Goal: Contribute content: Add original content to the website for others to see

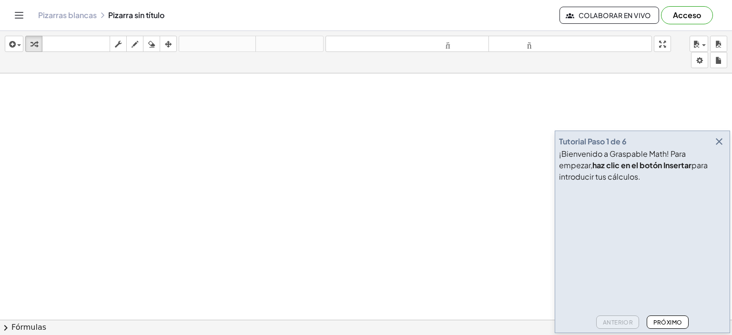
click at [716, 137] on icon "button" at bounding box center [718, 141] width 11 height 11
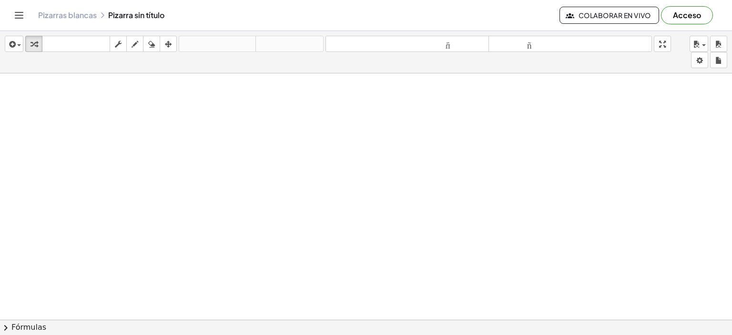
drag, startPoint x: 295, startPoint y: 170, endPoint x: 234, endPoint y: 182, distance: 61.8
click at [703, 40] on div "button" at bounding box center [699, 43] width 14 height 11
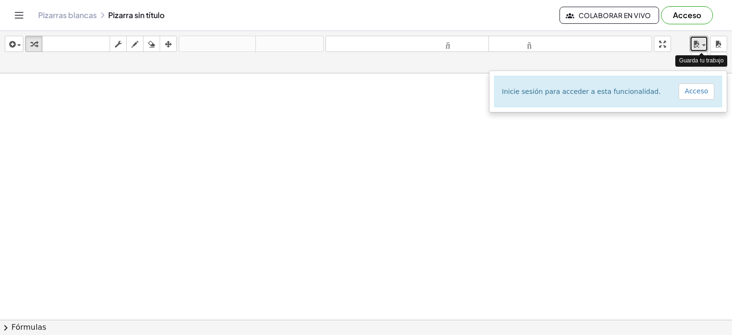
drag, startPoint x: 703, startPoint y: 40, endPoint x: 703, endPoint y: 31, distance: 8.1
click at [703, 40] on div "button" at bounding box center [699, 43] width 14 height 11
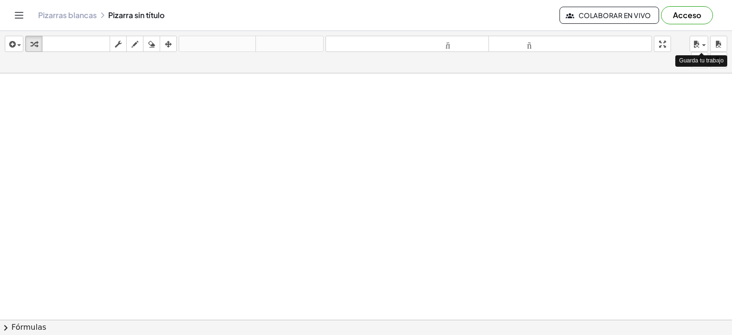
click at [698, 18] on font "Acceso" at bounding box center [687, 15] width 28 height 10
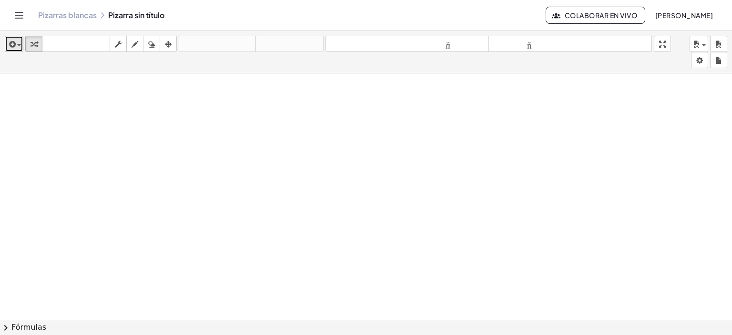
click at [12, 40] on icon "button" at bounding box center [11, 44] width 9 height 11
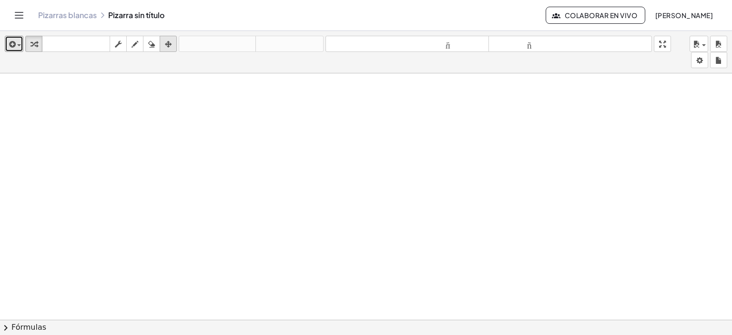
click at [160, 38] on button "arreglar" at bounding box center [168, 44] width 17 height 16
click at [229, 63] on div "insertar Seleccione uno: Expresión matemática Función Texto Vídeo de YouTube Gr…" at bounding box center [366, 52] width 732 height 42
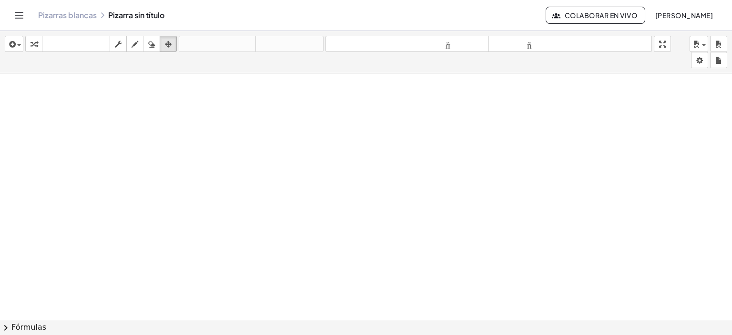
click at [136, 43] on icon "button" at bounding box center [134, 44] width 7 height 11
click at [151, 40] on icon "button" at bounding box center [151, 44] width 7 height 11
drag, startPoint x: 160, startPoint y: 113, endPoint x: 141, endPoint y: 67, distance: 49.6
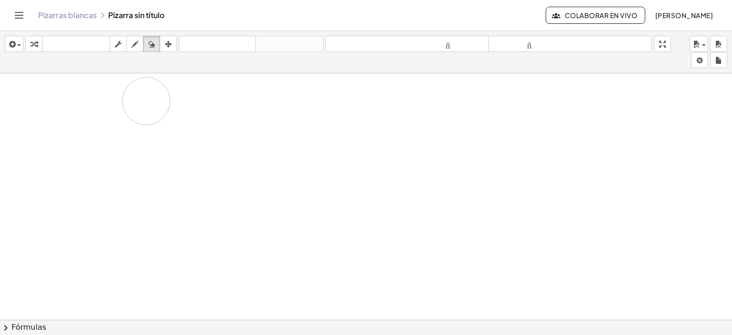
click at [139, 39] on div "button" at bounding box center [135, 43] width 12 height 11
click at [154, 40] on icon "button" at bounding box center [151, 44] width 7 height 11
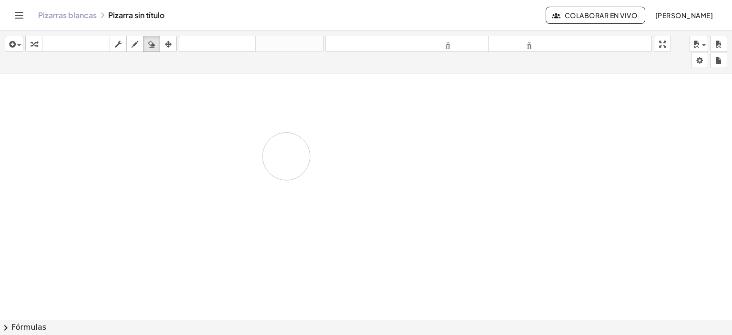
drag, startPoint x: 296, startPoint y: 155, endPoint x: 156, endPoint y: 123, distance: 143.0
drag, startPoint x: 467, startPoint y: 62, endPoint x: 328, endPoint y: 114, distance: 148.9
drag, startPoint x: 326, startPoint y: 117, endPoint x: 244, endPoint y: 197, distance: 114.8
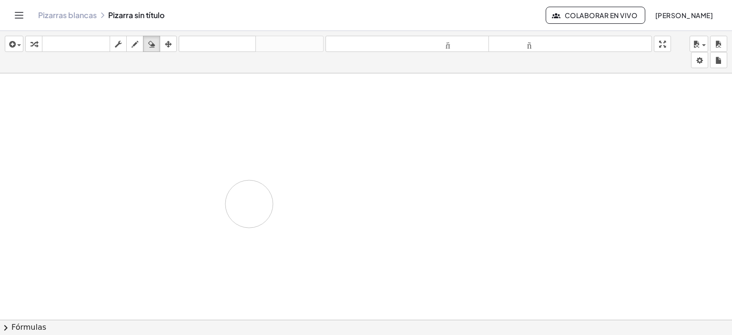
click at [120, 39] on icon "button" at bounding box center [118, 44] width 7 height 11
drag, startPoint x: 191, startPoint y: 141, endPoint x: 157, endPoint y: 111, distance: 45.6
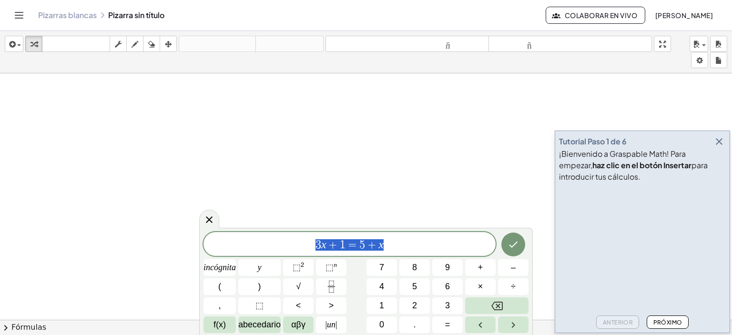
drag, startPoint x: 397, startPoint y: 247, endPoint x: 291, endPoint y: 243, distance: 105.8
click at [291, 243] on span "3 x + 1 = 5 + x" at bounding box center [349, 244] width 292 height 13
click at [258, 322] on font "abecedario" at bounding box center [259, 325] width 42 height 10
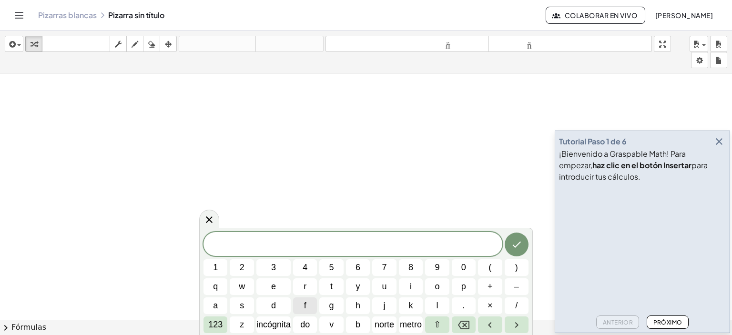
click at [368, 242] on span "​" at bounding box center [352, 244] width 299 height 13
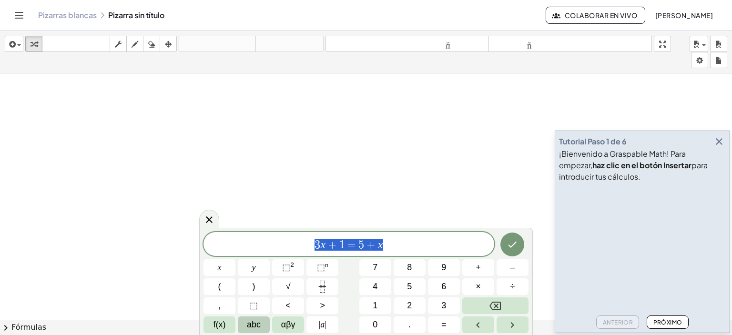
drag, startPoint x: 394, startPoint y: 241, endPoint x: 280, endPoint y: 241, distance: 114.8
click at [280, 241] on span "3 x + 1 = 5 + x" at bounding box center [348, 244] width 291 height 13
click at [500, 317] on button "Right arrow" at bounding box center [512, 324] width 32 height 17
click at [501, 317] on button "Right arrow" at bounding box center [512, 324] width 32 height 17
click at [261, 326] on button "abc" at bounding box center [254, 324] width 32 height 17
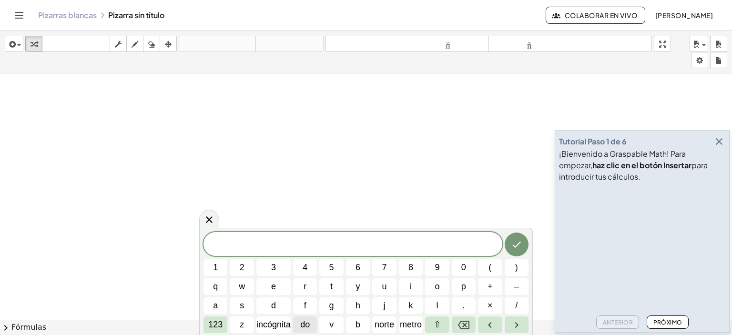
click at [304, 321] on font "do" at bounding box center [305, 325] width 10 height 10
click at [469, 319] on icon "Retroceso" at bounding box center [463, 324] width 11 height 11
click at [517, 293] on button "–" at bounding box center [516, 286] width 24 height 17
click at [463, 316] on div "H a g a − ​ 1 2 3 4 5 6 7 8 9 0 ( ) q w e r t y u i o p + – a s d f g h j k l .…" at bounding box center [365, 282] width 325 height 101
click at [463, 321] on icon "Retroceso" at bounding box center [463, 324] width 11 height 11
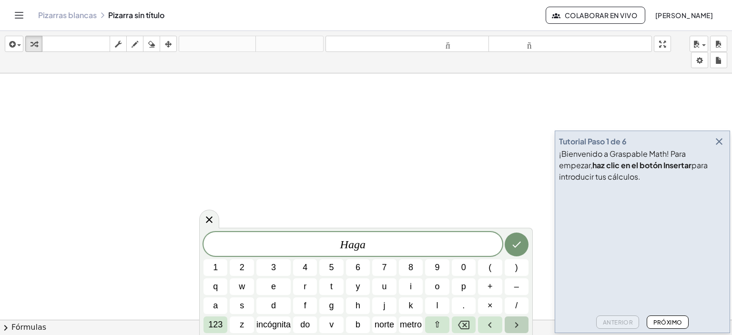
click at [509, 322] on button "Flecha derecha" at bounding box center [516, 324] width 24 height 17
click at [466, 323] on icon "Retroceso" at bounding box center [463, 324] width 11 height 11
click at [467, 324] on icon "Retroceso" at bounding box center [463, 324] width 11 height 11
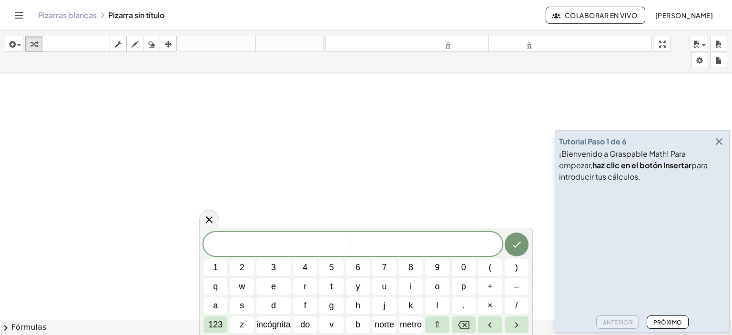
click at [365, 247] on span "​" at bounding box center [352, 244] width 299 height 13
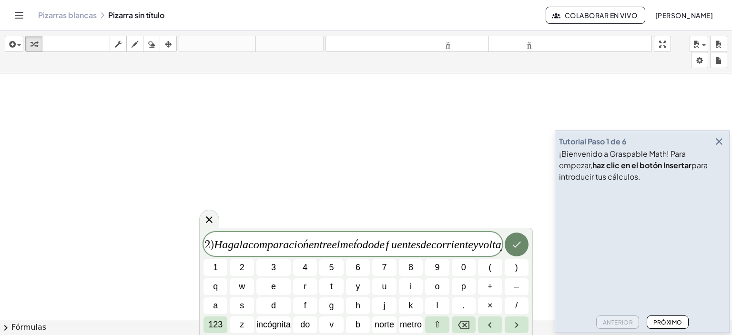
click at [522, 248] on button "Hecho" at bounding box center [516, 244] width 24 height 24
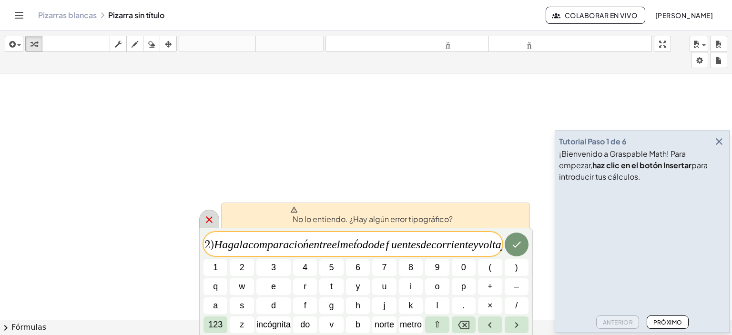
click at [209, 215] on icon at bounding box center [208, 219] width 11 height 11
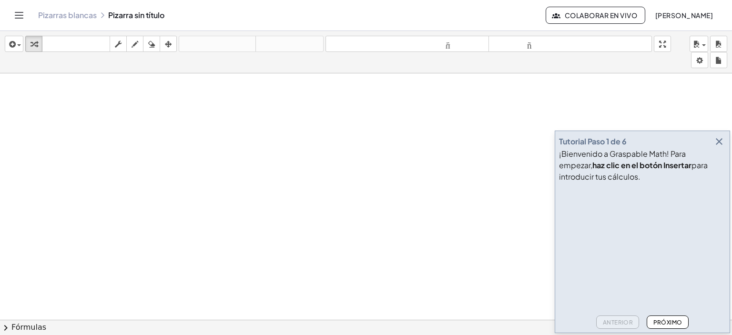
click at [102, 15] on icon at bounding box center [103, 15] width 8 height 8
click at [23, 9] on button "Cambiar navegación" at bounding box center [18, 15] width 15 height 15
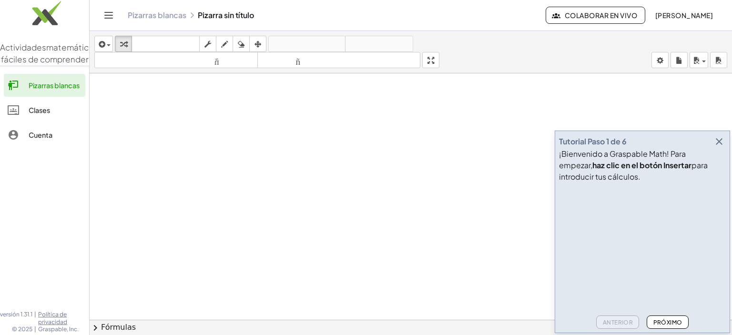
click at [108, 20] on icon "Cambiar navegación" at bounding box center [108, 15] width 11 height 11
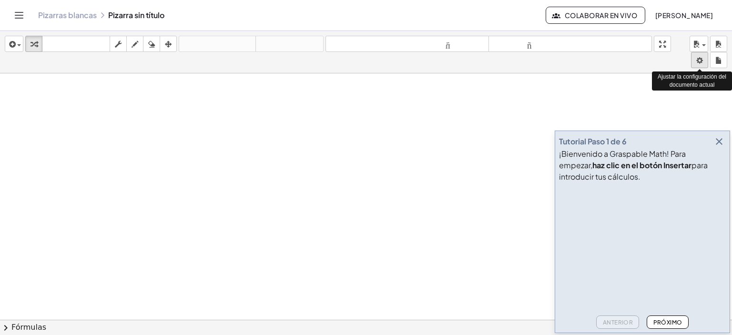
click at [702, 56] on body "Actividades matemáticas fáciles de comprender Pizarras blancas Clases Cuenta ve…" at bounding box center [366, 167] width 732 height 335
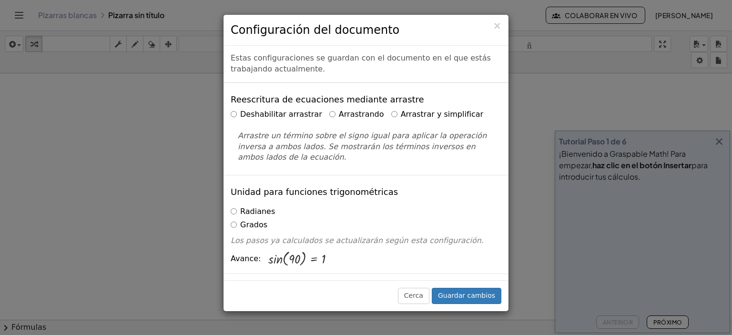
click at [492, 26] on h3 "Configuración del documento" at bounding box center [366, 30] width 271 height 16
click at [495, 25] on font "×" at bounding box center [496, 25] width 9 height 11
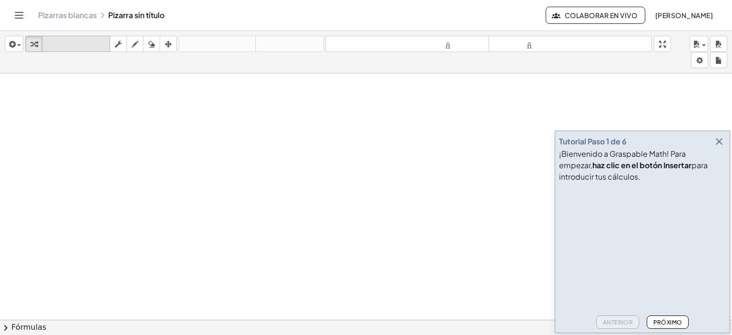
click at [90, 41] on font "teclado" at bounding box center [75, 44] width 63 height 9
click at [90, 42] on font "teclado" at bounding box center [75, 44] width 63 height 9
click at [124, 63] on div "insertar Seleccione uno: Expresión matemática Función Texto Vídeo de YouTube Gr…" at bounding box center [366, 52] width 732 height 42
click at [21, 41] on div "button" at bounding box center [14, 43] width 14 height 11
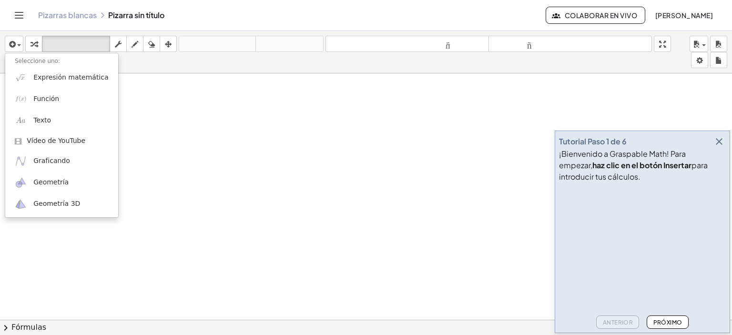
click at [154, 60] on div "insertar Seleccione uno: Expresión matemática Función Texto Vídeo de YouTube Gr…" at bounding box center [366, 52] width 732 height 42
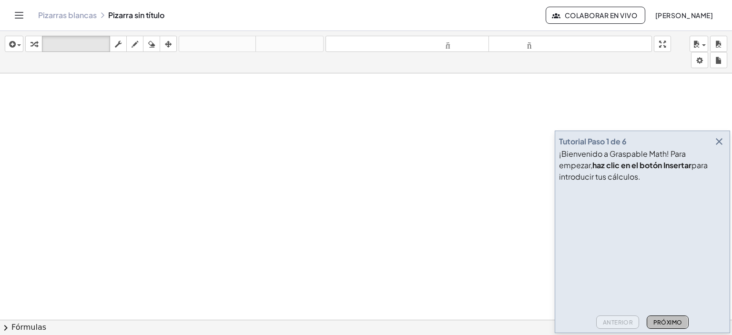
click at [671, 321] on font "Próximo" at bounding box center [667, 322] width 29 height 7
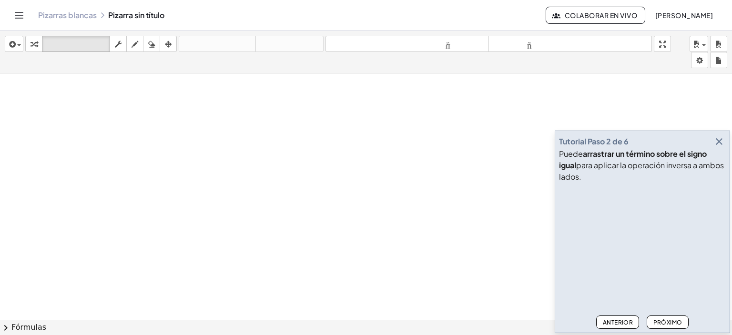
click at [678, 319] on font "Próximo" at bounding box center [667, 322] width 29 height 7
click at [680, 318] on button "Próximo" at bounding box center [666, 321] width 41 height 13
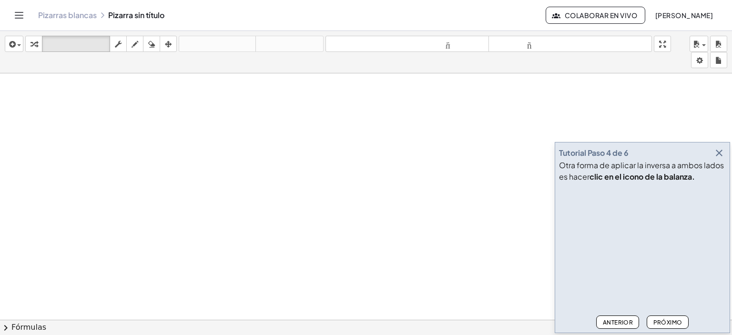
click at [662, 320] on font "Próximo" at bounding box center [667, 322] width 29 height 7
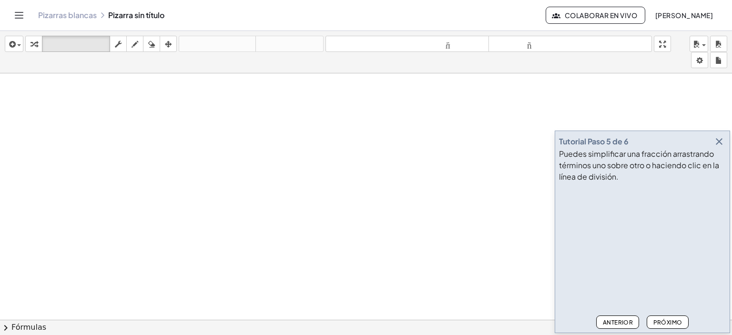
click at [662, 321] on font "Próximo" at bounding box center [667, 322] width 29 height 7
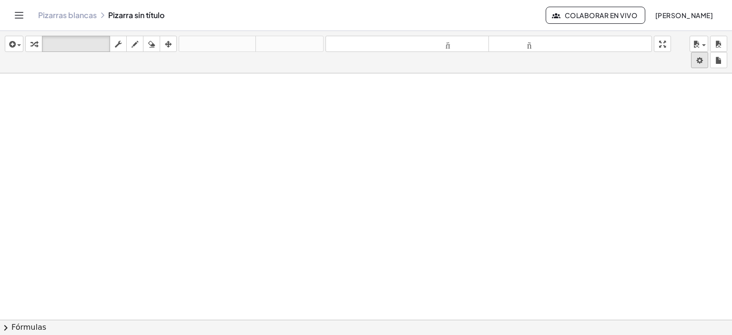
click at [698, 56] on body "Actividades matemáticas fáciles de comprender Pizarras blancas Clases Cuenta ve…" at bounding box center [366, 167] width 732 height 335
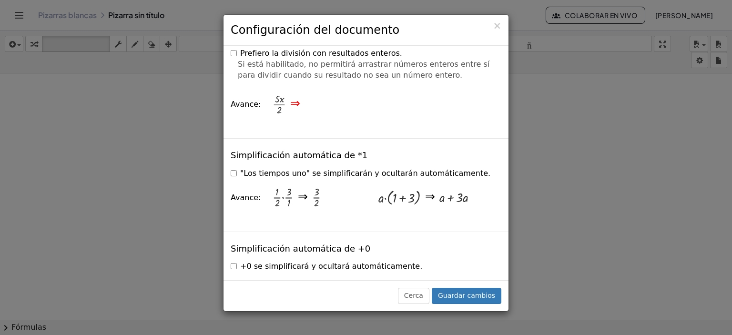
scroll to position [1334, 0]
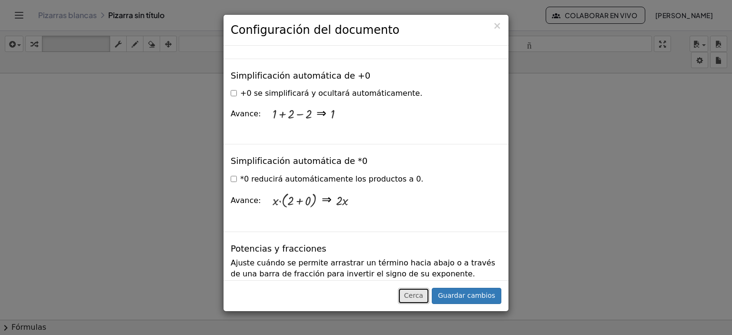
click at [421, 291] on font "Cerca" at bounding box center [413, 295] width 19 height 8
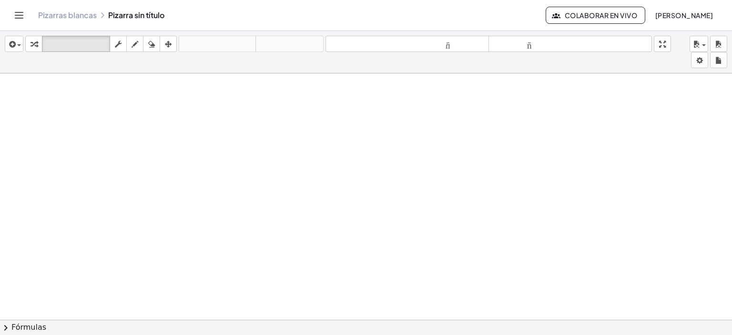
click at [87, 11] on font "Pizarras blancas" at bounding box center [67, 15] width 59 height 10
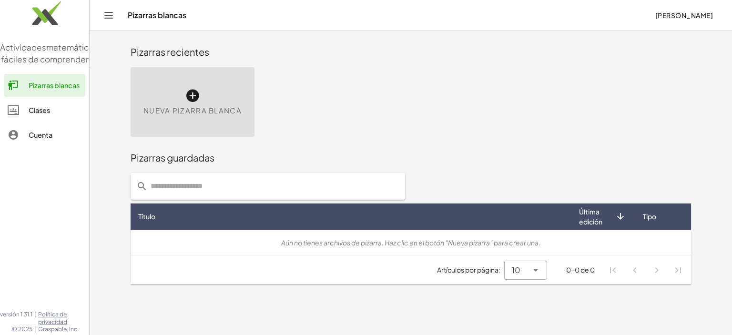
click at [188, 99] on icon at bounding box center [192, 95] width 15 height 15
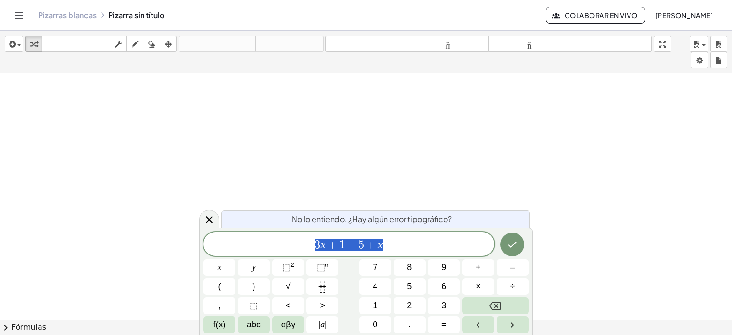
click at [200, 152] on div at bounding box center [366, 326] width 732 height 507
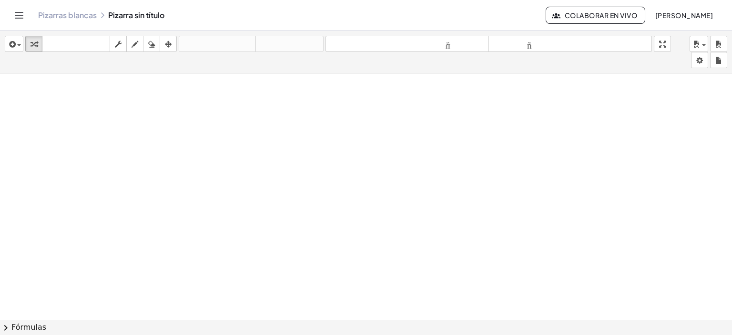
click at [20, 9] on button "Cambiar navegación" at bounding box center [18, 15] width 15 height 15
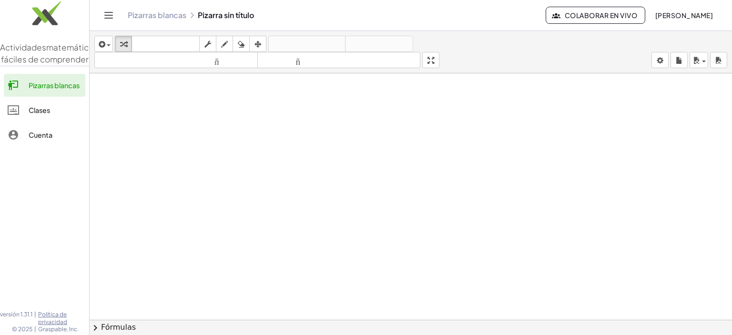
click at [141, 11] on font "Pizarras blancas" at bounding box center [157, 15] width 59 height 10
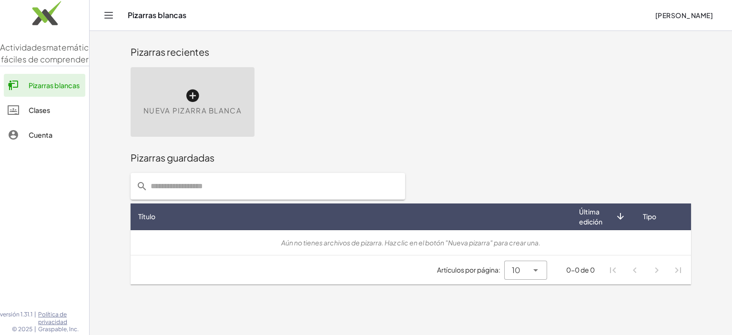
click at [189, 96] on icon at bounding box center [192, 95] width 15 height 15
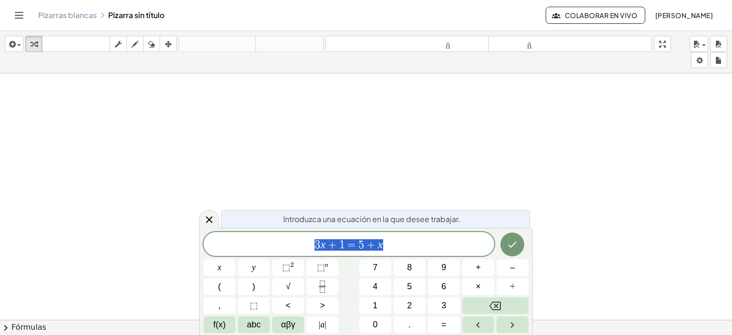
click at [391, 239] on span "3 x + 1 = 5 + x" at bounding box center [348, 244] width 291 height 13
click at [166, 43] on icon "button" at bounding box center [168, 44] width 7 height 11
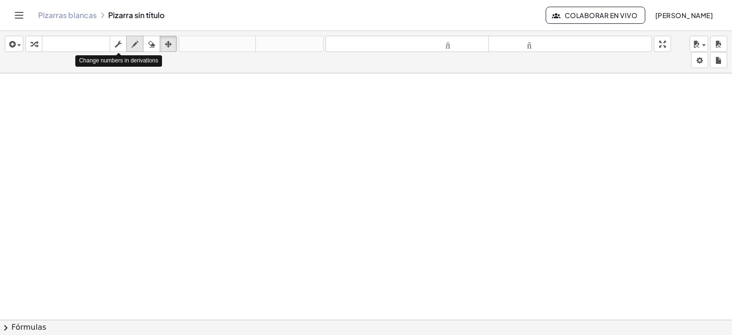
click at [131, 42] on icon "button" at bounding box center [134, 44] width 7 height 11
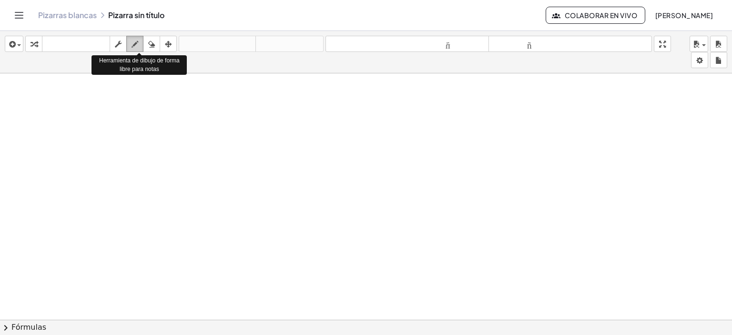
click at [138, 42] on icon "button" at bounding box center [134, 44] width 7 height 11
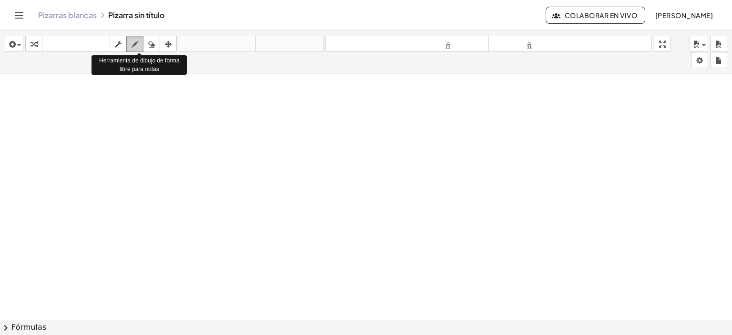
click at [138, 42] on icon "button" at bounding box center [134, 44] width 7 height 11
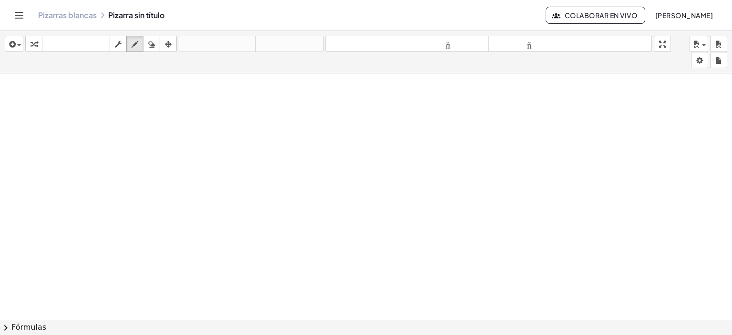
click at [140, 17] on div "Pizarras blancas Pizarra sin título" at bounding box center [291, 15] width 507 height 10
click at [137, 15] on div "Pizarras blancas Pizarra sin título" at bounding box center [291, 15] width 507 height 10
click at [135, 15] on div "Pizarras blancas Pizarra sin título" at bounding box center [291, 15] width 507 height 10
click at [94, 15] on font "Pizarras blancas" at bounding box center [67, 15] width 59 height 10
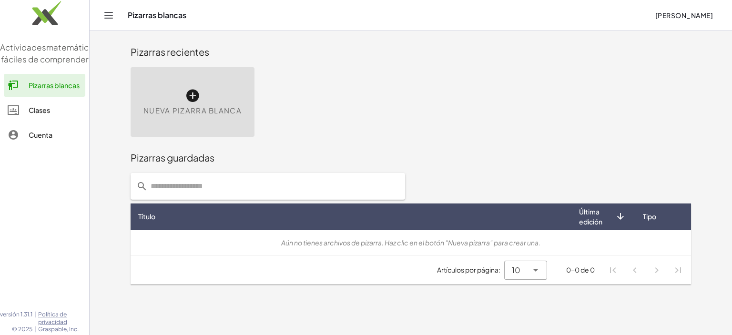
click at [38, 114] on font "Clases" at bounding box center [39, 110] width 21 height 9
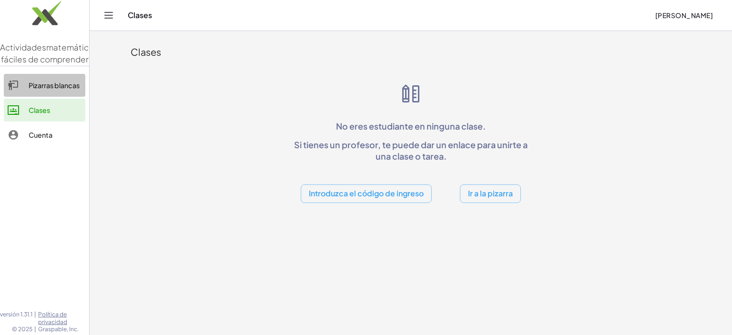
click at [59, 90] on font "Pizarras blancas" at bounding box center [54, 85] width 51 height 9
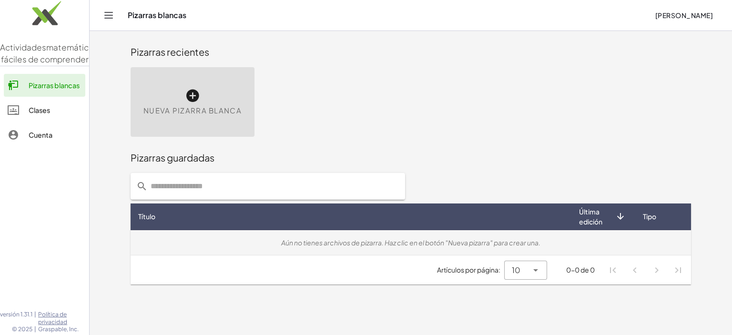
click at [421, 242] on font "Aún no tienes archivos de pizarra. Haz clic en el botón "Nueva pizarra" para cr…" at bounding box center [410, 242] width 259 height 9
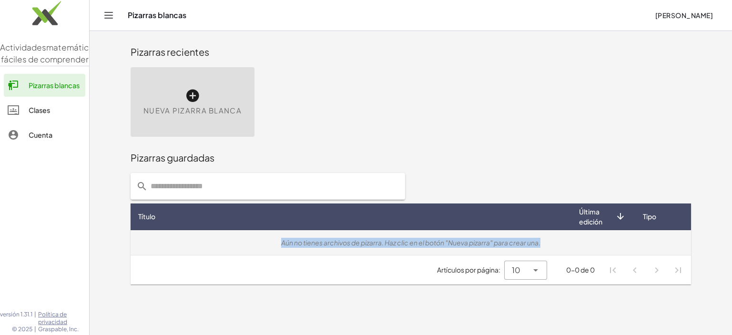
click at [421, 242] on font "Aún no tienes archivos de pizarra. Haz clic en el botón "Nueva pizarra" para cr…" at bounding box center [410, 242] width 259 height 9
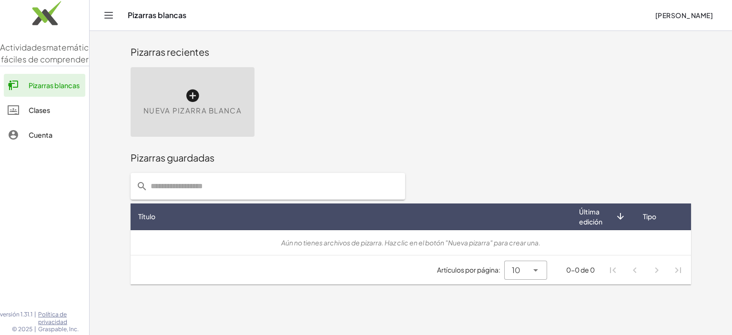
click at [229, 101] on div "Nueva pizarra blanca" at bounding box center [193, 102] width 124 height 70
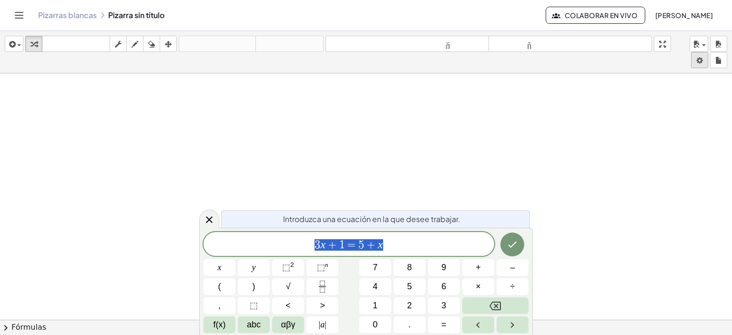
click at [690, 56] on body "Actividades matemáticas fáciles de comprender Pizarras blancas Clases Cuenta ve…" at bounding box center [366, 167] width 732 height 335
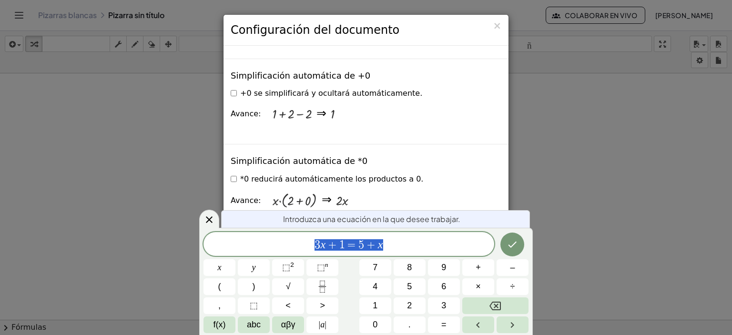
scroll to position [1354, 0]
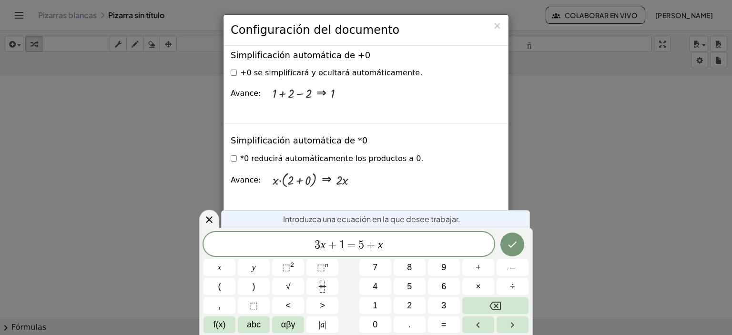
click at [501, 26] on div "× Configuración del documento" at bounding box center [365, 30] width 285 height 31
click at [497, 23] on font "×" at bounding box center [496, 25] width 9 height 11
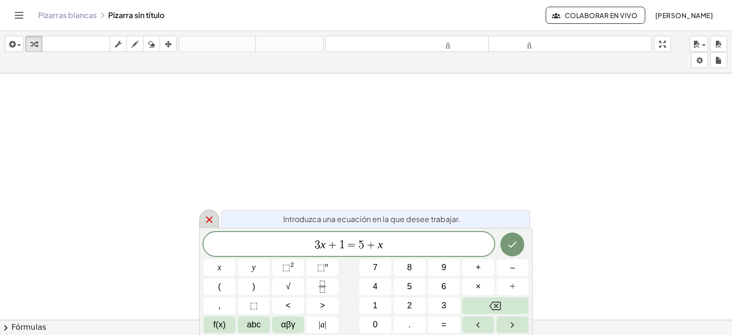
click at [210, 217] on icon at bounding box center [208, 219] width 11 height 11
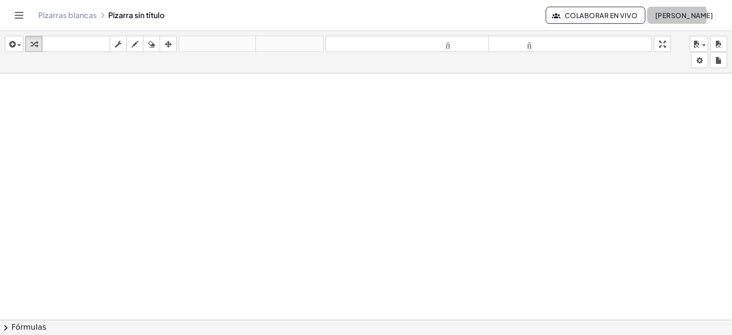
click at [699, 16] on font "[PERSON_NAME]" at bounding box center [684, 15] width 58 height 9
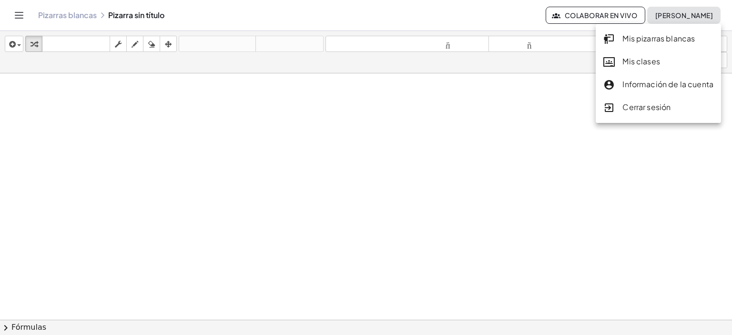
click at [699, 16] on font "[PERSON_NAME]" at bounding box center [684, 15] width 58 height 9
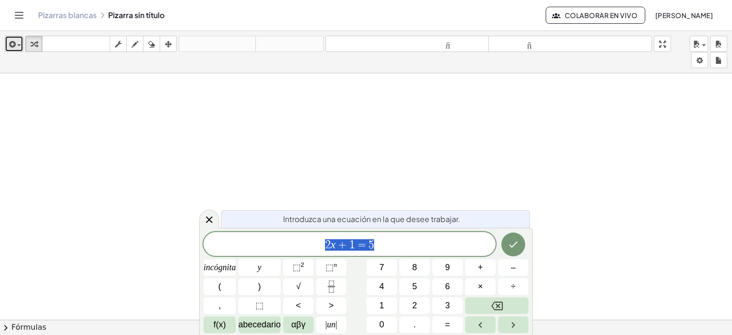
click at [21, 44] on button "insertar" at bounding box center [14, 44] width 19 height 16
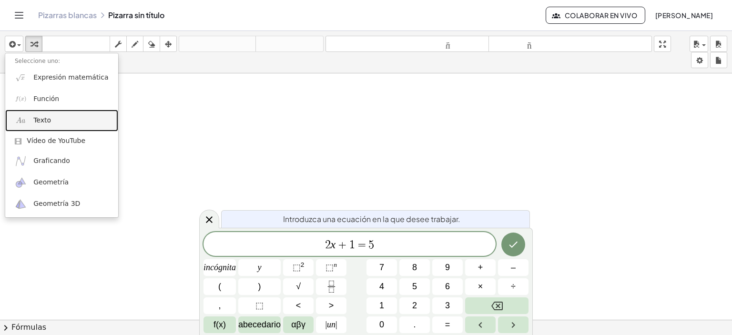
click at [67, 110] on link "Texto" at bounding box center [61, 120] width 113 height 21
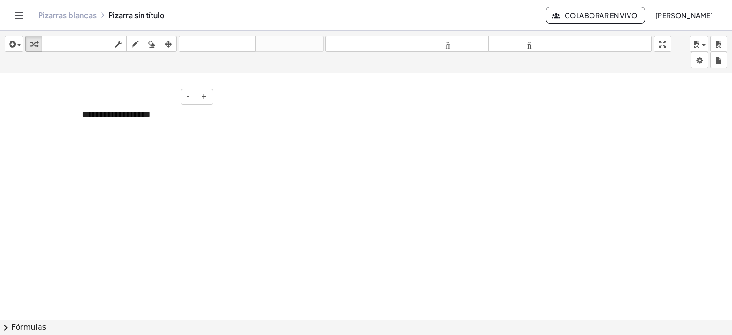
click at [158, 116] on div "**********" at bounding box center [143, 114] width 143 height 33
drag, startPoint x: 158, startPoint y: 116, endPoint x: 53, endPoint y: 109, distance: 105.1
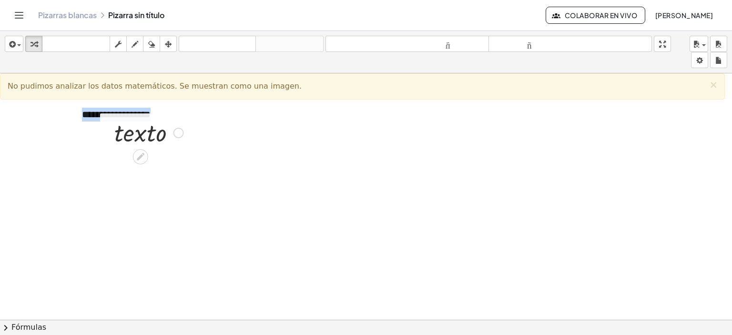
click at [165, 114] on div "· t · e · x · t · o" at bounding box center [145, 131] width 90 height 37
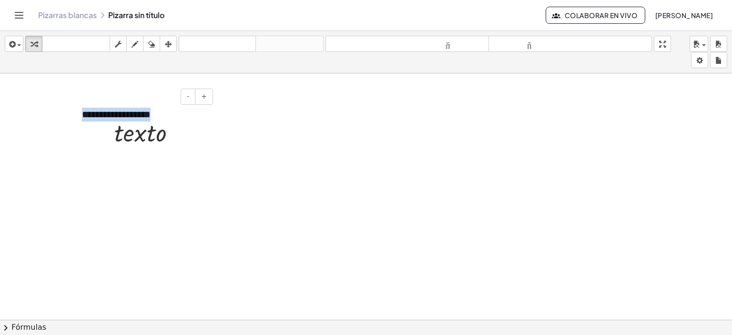
click at [165, 106] on div "**********" at bounding box center [143, 114] width 143 height 33
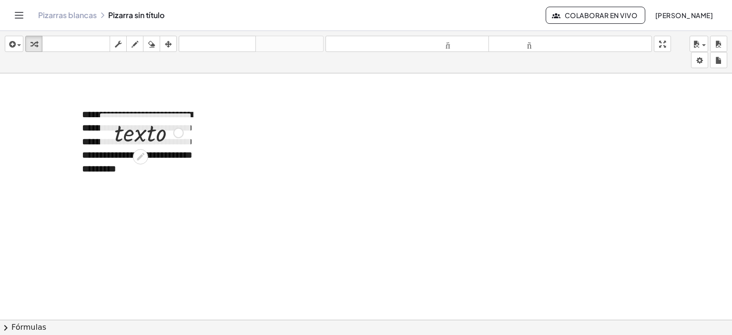
click at [152, 129] on div at bounding box center [149, 132] width 79 height 32
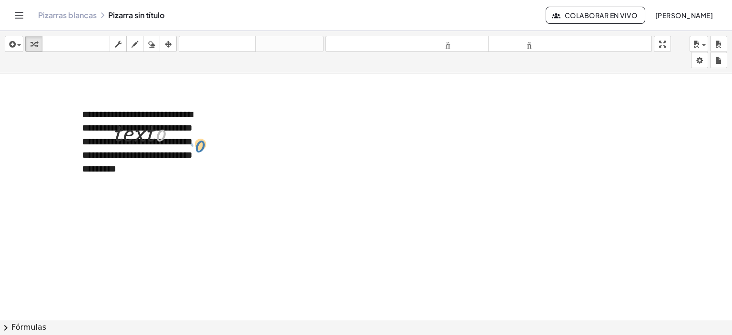
drag, startPoint x: 170, startPoint y: 131, endPoint x: 215, endPoint y: 142, distance: 47.0
drag, startPoint x: 128, startPoint y: 131, endPoint x: 173, endPoint y: 139, distance: 46.3
click at [182, 139] on div at bounding box center [149, 132] width 79 height 32
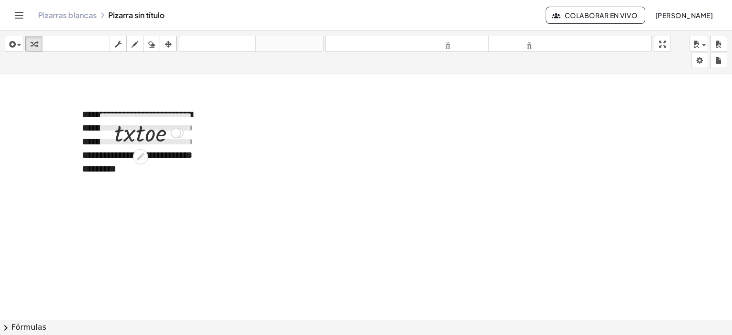
click at [158, 137] on div at bounding box center [149, 132] width 79 height 32
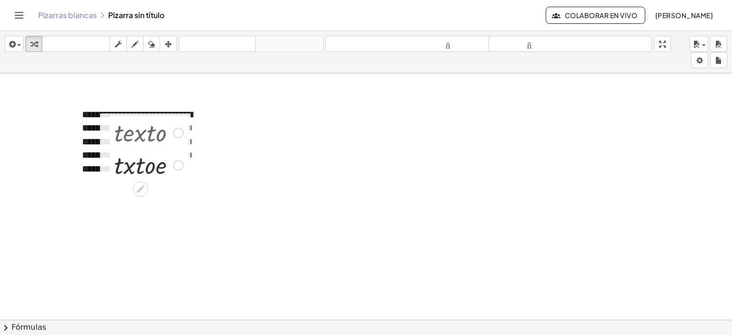
drag, startPoint x: 175, startPoint y: 131, endPoint x: 277, endPoint y: 265, distance: 168.1
drag, startPoint x: 175, startPoint y: 161, endPoint x: 182, endPoint y: 231, distance: 69.9
drag, startPoint x: 176, startPoint y: 162, endPoint x: 247, endPoint y: 196, distance: 78.6
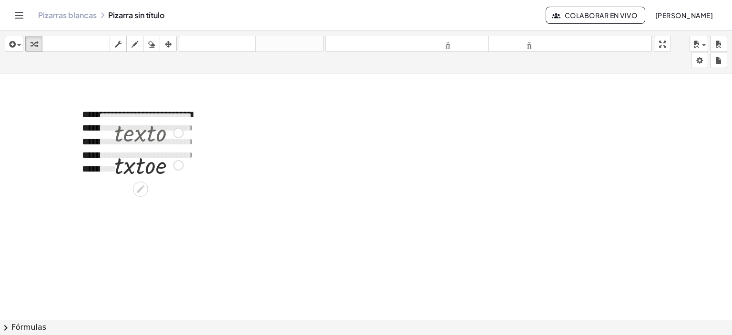
click at [168, 163] on div at bounding box center [149, 164] width 79 height 32
click at [173, 135] on div at bounding box center [149, 132] width 79 height 32
click at [139, 182] on div at bounding box center [140, 188] width 15 height 15
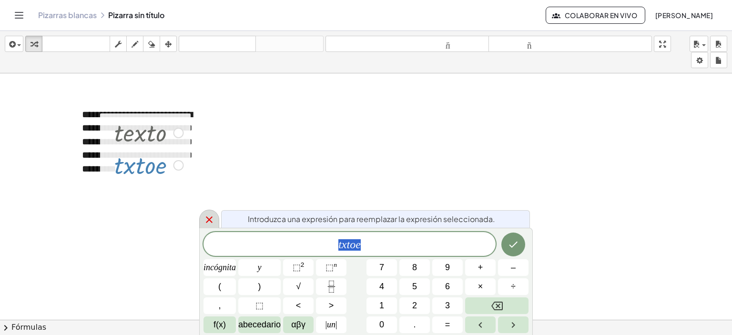
click at [213, 221] on icon at bounding box center [208, 219] width 11 height 11
click at [482, 304] on button "Retroceso" at bounding box center [496, 305] width 63 height 17
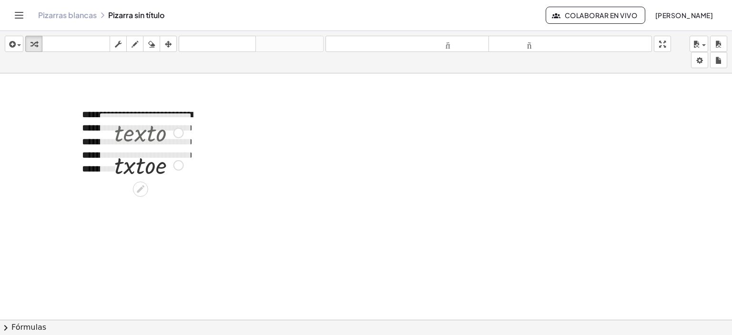
click at [158, 135] on div at bounding box center [149, 132] width 79 height 32
click at [137, 189] on icon at bounding box center [140, 189] width 10 height 10
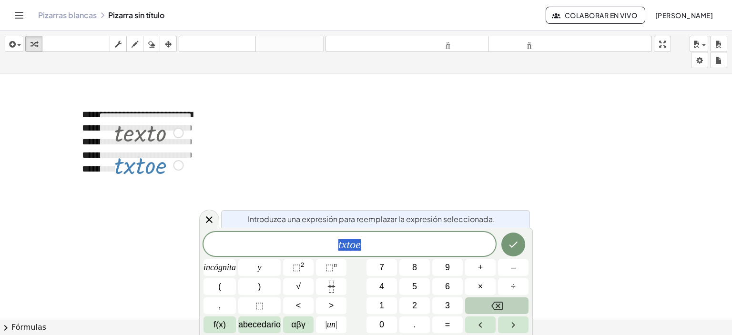
click at [483, 308] on button "Retroceso" at bounding box center [496, 305] width 63 height 17
click at [511, 242] on icon "Hecho" at bounding box center [512, 244] width 11 height 11
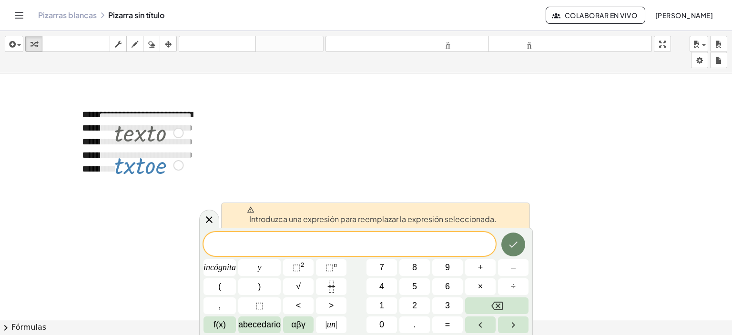
click at [514, 238] on button "Hecho" at bounding box center [513, 244] width 24 height 24
click at [212, 222] on icon at bounding box center [208, 218] width 11 height 11
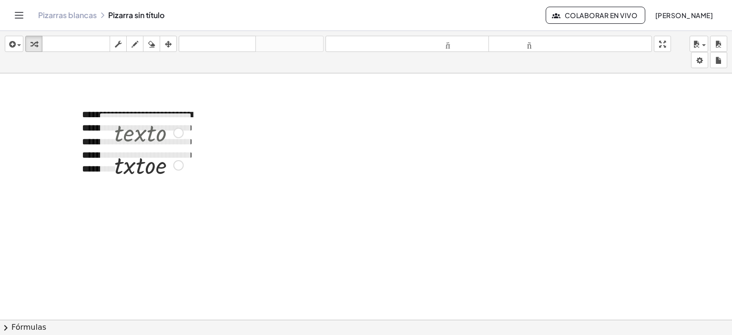
click at [152, 131] on div at bounding box center [149, 132] width 79 height 32
click at [183, 133] on div at bounding box center [178, 133] width 10 height 10
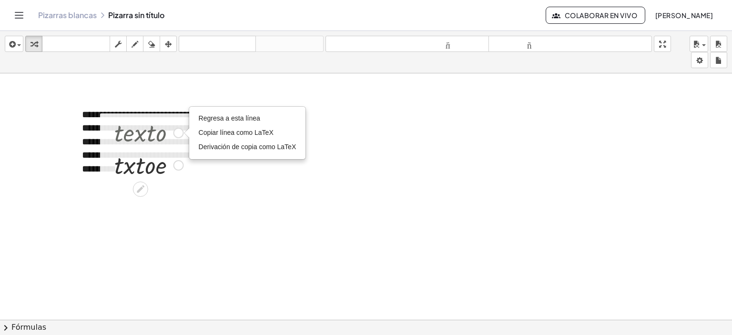
click at [181, 134] on div "Regresa a esta línea Copiar línea como LaTeX Derivación de copia como LaTeX" at bounding box center [178, 133] width 10 height 10
drag, startPoint x: 181, startPoint y: 134, endPoint x: 149, endPoint y: 147, distance: 35.0
click at [141, 133] on div "· t · e · x · t · o Regresa a esta línea Copiar línea como LaTeX Derivación de …" at bounding box center [141, 133] width 0 height 0
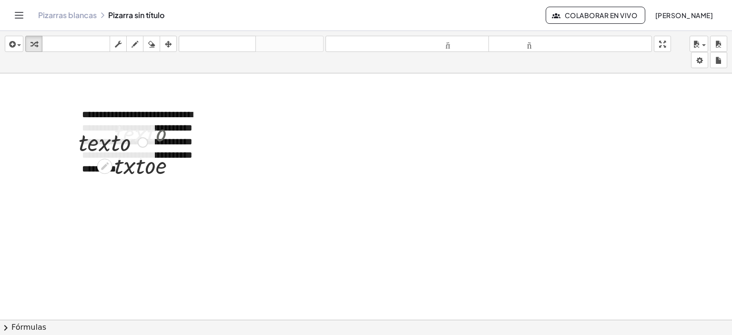
click at [118, 146] on div at bounding box center [113, 141] width 79 height 32
click at [110, 161] on div at bounding box center [109, 165] width 8 height 18
click at [109, 163] on icon at bounding box center [105, 166] width 10 height 10
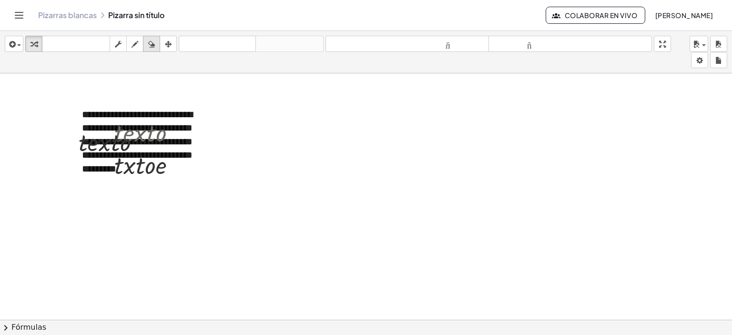
click at [156, 45] on div "button" at bounding box center [151, 43] width 12 height 11
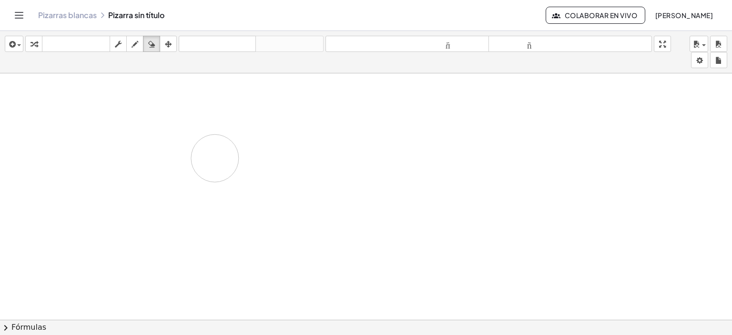
drag, startPoint x: 116, startPoint y: 141, endPoint x: 110, endPoint y: 97, distance: 44.2
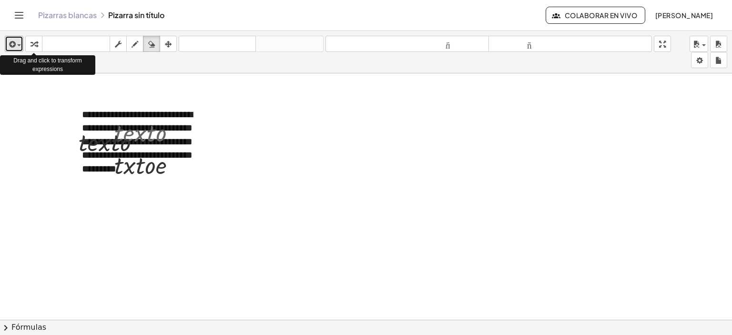
click at [20, 43] on div "button" at bounding box center [14, 43] width 14 height 11
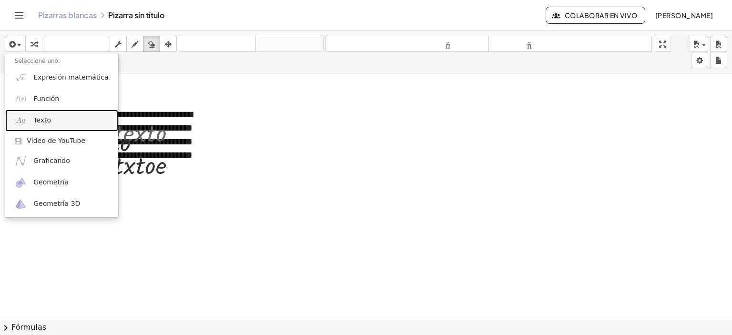
click at [65, 115] on link "Texto" at bounding box center [61, 120] width 113 height 21
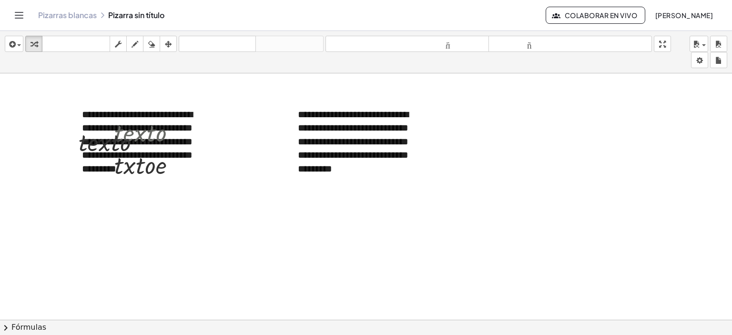
click at [204, 147] on div "**********" at bounding box center [143, 141] width 143 height 87
click at [194, 100] on button "-" at bounding box center [188, 97] width 15 height 16
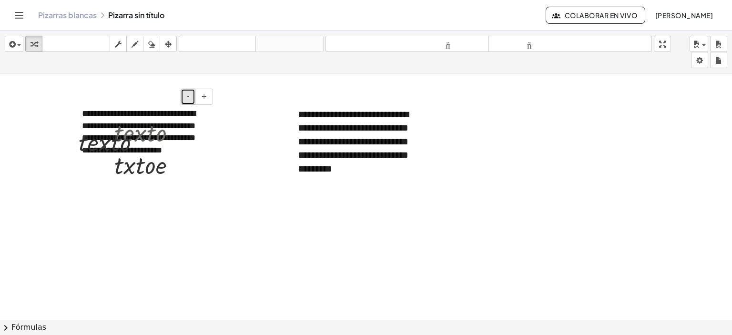
click at [194, 100] on button "-" at bounding box center [188, 97] width 15 height 16
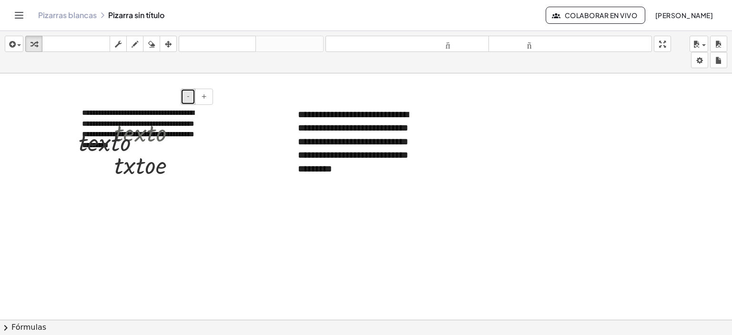
click at [194, 100] on button "-" at bounding box center [188, 97] width 15 height 16
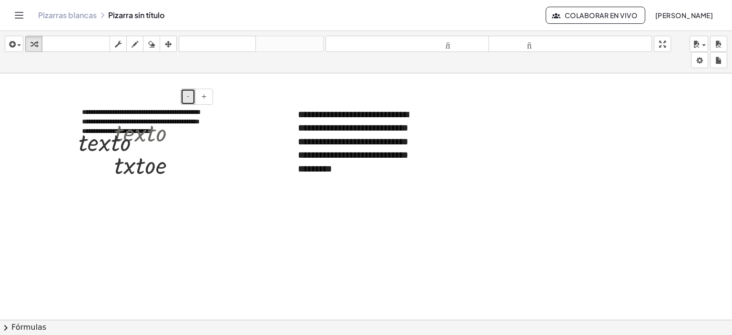
click at [194, 100] on button "-" at bounding box center [188, 97] width 15 height 16
click at [189, 118] on div "· t · e · x · t · o Regresa a esta línea Copiar línea como LaTeX Derivación de …" at bounding box center [145, 148] width 90 height 70
drag, startPoint x: 197, startPoint y: 120, endPoint x: 234, endPoint y: 106, distance: 39.8
click at [156, 44] on div "button" at bounding box center [151, 43] width 12 height 11
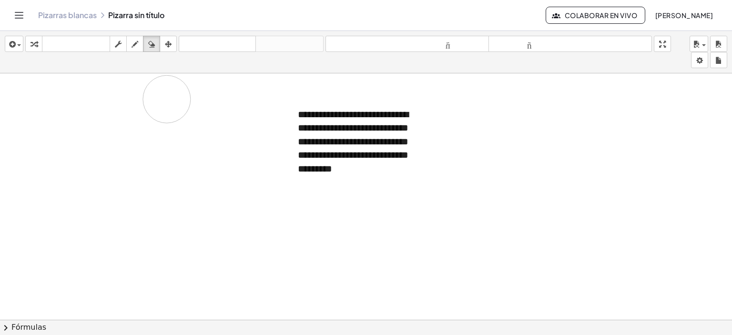
drag, startPoint x: 202, startPoint y: 99, endPoint x: 69, endPoint y: 112, distance: 133.6
drag, startPoint x: 88, startPoint y: 117, endPoint x: 169, endPoint y: 177, distance: 100.8
drag, startPoint x: 174, startPoint y: 179, endPoint x: 171, endPoint y: 135, distance: 43.4
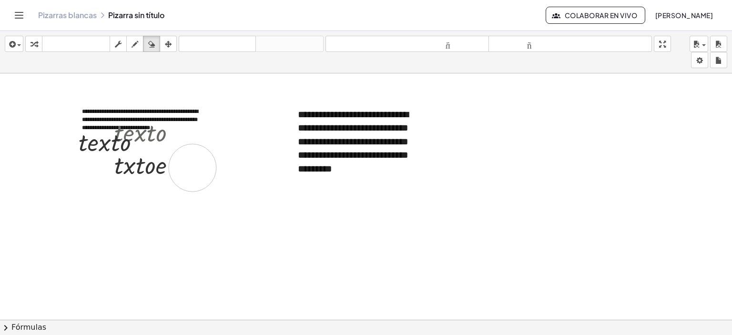
drag, startPoint x: 118, startPoint y: 144, endPoint x: 170, endPoint y: 129, distance: 54.0
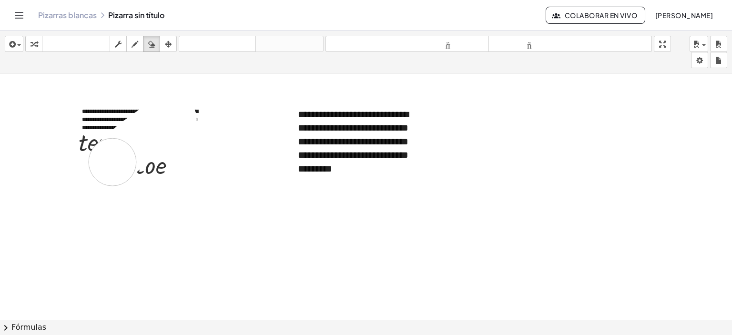
drag, startPoint x: 155, startPoint y: 127, endPoint x: 112, endPoint y: 161, distance: 55.2
drag, startPoint x: 138, startPoint y: 162, endPoint x: 125, endPoint y: 131, distance: 33.1
drag, startPoint x: 125, startPoint y: 131, endPoint x: 131, endPoint y: 124, distance: 9.5
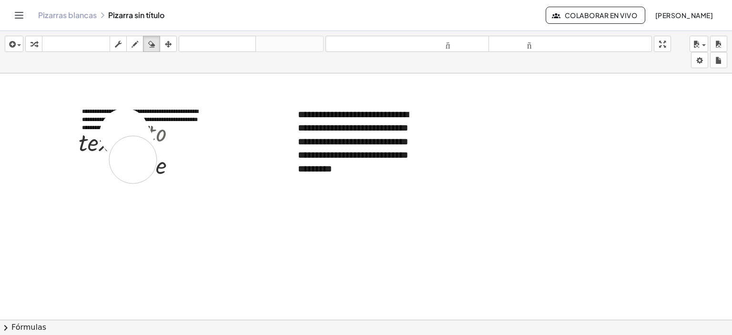
drag, startPoint x: 135, startPoint y: 135, endPoint x: 171, endPoint y: 121, distance: 38.7
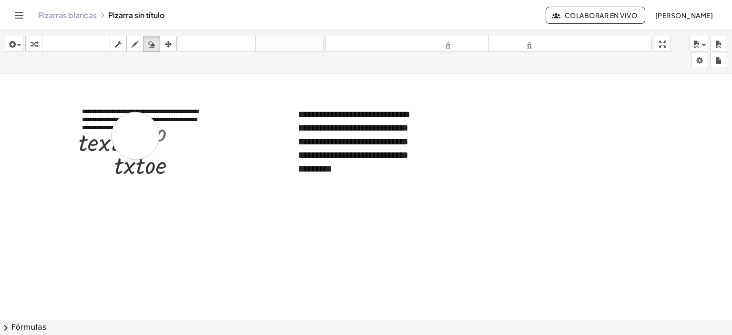
click at [20, 48] on div "button" at bounding box center [14, 43] width 14 height 11
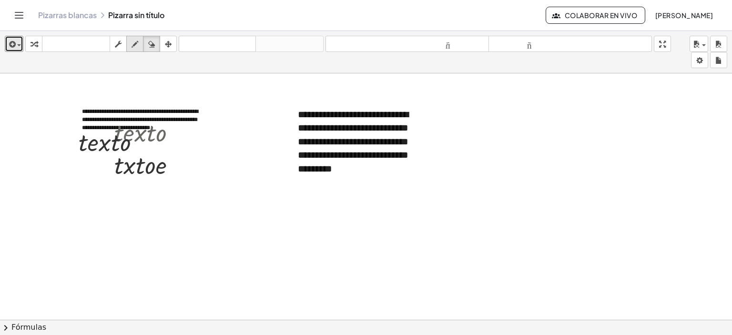
click at [132, 49] on button "dibujar" at bounding box center [134, 44] width 17 height 16
drag, startPoint x: 168, startPoint y: 97, endPoint x: 98, endPoint y: 146, distance: 85.8
click at [152, 45] on icon "button" at bounding box center [151, 44] width 7 height 11
drag, startPoint x: 168, startPoint y: 89, endPoint x: 72, endPoint y: 160, distance: 119.1
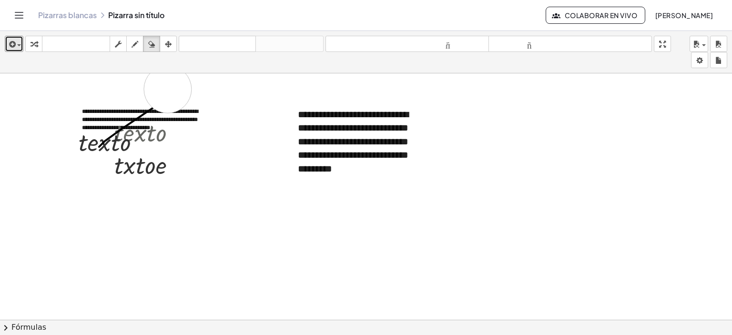
drag, startPoint x: 166, startPoint y: 108, endPoint x: 156, endPoint y: 149, distance: 42.1
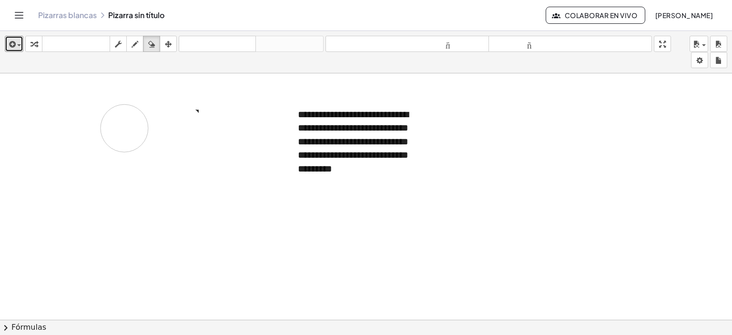
drag, startPoint x: 157, startPoint y: 129, endPoint x: 136, endPoint y: 166, distance: 42.2
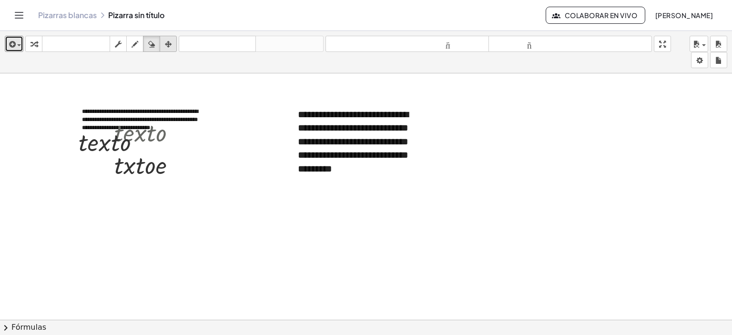
click at [171, 46] on icon "button" at bounding box center [168, 44] width 7 height 11
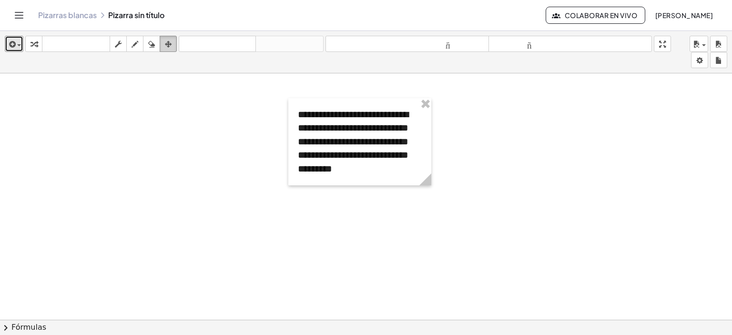
click at [169, 47] on icon "button" at bounding box center [168, 44] width 7 height 11
click at [166, 44] on icon "button" at bounding box center [168, 44] width 7 height 11
click at [132, 41] on icon "button" at bounding box center [134, 44] width 7 height 11
click at [119, 45] on icon "button" at bounding box center [118, 44] width 7 height 11
click at [377, 98] on div "- +" at bounding box center [357, 97] width 143 height 16
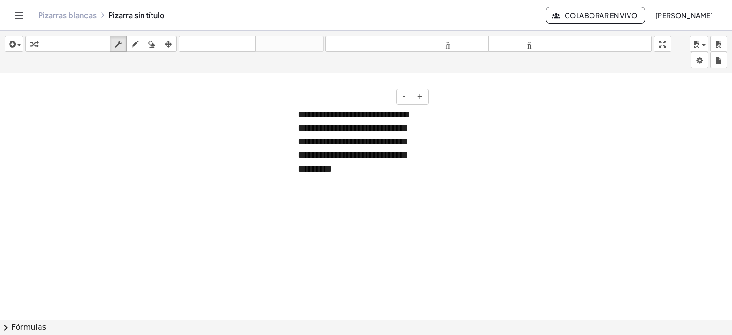
click at [425, 128] on div "**********" at bounding box center [359, 141] width 143 height 87
click at [135, 47] on icon "button" at bounding box center [134, 44] width 7 height 11
click at [174, 40] on div "button" at bounding box center [168, 43] width 12 height 11
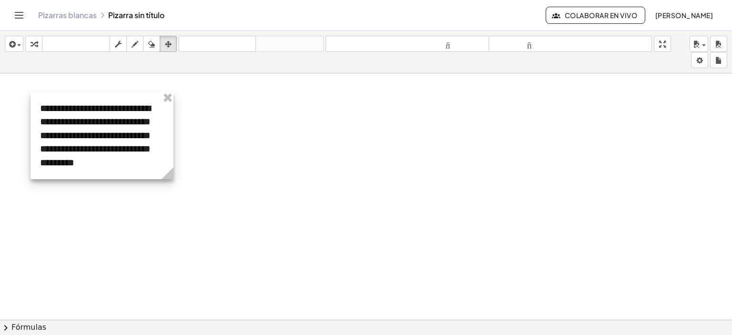
drag, startPoint x: 344, startPoint y: 108, endPoint x: 83, endPoint y: 104, distance: 261.5
click at [83, 104] on div at bounding box center [101, 135] width 143 height 87
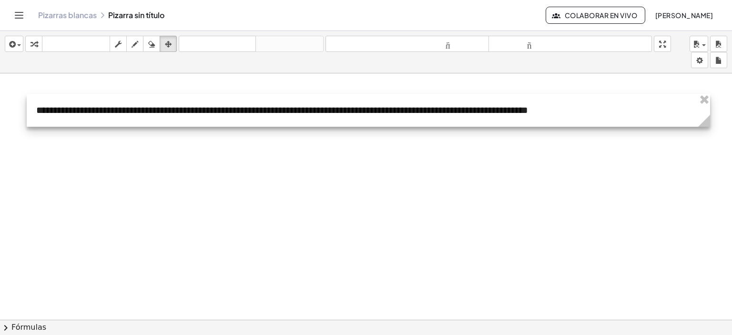
drag, startPoint x: 171, startPoint y: 186, endPoint x: 708, endPoint y: 120, distance: 540.9
click at [708, 120] on icon at bounding box center [704, 121] width 12 height 12
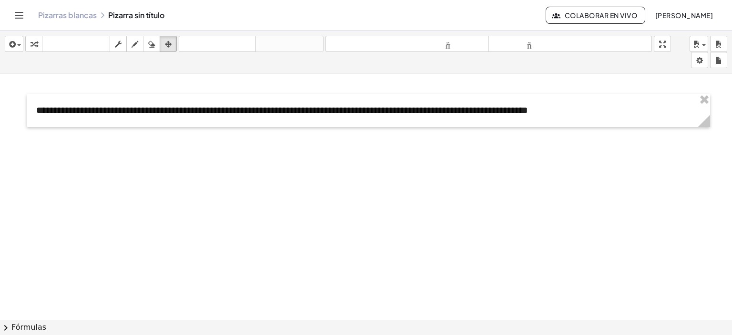
click at [137, 40] on icon "button" at bounding box center [134, 44] width 7 height 11
click at [154, 40] on icon "button" at bounding box center [151, 44] width 7 height 11
drag, startPoint x: 262, startPoint y: 146, endPoint x: 268, endPoint y: 146, distance: 6.2
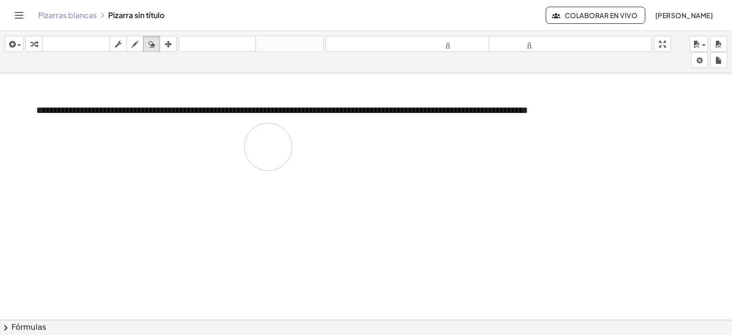
click at [165, 41] on icon "button" at bounding box center [168, 44] width 7 height 11
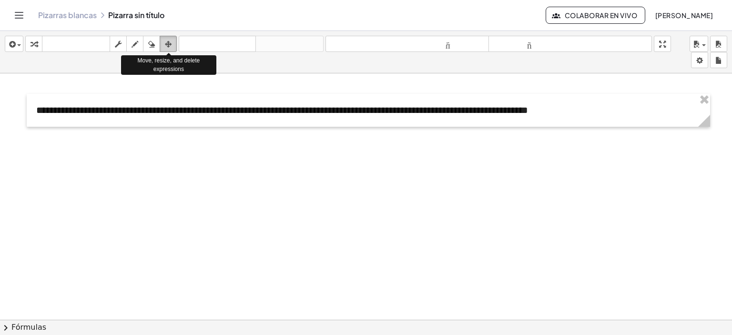
click at [168, 41] on icon "button" at bounding box center [168, 44] width 7 height 11
click at [153, 45] on icon "button" at bounding box center [151, 44] width 7 height 11
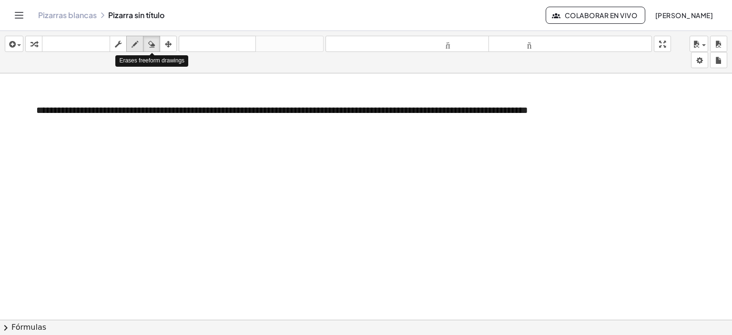
click at [141, 45] on div "button" at bounding box center [135, 43] width 12 height 11
click at [18, 42] on div "button" at bounding box center [14, 43] width 14 height 11
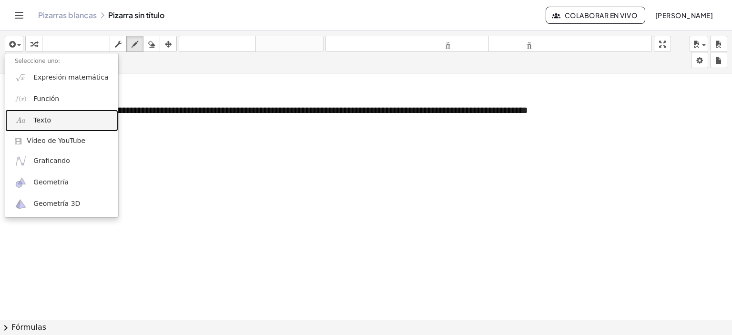
click at [63, 123] on link "Texto" at bounding box center [61, 120] width 113 height 21
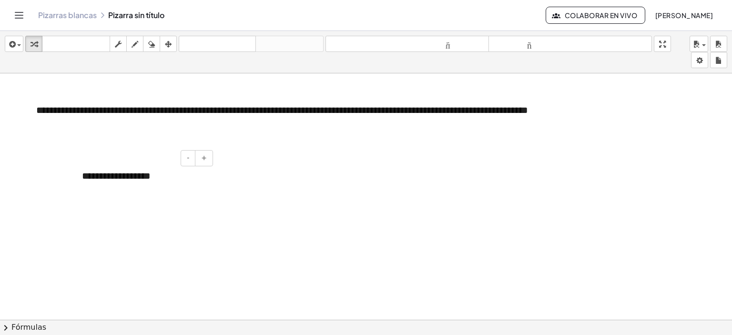
click at [166, 171] on div "**********" at bounding box center [143, 176] width 143 height 33
drag, startPoint x: 172, startPoint y: 177, endPoint x: 70, endPoint y: 171, distance: 101.6
click at [154, 181] on div at bounding box center [156, 199] width 14 height 36
click at [171, 48] on icon "button" at bounding box center [168, 44] width 7 height 11
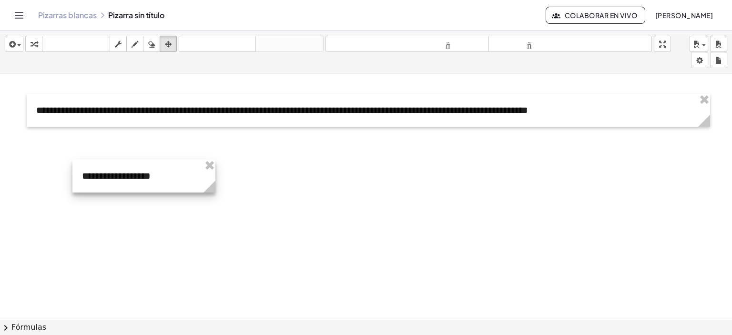
click at [166, 174] on div at bounding box center [143, 176] width 143 height 33
click at [131, 40] on icon "button" at bounding box center [134, 44] width 7 height 11
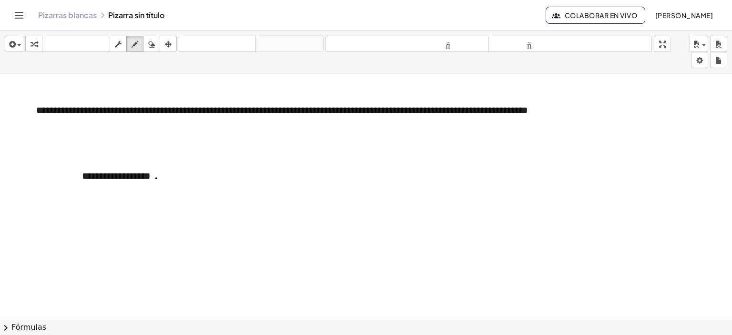
click at [147, 47] on div "button" at bounding box center [151, 43] width 12 height 11
click at [120, 40] on icon "button" at bounding box center [118, 44] width 7 height 11
click at [152, 179] on div "**********" at bounding box center [143, 176] width 143 height 33
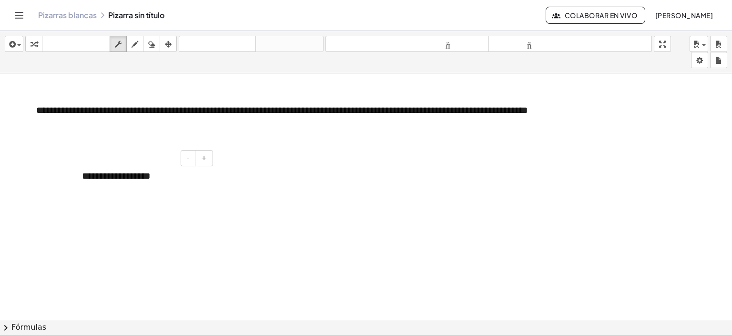
click at [156, 177] on div "**********" at bounding box center [143, 176] width 143 height 33
paste div
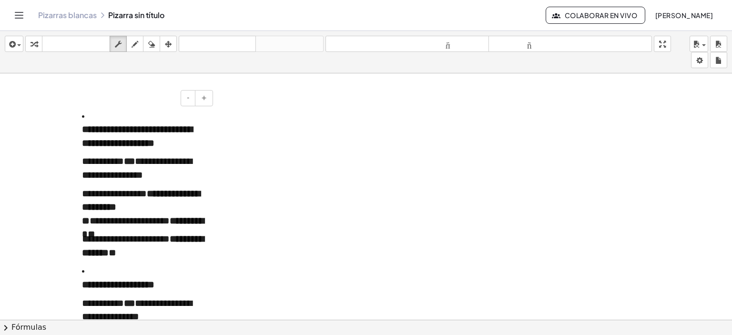
scroll to position [11, 0]
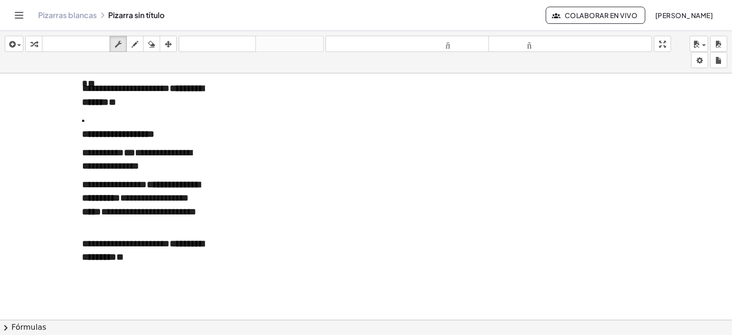
scroll to position [201, 0]
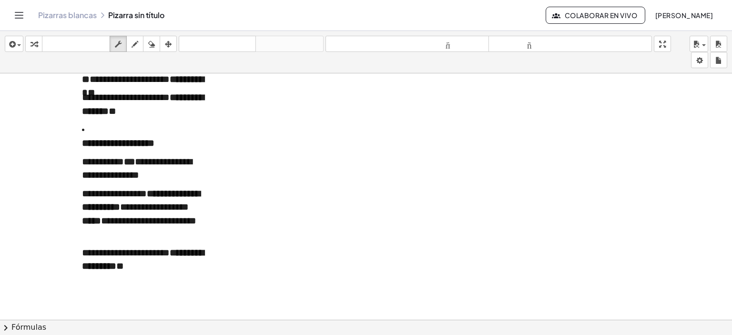
click at [196, 216] on font "**********" at bounding box center [148, 221] width 95 height 10
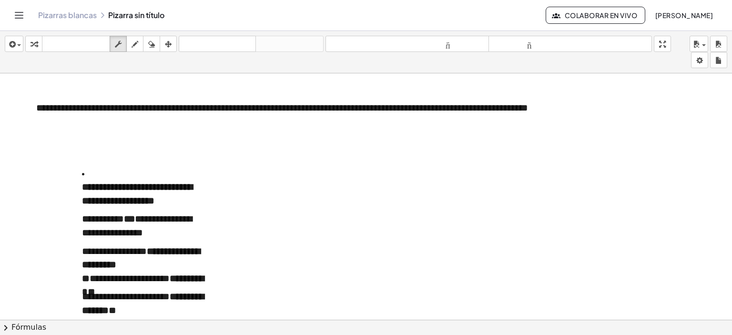
scroll to position [0, 0]
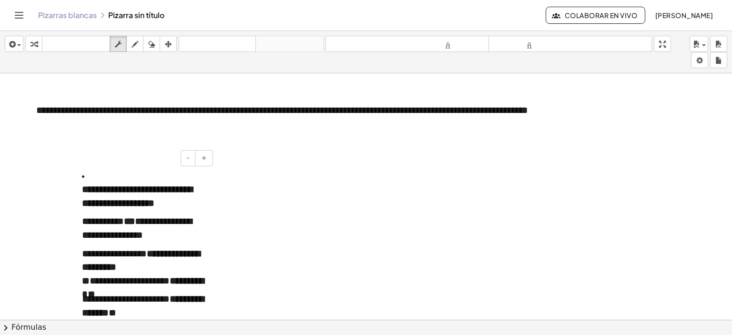
click at [211, 192] on div "**********" at bounding box center [143, 324] width 143 height 329
click at [165, 47] on icon "button" at bounding box center [168, 44] width 7 height 11
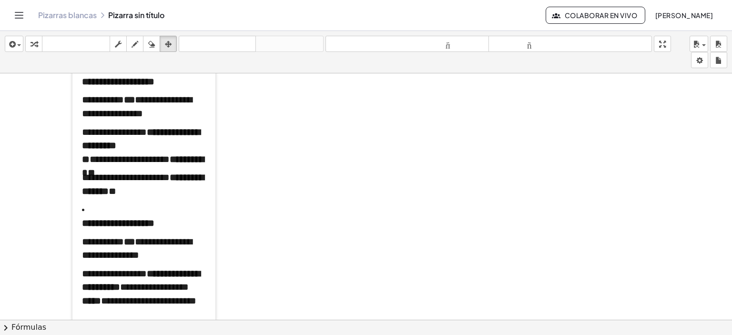
scroll to position [238, 0]
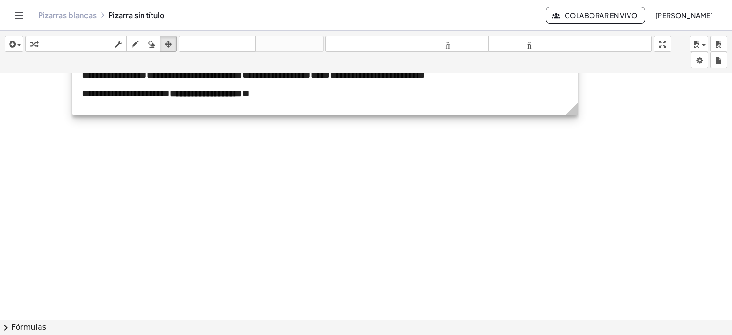
drag, startPoint x: 224, startPoint y: 245, endPoint x: 588, endPoint y: 166, distance: 372.4
click at [583, 162] on div "**********" at bounding box center [366, 119] width 732 height 569
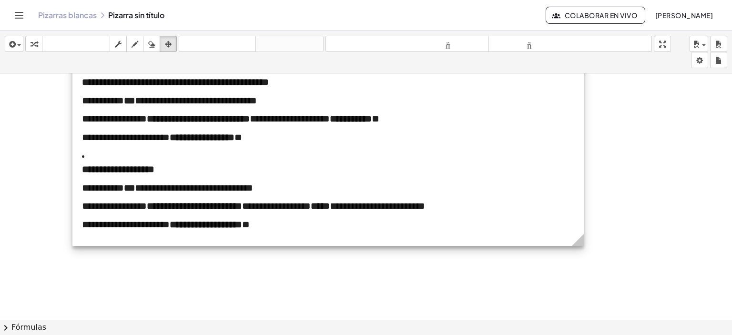
scroll to position [95, 0]
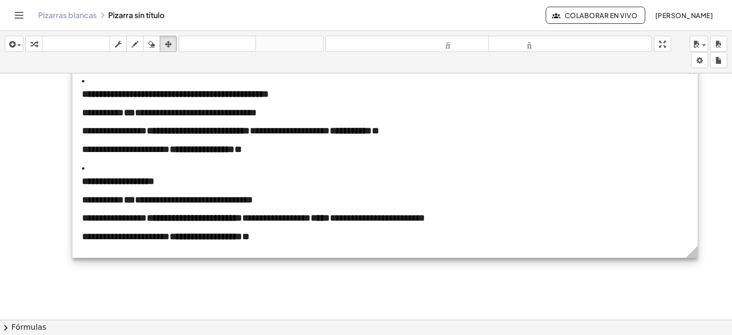
drag, startPoint x: 579, startPoint y: 250, endPoint x: 693, endPoint y: 103, distance: 186.1
click at [693, 103] on div "**********" at bounding box center [384, 160] width 625 height 193
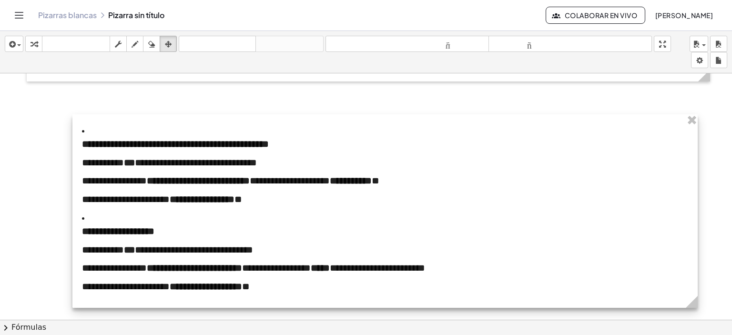
scroll to position [48, 0]
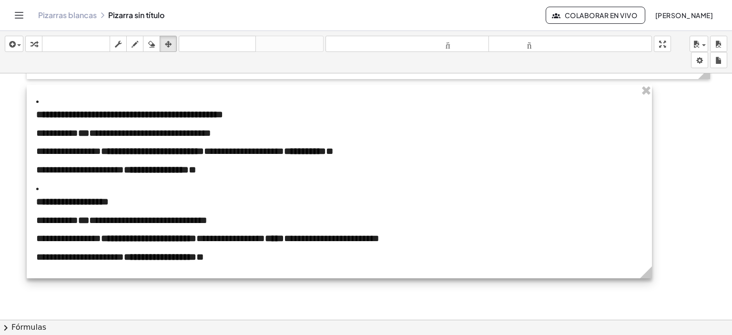
drag, startPoint x: 234, startPoint y: 137, endPoint x: 189, endPoint y: 110, distance: 53.2
click at [189, 110] on div at bounding box center [339, 181] width 625 height 193
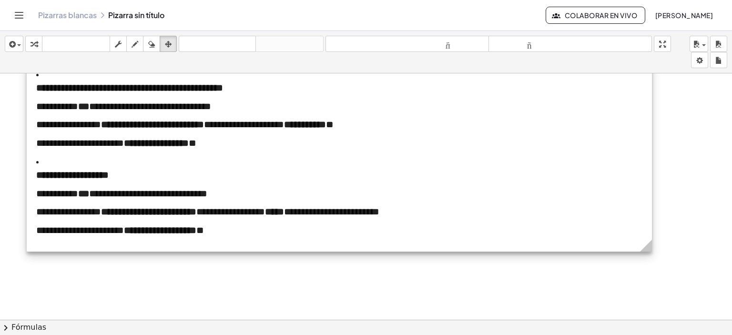
scroll to position [95, 0]
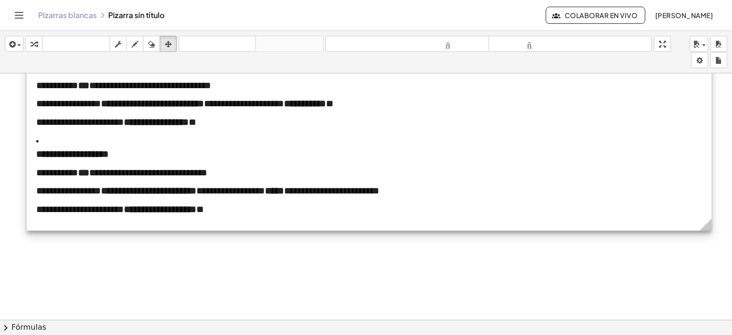
drag, startPoint x: 647, startPoint y: 230, endPoint x: 707, endPoint y: 209, distance: 63.0
click at [707, 209] on div "**********" at bounding box center [369, 133] width 684 height 193
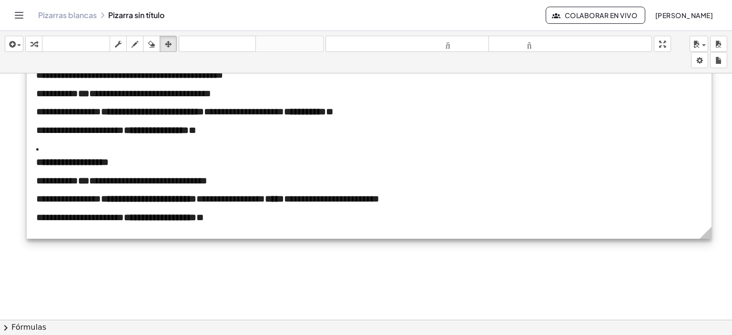
scroll to position [0, 0]
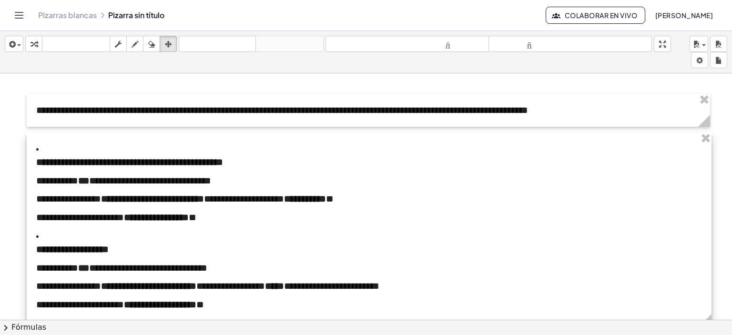
click at [173, 213] on div at bounding box center [369, 228] width 684 height 193
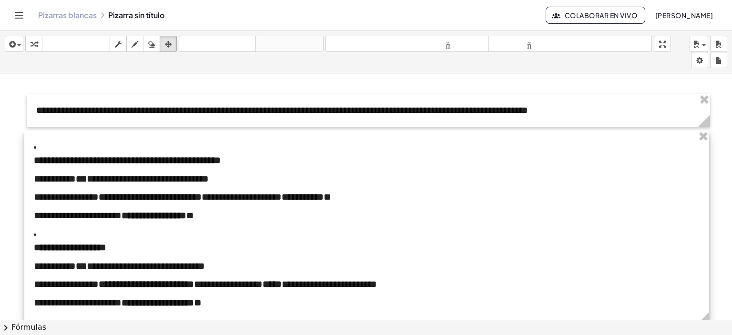
click at [130, 183] on div at bounding box center [366, 227] width 684 height 193
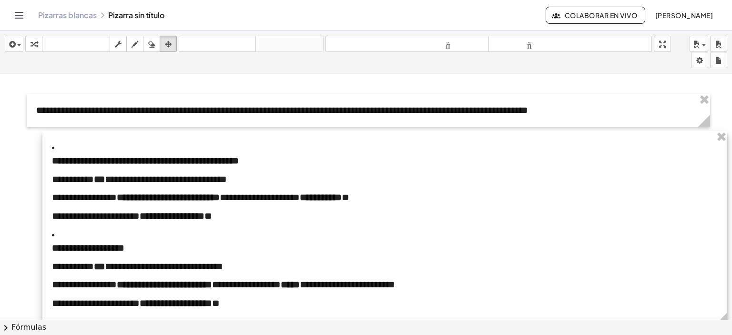
drag, startPoint x: 134, startPoint y: 177, endPoint x: 152, endPoint y: 177, distance: 18.1
click at [152, 177] on div at bounding box center [384, 227] width 684 height 193
click at [63, 161] on div at bounding box center [384, 227] width 684 height 193
click at [52, 158] on div at bounding box center [384, 227] width 684 height 193
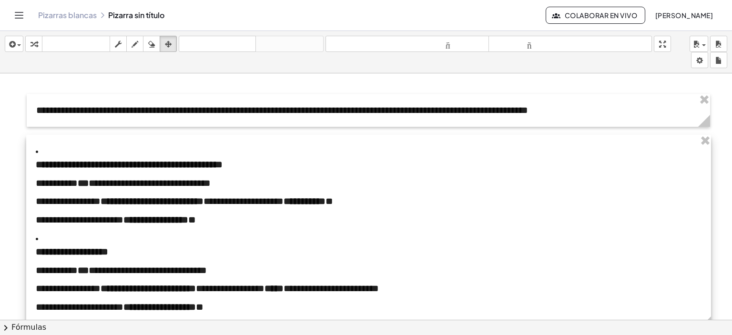
drag, startPoint x: 87, startPoint y: 158, endPoint x: 70, endPoint y: 161, distance: 16.6
click at [70, 161] on div at bounding box center [368, 231] width 684 height 193
click at [110, 43] on button "fregar" at bounding box center [118, 44] width 17 height 16
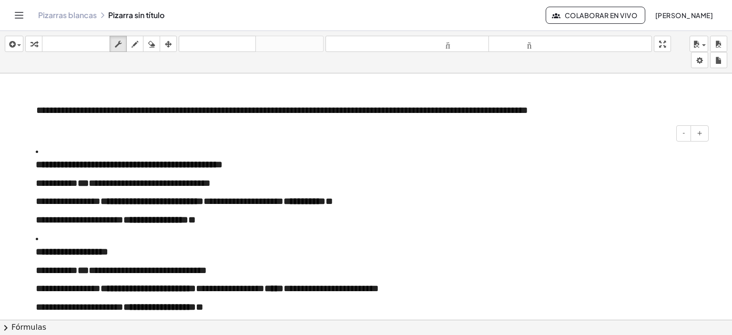
click at [79, 171] on p "**********" at bounding box center [368, 165] width 665 height 14
click at [42, 162] on font "**********" at bounding box center [129, 165] width 187 height 10
click at [40, 162] on font "**********" at bounding box center [129, 165] width 187 height 10
click at [39, 162] on font "**********" at bounding box center [129, 165] width 187 height 10
click at [38, 155] on li "**********" at bounding box center [368, 185] width 665 height 82
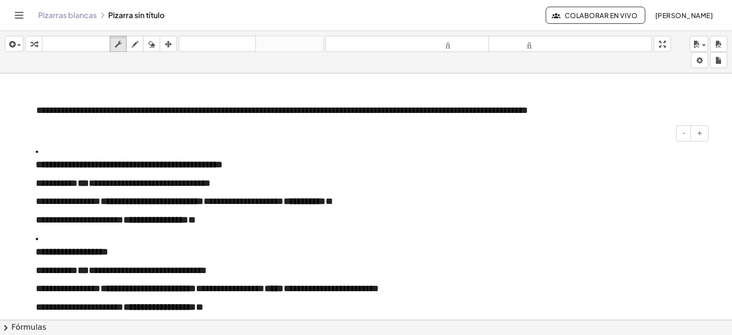
click at [39, 149] on li "**********" at bounding box center [368, 185] width 665 height 82
click at [35, 147] on div at bounding box center [31, 231] width 10 height 193
click at [37, 150] on li "**********" at bounding box center [368, 185] width 665 height 82
click at [25, 156] on div at bounding box center [366, 320] width 732 height 494
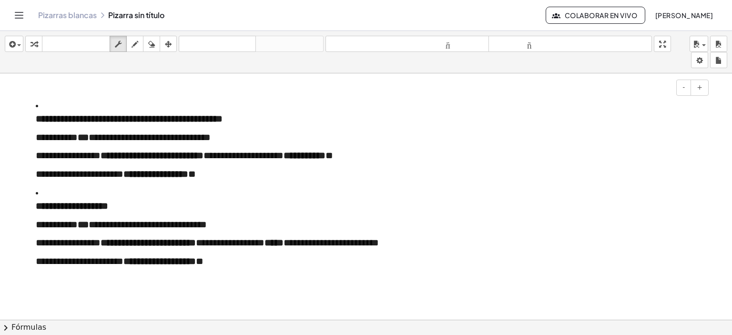
scroll to position [48, 0]
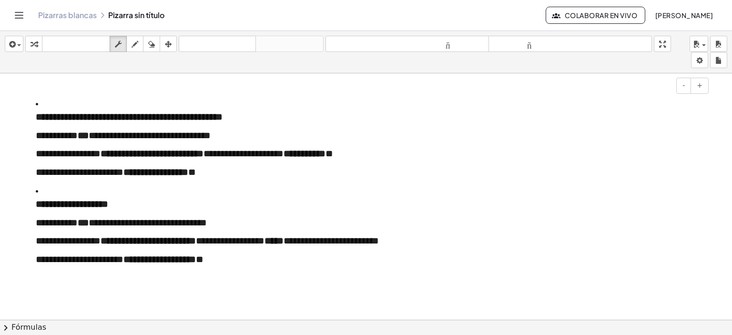
drag, startPoint x: 72, startPoint y: 200, endPoint x: 60, endPoint y: 200, distance: 12.4
click at [71, 200] on font "**********" at bounding box center [72, 204] width 72 height 10
drag, startPoint x: 40, startPoint y: 205, endPoint x: 37, endPoint y: 201, distance: 5.1
click at [37, 201] on font "**********" at bounding box center [72, 204] width 72 height 10
click at [39, 208] on font "**********" at bounding box center [72, 204] width 72 height 10
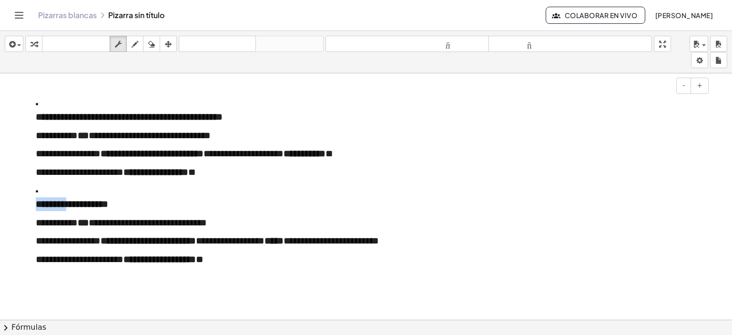
drag, startPoint x: 39, startPoint y: 208, endPoint x: 37, endPoint y: 185, distance: 22.9
click at [37, 185] on li "**********" at bounding box center [368, 225] width 665 height 82
click at [99, 201] on font "**********" at bounding box center [72, 204] width 72 height 10
drag, startPoint x: 127, startPoint y: 202, endPoint x: 37, endPoint y: 203, distance: 90.0
click at [37, 203] on p "**********" at bounding box center [368, 204] width 665 height 14
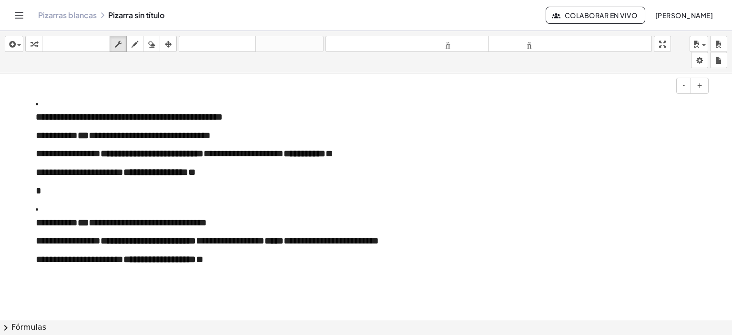
drag, startPoint x: 225, startPoint y: 208, endPoint x: 225, endPoint y: 197, distance: 11.0
drag, startPoint x: 179, startPoint y: 213, endPoint x: 174, endPoint y: 213, distance: 4.8
drag, startPoint x: 178, startPoint y: 209, endPoint x: 173, endPoint y: 203, distance: 7.4
click at [18, 36] on button "insertar" at bounding box center [14, 44] width 19 height 16
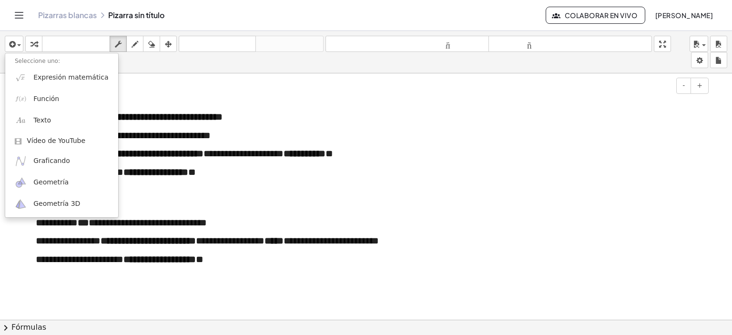
click at [244, 85] on div "- +" at bounding box center [366, 86] width 684 height 16
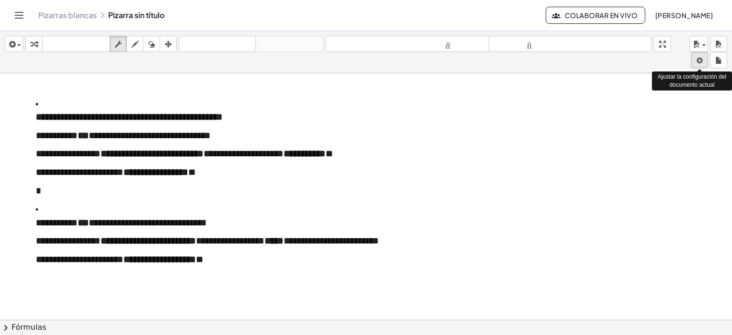
click at [703, 56] on body "**********" at bounding box center [366, 167] width 732 height 335
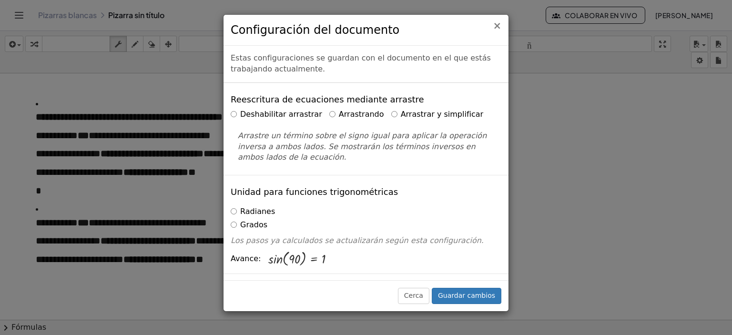
click at [497, 25] on font "×" at bounding box center [496, 25] width 9 height 11
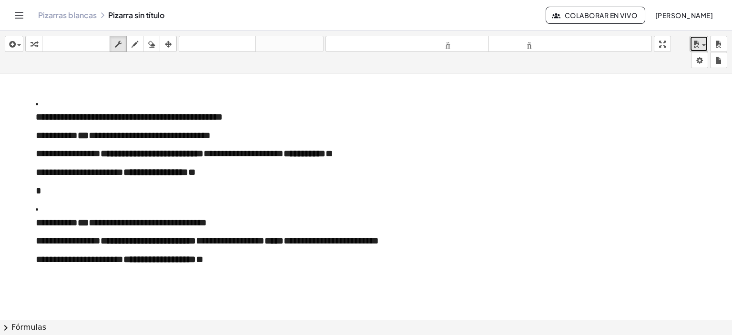
click at [703, 44] on div "button" at bounding box center [699, 43] width 14 height 11
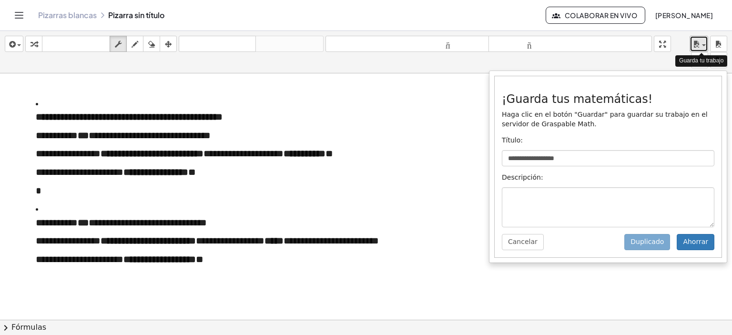
click at [703, 44] on div "button" at bounding box center [699, 43] width 14 height 11
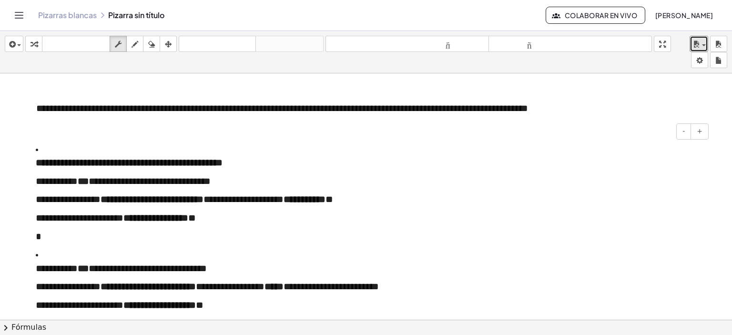
scroll to position [0, 0]
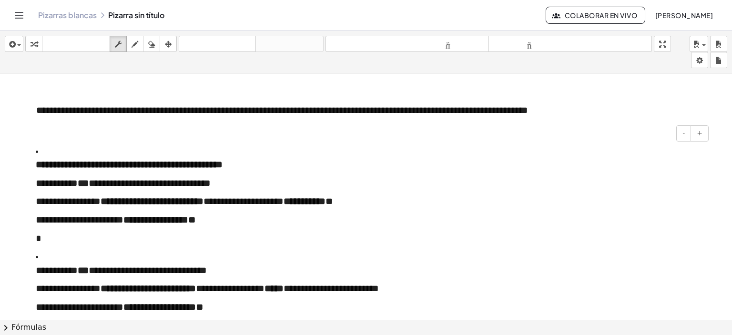
click at [59, 239] on p "*" at bounding box center [368, 238] width 665 height 14
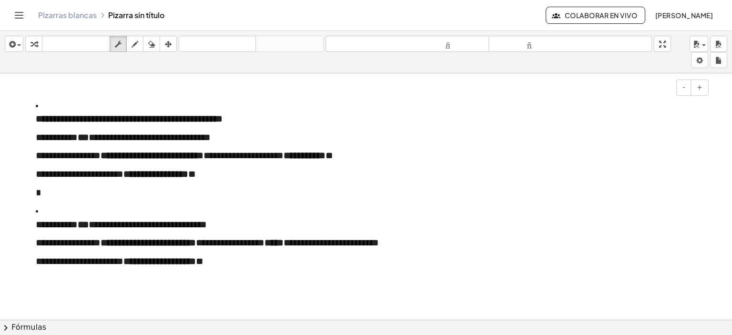
scroll to position [48, 0]
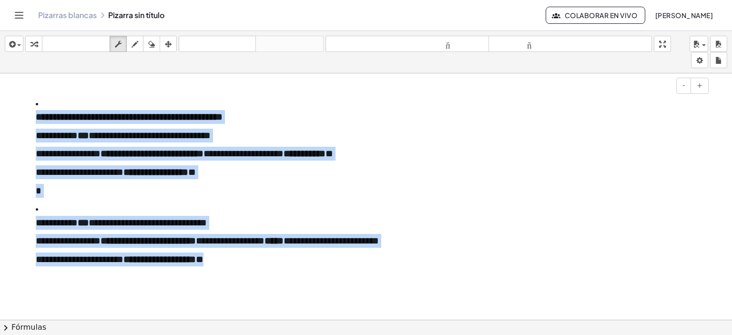
drag, startPoint x: 223, startPoint y: 260, endPoint x: 39, endPoint y: 101, distance: 242.5
click at [39, 101] on div "**********" at bounding box center [368, 183] width 684 height 193
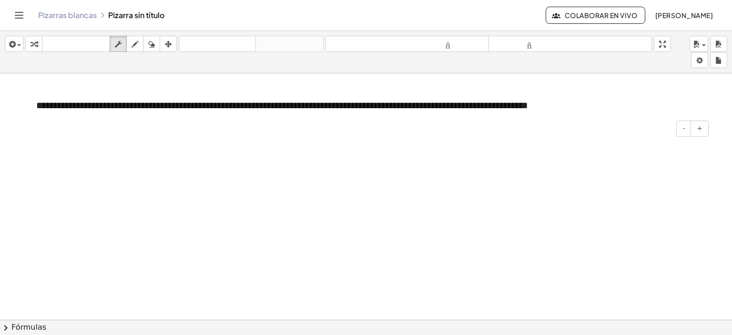
scroll to position [0, 0]
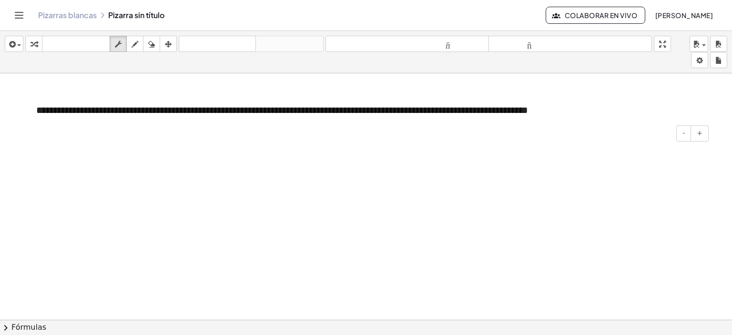
click at [174, 158] on div at bounding box center [368, 151] width 684 height 33
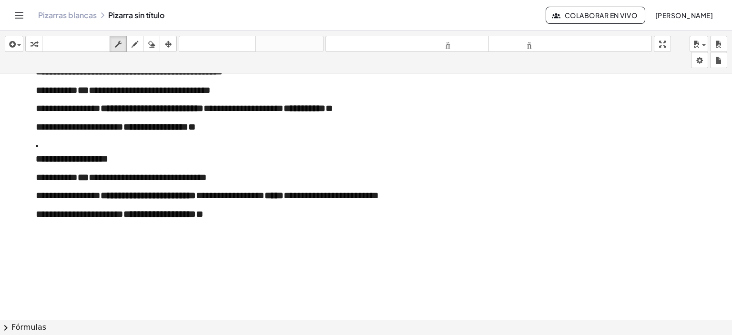
scroll to position [95, 0]
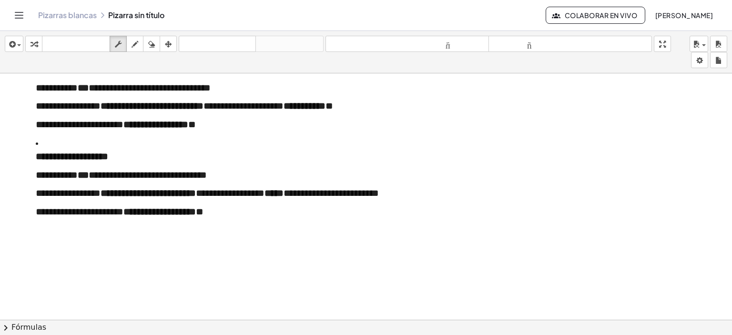
click at [44, 151] on font "**********" at bounding box center [72, 156] width 72 height 10
click at [32, 143] on div at bounding box center [31, 136] width 10 height 193
click at [39, 142] on li "**********" at bounding box center [368, 177] width 665 height 82
click at [152, 45] on icon "button" at bounding box center [151, 44] width 7 height 11
drag, startPoint x: 149, startPoint y: 44, endPoint x: 152, endPoint y: 54, distance: 9.9
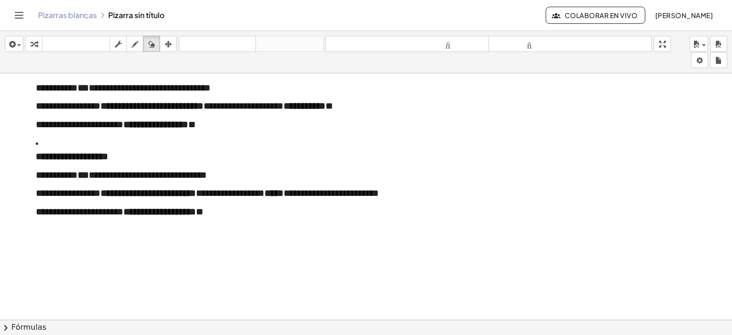
click at [152, 54] on div "**********" at bounding box center [366, 52] width 732 height 42
drag, startPoint x: 137, startPoint y: 38, endPoint x: 136, endPoint y: 43, distance: 5.3
click at [136, 39] on icon "button" at bounding box center [134, 44] width 7 height 11
click at [161, 40] on button "arreglar" at bounding box center [168, 44] width 17 height 16
click at [157, 45] on div "button" at bounding box center [151, 43] width 12 height 11
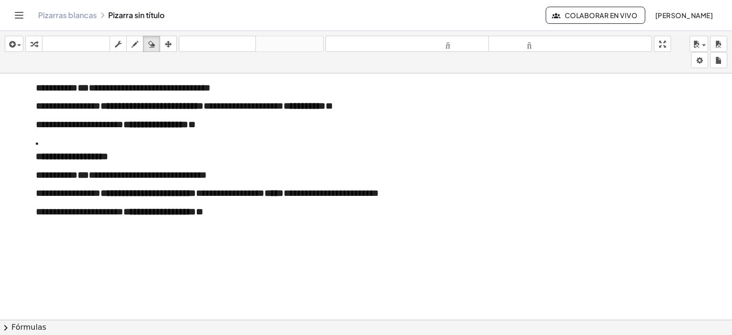
click at [102, 140] on div at bounding box center [366, 225] width 732 height 494
click at [135, 39] on icon "button" at bounding box center [134, 44] width 7 height 11
click at [164, 48] on div "button" at bounding box center [168, 43] width 12 height 11
click at [149, 46] on icon "button" at bounding box center [151, 44] width 7 height 11
drag, startPoint x: 140, startPoint y: 44, endPoint x: 134, endPoint y: 46, distance: 6.5
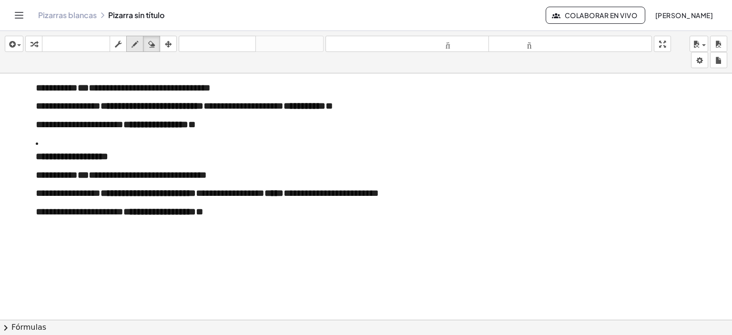
click at [137, 45] on div "button" at bounding box center [135, 43] width 12 height 11
click at [120, 40] on icon "button" at bounding box center [118, 44] width 7 height 11
click at [133, 40] on icon "button" at bounding box center [134, 44] width 7 height 11
drag, startPoint x: 33, startPoint y: 139, endPoint x: 36, endPoint y: 143, distance: 5.1
click at [36, 143] on div at bounding box center [366, 225] width 732 height 494
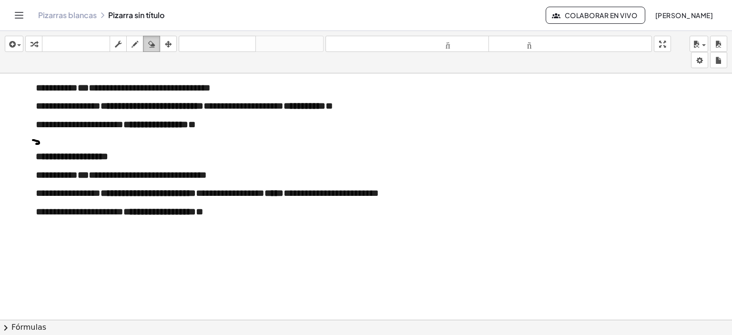
click at [146, 46] on div "button" at bounding box center [151, 43] width 12 height 11
click at [38, 139] on div at bounding box center [366, 225] width 732 height 494
click at [134, 40] on icon "button" at bounding box center [134, 44] width 7 height 11
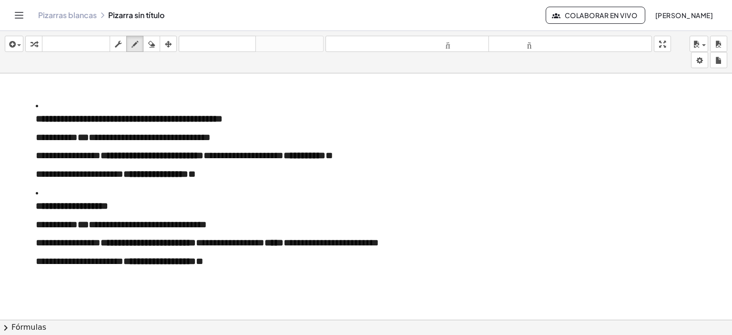
scroll to position [48, 0]
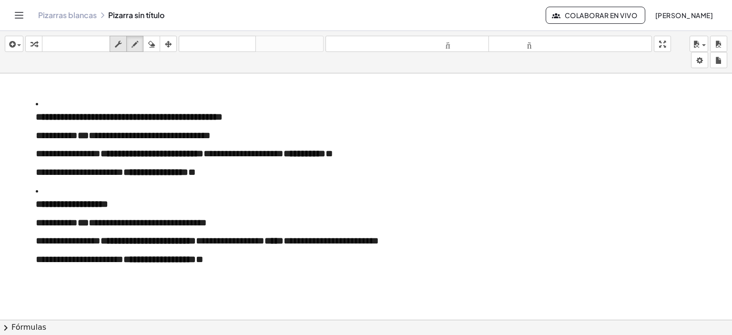
click at [118, 45] on icon "button" at bounding box center [118, 44] width 7 height 11
click at [61, 117] on font "**********" at bounding box center [129, 117] width 187 height 10
click at [45, 106] on li "**********" at bounding box center [368, 138] width 665 height 82
click at [50, 101] on li "**********" at bounding box center [368, 138] width 665 height 82
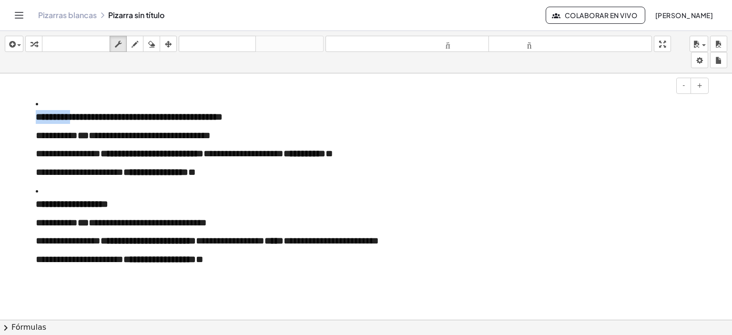
click at [50, 100] on li "**********" at bounding box center [368, 138] width 665 height 82
click at [46, 100] on li "**********" at bounding box center [368, 138] width 665 height 82
click at [44, 100] on li "**********" at bounding box center [368, 138] width 665 height 82
click at [36, 112] on font "**********" at bounding box center [129, 117] width 187 height 10
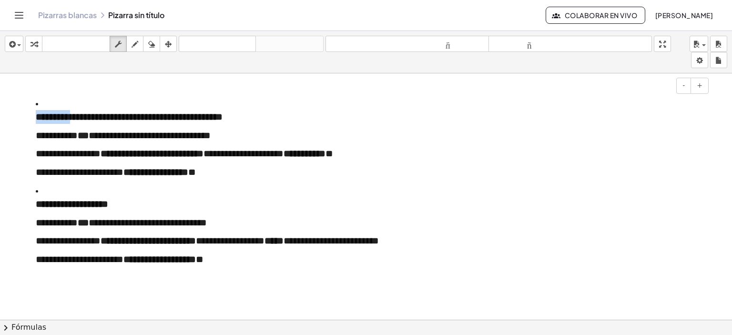
click at [36, 113] on font "**********" at bounding box center [129, 117] width 187 height 10
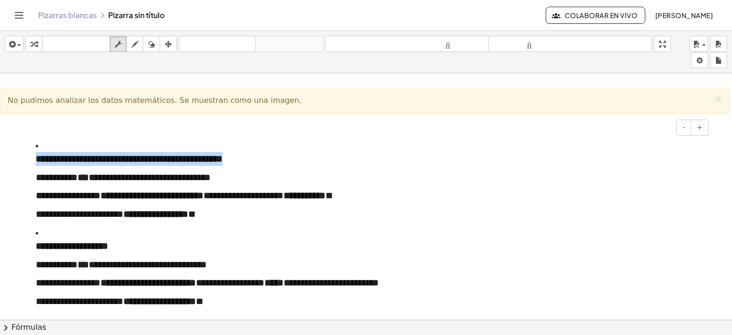
scroll to position [0, 0]
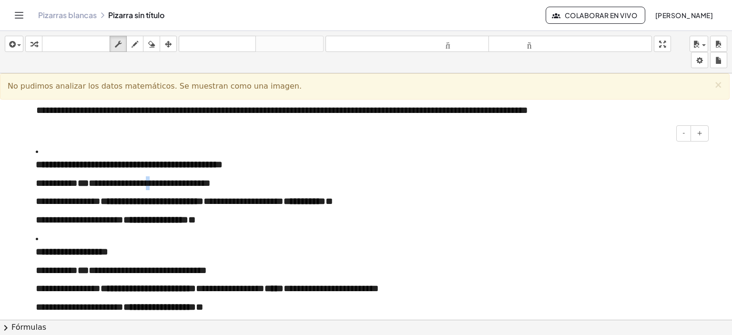
click at [166, 175] on li "**********" at bounding box center [368, 185] width 665 height 82
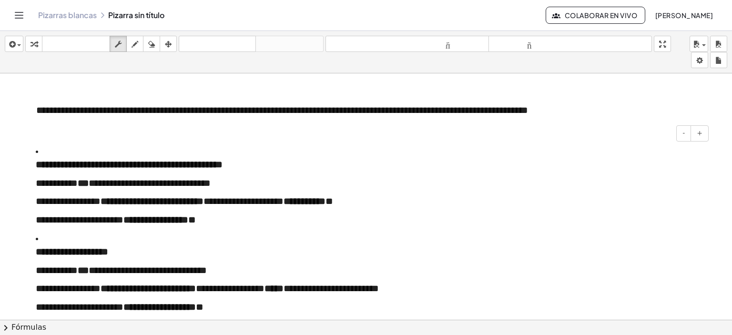
click at [322, 138] on div "- +" at bounding box center [366, 133] width 684 height 16
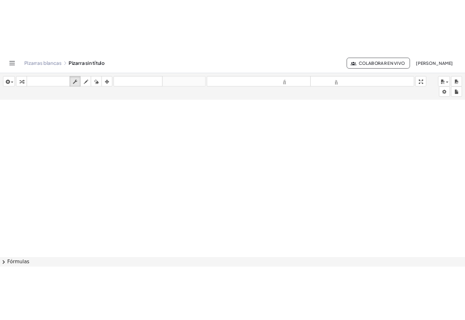
scroll to position [206, 0]
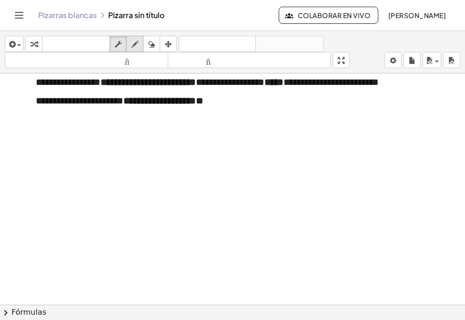
click at [131, 39] on div "button" at bounding box center [135, 43] width 12 height 11
drag, startPoint x: 74, startPoint y: 142, endPoint x: 78, endPoint y: 248, distance: 105.8
click at [78, 248] on div at bounding box center [364, 114] width 729 height 494
drag, startPoint x: 80, startPoint y: 139, endPoint x: 158, endPoint y: 142, distance: 78.7
click at [158, 142] on div at bounding box center [364, 114] width 729 height 494
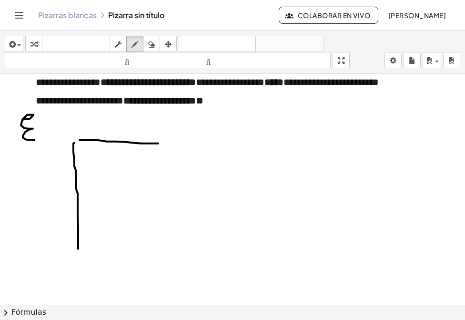
drag, startPoint x: 23, startPoint y: 118, endPoint x: 42, endPoint y: 125, distance: 19.9
click at [38, 139] on div at bounding box center [364, 114] width 729 height 494
click at [40, 144] on div at bounding box center [364, 114] width 729 height 494
click at [51, 130] on div at bounding box center [364, 114] width 729 height 494
click at [148, 44] on icon "button" at bounding box center [151, 44] width 7 height 11
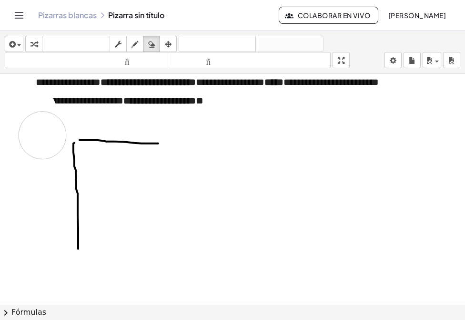
drag, startPoint x: 33, startPoint y: 110, endPoint x: 32, endPoint y: 139, distance: 29.1
click at [36, 135] on div at bounding box center [364, 114] width 729 height 494
click at [135, 44] on icon "button" at bounding box center [134, 44] width 7 height 11
drag, startPoint x: 31, startPoint y: 118, endPoint x: 35, endPoint y: 126, distance: 8.9
click at [35, 126] on div at bounding box center [364, 114] width 729 height 494
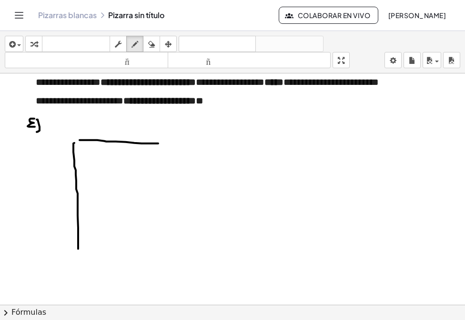
drag, startPoint x: 38, startPoint y: 119, endPoint x: 40, endPoint y: 128, distance: 9.7
click at [35, 131] on div at bounding box center [364, 114] width 729 height 494
drag, startPoint x: 42, startPoint y: 119, endPoint x: 52, endPoint y: 125, distance: 12.4
click at [52, 125] on div at bounding box center [364, 114] width 729 height 494
drag, startPoint x: 57, startPoint y: 119, endPoint x: 66, endPoint y: 127, distance: 12.1
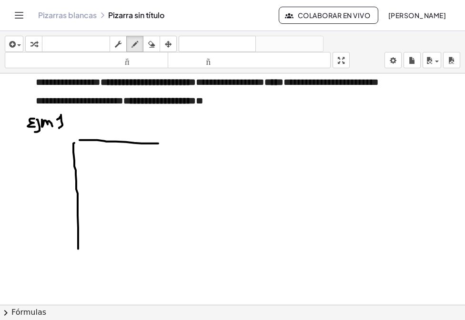
click at [65, 127] on div at bounding box center [364, 114] width 729 height 494
click at [70, 116] on div at bounding box center [364, 114] width 729 height 494
click at [70, 123] on div at bounding box center [364, 114] width 729 height 494
drag, startPoint x: 109, startPoint y: 126, endPoint x: 110, endPoint y: 132, distance: 5.8
click at [110, 132] on div at bounding box center [364, 114] width 729 height 494
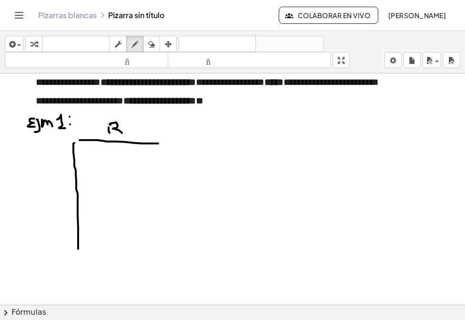
drag, startPoint x: 110, startPoint y: 124, endPoint x: 122, endPoint y: 132, distance: 14.0
click at [122, 132] on div at bounding box center [364, 114] width 729 height 494
drag, startPoint x: 126, startPoint y: 121, endPoint x: 130, endPoint y: 135, distance: 13.7
click at [130, 135] on div at bounding box center [364, 114] width 729 height 494
drag, startPoint x: 149, startPoint y: 122, endPoint x: 151, endPoint y: 127, distance: 5.0
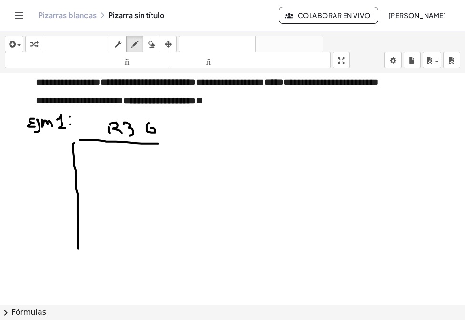
click at [151, 127] on div at bounding box center [364, 114] width 729 height 494
drag, startPoint x: 158, startPoint y: 121, endPoint x: 160, endPoint y: 135, distance: 13.5
click at [160, 135] on div at bounding box center [364, 114] width 729 height 494
drag, startPoint x: 160, startPoint y: 128, endPoint x: 166, endPoint y: 121, distance: 9.1
click at [164, 121] on div at bounding box center [364, 114] width 729 height 494
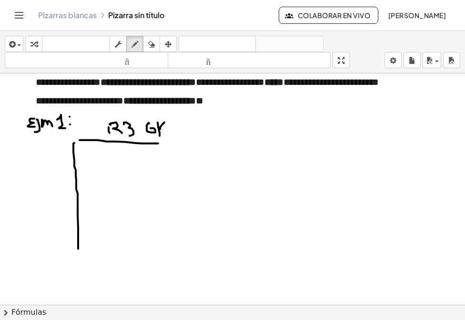
drag, startPoint x: 161, startPoint y: 125, endPoint x: 167, endPoint y: 133, distance: 10.5
click at [167, 133] on div at bounding box center [364, 114] width 729 height 494
click at [177, 131] on div at bounding box center [364, 114] width 729 height 494
click at [190, 131] on div at bounding box center [364, 114] width 729 height 494
drag, startPoint x: 174, startPoint y: 130, endPoint x: 188, endPoint y: 130, distance: 13.8
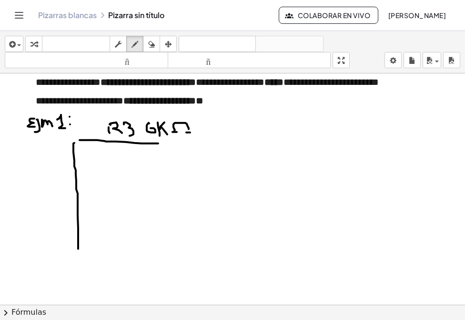
click at [188, 130] on div at bounding box center [364, 114] width 729 height 494
drag, startPoint x: 172, startPoint y: 140, endPoint x: 200, endPoint y: 142, distance: 27.8
click at [200, 142] on div at bounding box center [364, 114] width 729 height 494
drag, startPoint x: 204, startPoint y: 142, endPoint x: 189, endPoint y: 232, distance: 90.9
click at [213, 249] on div at bounding box center [364, 114] width 729 height 494
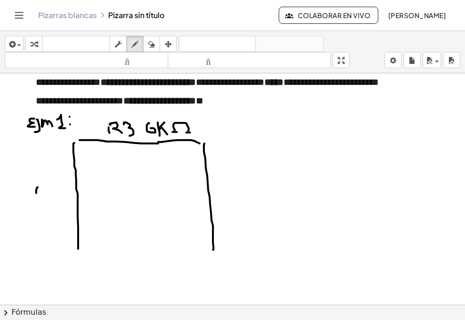
drag, startPoint x: 38, startPoint y: 186, endPoint x: 36, endPoint y: 194, distance: 7.8
click at [36, 194] on div at bounding box center [364, 114] width 729 height 494
drag, startPoint x: 36, startPoint y: 185, endPoint x: 43, endPoint y: 194, distance: 11.5
click at [43, 194] on div at bounding box center [364, 114] width 729 height 494
drag, startPoint x: 49, startPoint y: 188, endPoint x: 50, endPoint y: 197, distance: 8.6
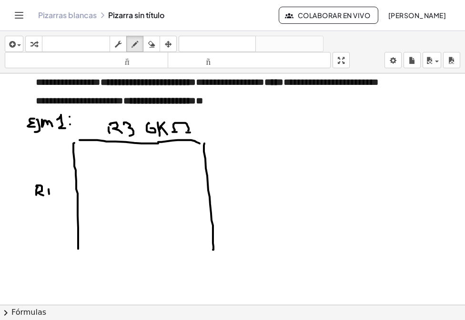
click at [50, 197] on div at bounding box center [364, 114] width 729 height 494
click at [47, 191] on div at bounding box center [364, 114] width 729 height 494
drag, startPoint x: 30, startPoint y: 202, endPoint x: 39, endPoint y: 213, distance: 14.3
click at [33, 219] on div at bounding box center [364, 114] width 729 height 494
drag, startPoint x: 40, startPoint y: 209, endPoint x: 40, endPoint y: 218, distance: 8.6
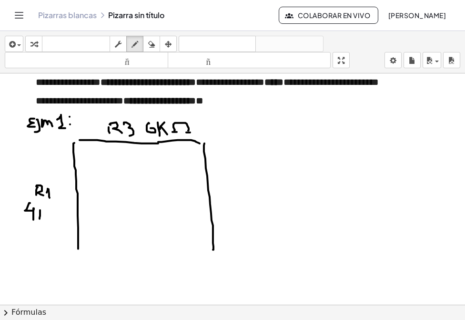
click at [40, 218] on div at bounding box center [364, 114] width 729 height 494
drag, startPoint x: 41, startPoint y: 213, endPoint x: 50, endPoint y: 209, distance: 9.4
click at [50, 209] on div at bounding box center [364, 114] width 729 height 494
drag, startPoint x: 42, startPoint y: 213, endPoint x: 48, endPoint y: 221, distance: 8.9
click at [48, 221] on div at bounding box center [364, 114] width 729 height 494
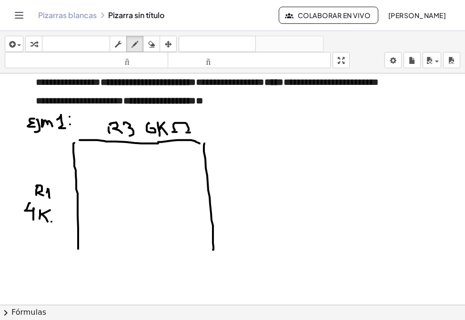
click at [55, 221] on div at bounding box center [364, 114] width 729 height 494
click at [65, 220] on div at bounding box center [364, 114] width 729 height 494
drag, startPoint x: 54, startPoint y: 211, endPoint x: 64, endPoint y: 221, distance: 13.5
click at [64, 221] on div at bounding box center [364, 114] width 729 height 494
drag, startPoint x: 221, startPoint y: 183, endPoint x: 221, endPoint y: 195, distance: 12.4
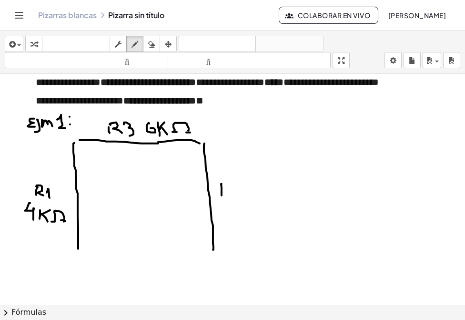
click at [221, 196] on div at bounding box center [364, 114] width 729 height 494
drag, startPoint x: 221, startPoint y: 182, endPoint x: 231, endPoint y: 194, distance: 14.9
click at [231, 197] on div at bounding box center [364, 114] width 729 height 494
drag, startPoint x: 234, startPoint y: 183, endPoint x: 248, endPoint y: 195, distance: 18.6
click at [248, 195] on div at bounding box center [364, 114] width 729 height 494
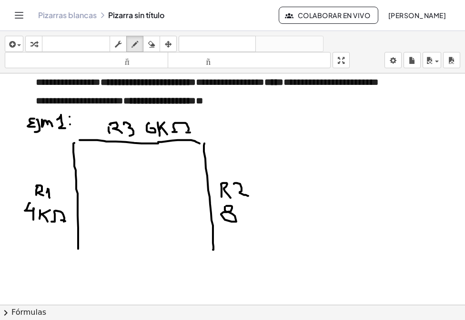
drag, startPoint x: 225, startPoint y: 206, endPoint x: 231, endPoint y: 209, distance: 6.4
click at [226, 206] on div at bounding box center [364, 114] width 729 height 494
drag, startPoint x: 241, startPoint y: 207, endPoint x: 242, endPoint y: 217, distance: 9.5
click at [242, 217] on div at bounding box center [364, 114] width 729 height 494
drag, startPoint x: 243, startPoint y: 215, endPoint x: 248, endPoint y: 210, distance: 6.8
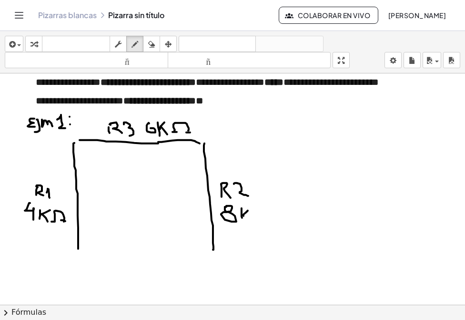
click at [248, 210] on div at bounding box center [364, 114] width 729 height 494
drag, startPoint x: 242, startPoint y: 213, endPoint x: 251, endPoint y: 219, distance: 11.1
click at [251, 219] on div at bounding box center [364, 114] width 729 height 494
click at [258, 213] on div at bounding box center [364, 114] width 729 height 494
drag, startPoint x: 257, startPoint y: 206, endPoint x: 263, endPoint y: 217, distance: 12.4
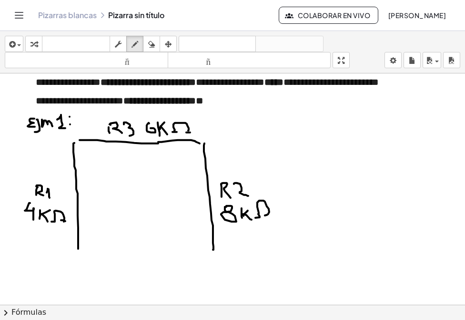
click at [275, 217] on div at bounding box center [364, 114] width 729 height 494
click at [256, 214] on div at bounding box center [364, 114] width 729 height 494
click at [149, 45] on icon "button" at bounding box center [151, 44] width 7 height 11
click at [267, 217] on div at bounding box center [364, 114] width 729 height 494
click at [135, 41] on icon "button" at bounding box center [134, 44] width 7 height 11
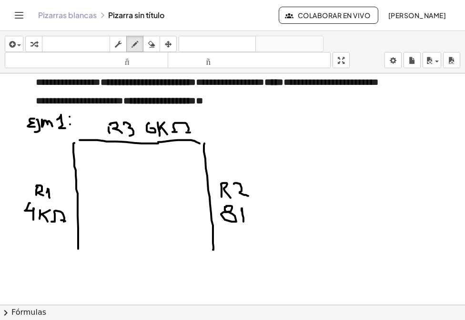
drag, startPoint x: 242, startPoint y: 207, endPoint x: 243, endPoint y: 221, distance: 13.9
click at [243, 221] on div at bounding box center [364, 114] width 729 height 494
drag, startPoint x: 244, startPoint y: 216, endPoint x: 248, endPoint y: 211, distance: 6.8
click at [248, 211] on div at bounding box center [364, 114] width 729 height 494
click at [252, 222] on div at bounding box center [364, 114] width 729 height 494
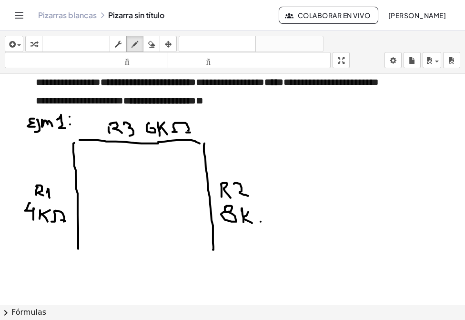
drag, startPoint x: 261, startPoint y: 221, endPoint x: 271, endPoint y: 221, distance: 10.5
click at [265, 221] on div at bounding box center [364, 114] width 729 height 494
click at [282, 221] on div at bounding box center [364, 114] width 729 height 494
click at [276, 221] on div at bounding box center [364, 114] width 729 height 494
drag, startPoint x: 69, startPoint y: 241, endPoint x: 70, endPoint y: 264, distance: 22.4
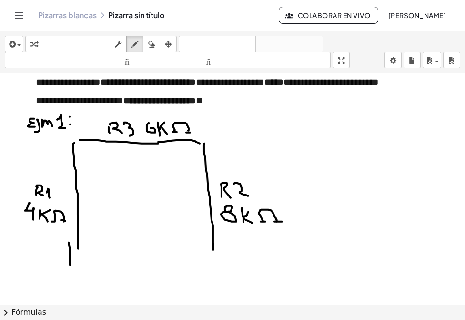
click at [70, 264] on div at bounding box center [364, 114] width 729 height 494
drag, startPoint x: 70, startPoint y: 265, endPoint x: 77, endPoint y: 259, distance: 9.4
click at [77, 259] on div at bounding box center [364, 114] width 729 height 494
drag, startPoint x: 78, startPoint y: 246, endPoint x: 80, endPoint y: 274, distance: 28.1
click at [80, 274] on div at bounding box center [364, 114] width 729 height 494
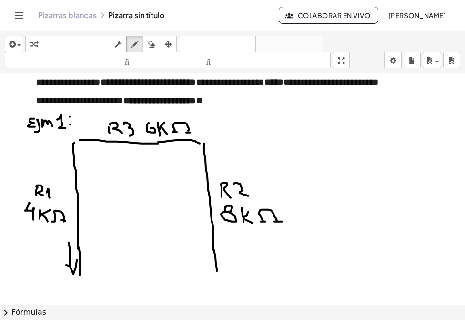
drag, startPoint x: 213, startPoint y: 248, endPoint x: 217, endPoint y: 270, distance: 22.7
click at [217, 270] on div at bounding box center [364, 114] width 729 height 494
drag, startPoint x: 223, startPoint y: 271, endPoint x: 219, endPoint y: 247, distance: 24.2
click at [221, 244] on div at bounding box center [364, 114] width 729 height 494
drag, startPoint x: 217, startPoint y: 242, endPoint x: 218, endPoint y: 251, distance: 9.1
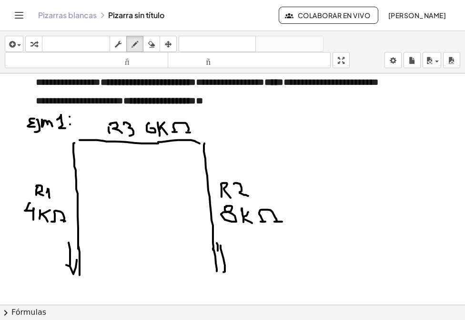
click at [218, 251] on div at bounding box center [364, 114] width 729 height 494
drag, startPoint x: 218, startPoint y: 241, endPoint x: 231, endPoint y: 249, distance: 14.9
click at [231, 249] on div at bounding box center [364, 114] width 729 height 494
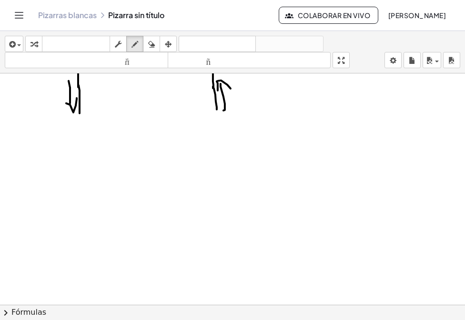
scroll to position [364, 0]
drag, startPoint x: 21, startPoint y: 131, endPoint x: 22, endPoint y: 140, distance: 9.6
click at [22, 140] on div at bounding box center [364, 56] width 729 height 695
click at [28, 144] on div at bounding box center [364, 56] width 729 height 695
drag, startPoint x: 36, startPoint y: 139, endPoint x: 59, endPoint y: 140, distance: 22.4
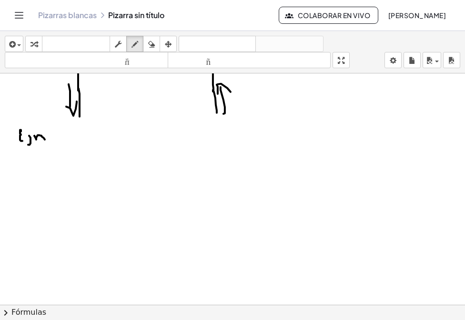
click at [45, 139] on div at bounding box center [364, 56] width 729 height 695
click at [59, 137] on div at bounding box center [364, 56] width 729 height 695
drag, startPoint x: 67, startPoint y: 135, endPoint x: 67, endPoint y: 141, distance: 6.2
click at [67, 141] on div at bounding box center [364, 56] width 729 height 695
drag, startPoint x: 68, startPoint y: 131, endPoint x: 77, endPoint y: 141, distance: 12.8
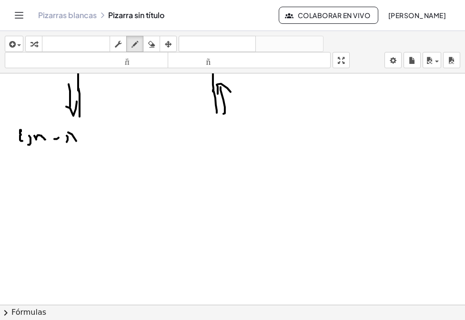
click at [77, 141] on div at bounding box center [364, 56] width 729 height 695
drag, startPoint x: 69, startPoint y: 137, endPoint x: 76, endPoint y: 137, distance: 7.1
click at [76, 137] on div at bounding box center [364, 56] width 729 height 695
drag, startPoint x: 80, startPoint y: 142, endPoint x: 85, endPoint y: 141, distance: 5.4
click at [85, 141] on div at bounding box center [364, 56] width 729 height 695
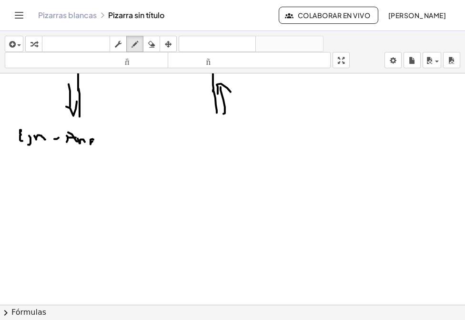
click at [92, 140] on div at bounding box center [364, 56] width 729 height 695
click at [155, 43] on div "button" at bounding box center [151, 43] width 12 height 11
drag, startPoint x: 105, startPoint y: 146, endPoint x: 23, endPoint y: 142, distance: 82.0
click at [23, 142] on div at bounding box center [364, 56] width 729 height 695
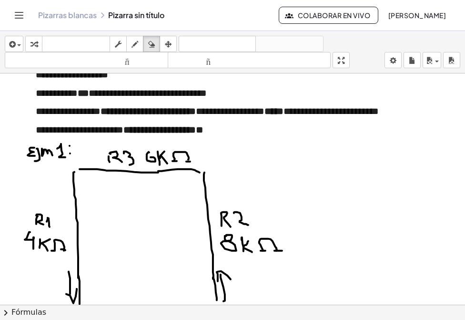
scroll to position [174, 0]
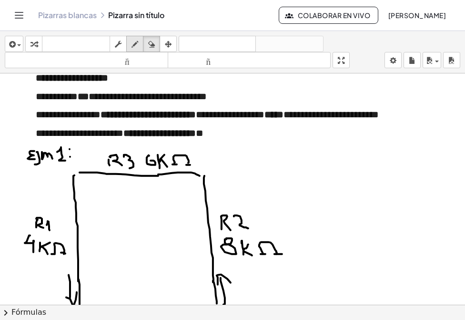
click at [140, 48] on div "button" at bounding box center [135, 43] width 12 height 11
click at [19, 43] on div "button" at bounding box center [14, 43] width 14 height 11
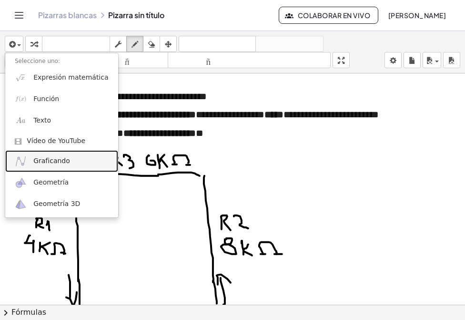
click at [50, 161] on font "Graficando" at bounding box center [51, 161] width 37 height 8
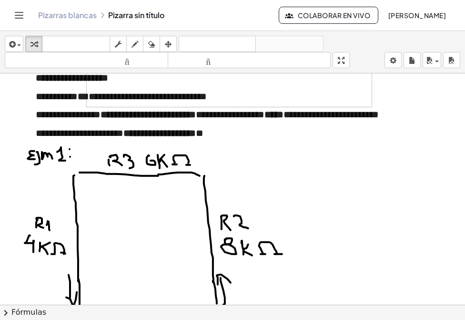
drag, startPoint x: 282, startPoint y: 188, endPoint x: 282, endPoint y: 203, distance: 14.8
click at [282, 203] on div at bounding box center [364, 247] width 729 height 695
click at [38, 41] on div "button" at bounding box center [34, 43] width 12 height 11
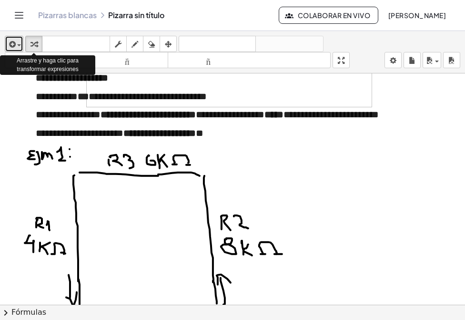
click at [10, 40] on icon "button" at bounding box center [11, 44] width 9 height 11
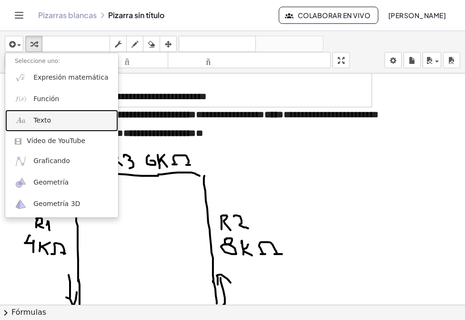
click at [49, 125] on link "Texto" at bounding box center [61, 120] width 113 height 21
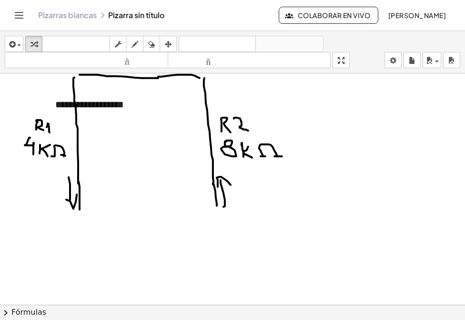
scroll to position [269, 0]
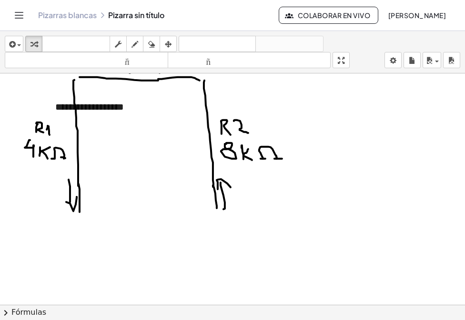
click at [182, 207] on div at bounding box center [364, 151] width 729 height 695
click at [173, 41] on div "button" at bounding box center [168, 43] width 12 height 11
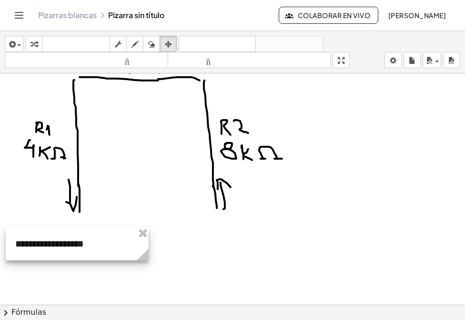
drag, startPoint x: 141, startPoint y: 107, endPoint x: 101, endPoint y: 244, distance: 142.4
click at [101, 244] on div at bounding box center [77, 243] width 143 height 33
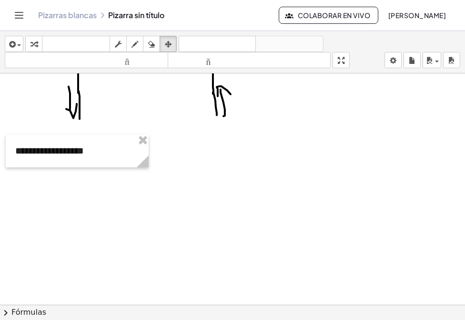
scroll to position [364, 0]
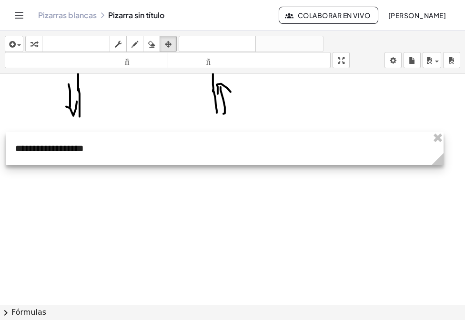
drag, startPoint x: 145, startPoint y: 161, endPoint x: 440, endPoint y: 237, distance: 304.5
click at [440, 237] on div "**********" at bounding box center [364, 56] width 729 height 695
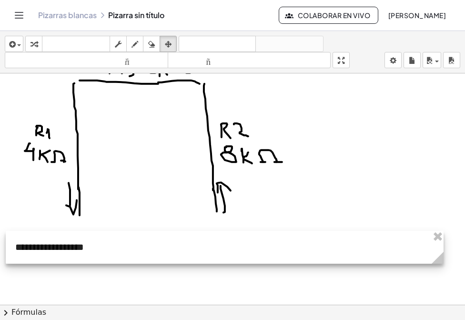
scroll to position [269, 0]
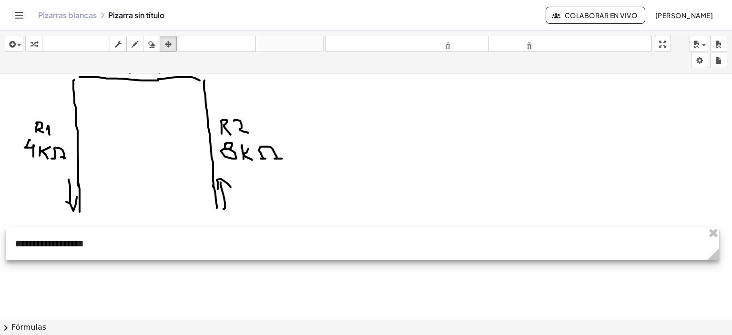
drag, startPoint x: 439, startPoint y: 257, endPoint x: 715, endPoint y: 254, distance: 275.8
click at [715, 254] on icon at bounding box center [713, 254] width 12 height 12
drag, startPoint x: 712, startPoint y: 261, endPoint x: 712, endPoint y: 274, distance: 12.9
click at [712, 274] on div "**********" at bounding box center [366, 151] width 732 height 695
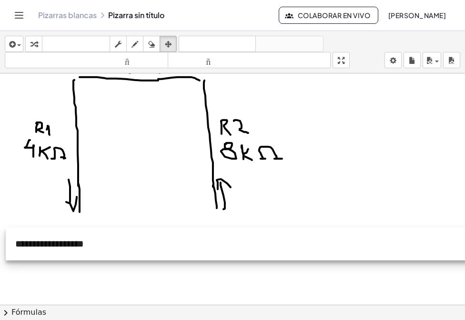
click at [120, 242] on div at bounding box center [362, 243] width 713 height 33
click at [100, 247] on div at bounding box center [362, 243] width 713 height 33
click at [100, 248] on div at bounding box center [362, 244] width 713 height 33
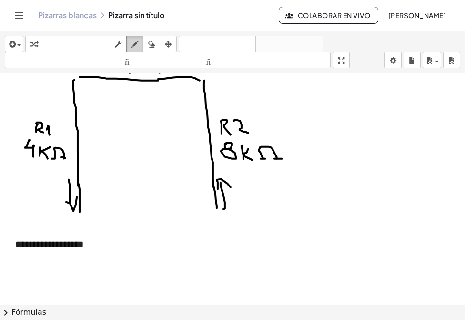
click at [139, 37] on button "dibujar" at bounding box center [134, 44] width 17 height 16
click at [119, 39] on icon "button" at bounding box center [118, 44] width 7 height 11
click at [88, 249] on div "**********" at bounding box center [362, 244] width 713 height 33
click at [65, 253] on div "*" at bounding box center [362, 244] width 713 height 33
click at [31, 241] on div "*" at bounding box center [362, 244] width 713 height 33
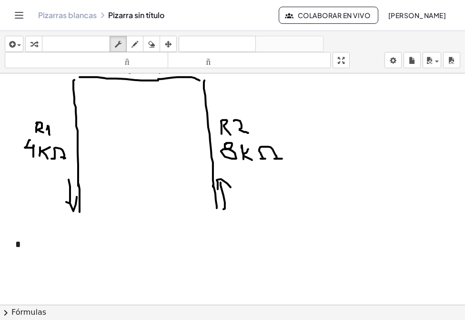
click at [31, 241] on div "*" at bounding box center [362, 244] width 713 height 33
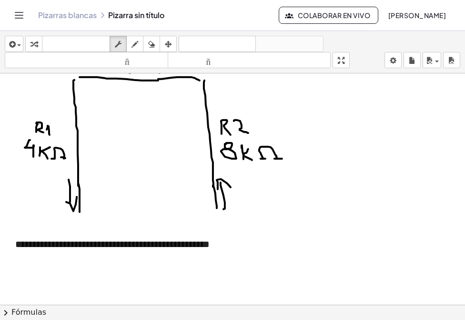
drag, startPoint x: 307, startPoint y: 273, endPoint x: 292, endPoint y: 252, distance: 25.2
click at [301, 264] on div at bounding box center [364, 151] width 729 height 695
click at [277, 241] on div "**********" at bounding box center [362, 244] width 713 height 33
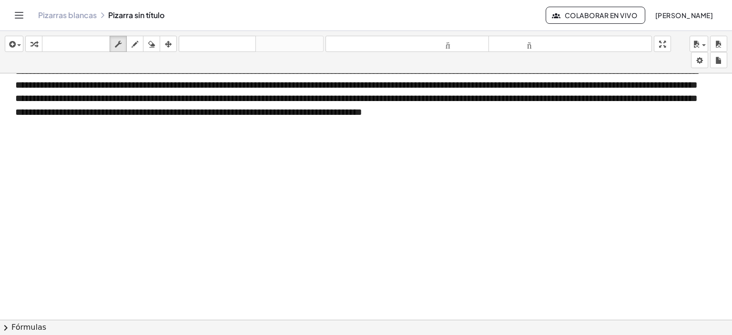
scroll to position [408, 5]
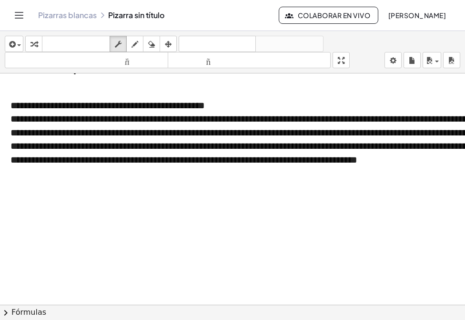
click at [40, 120] on font "**********" at bounding box center [351, 139] width 682 height 50
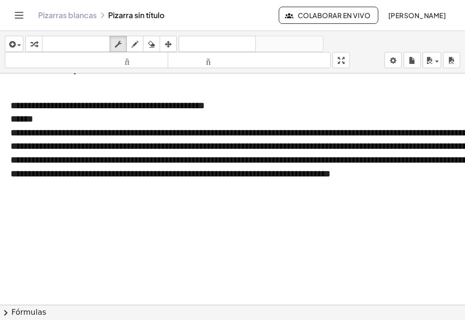
click at [241, 133] on font "**********" at bounding box center [351, 153] width 682 height 50
click at [240, 133] on font "**********" at bounding box center [351, 153] width 682 height 50
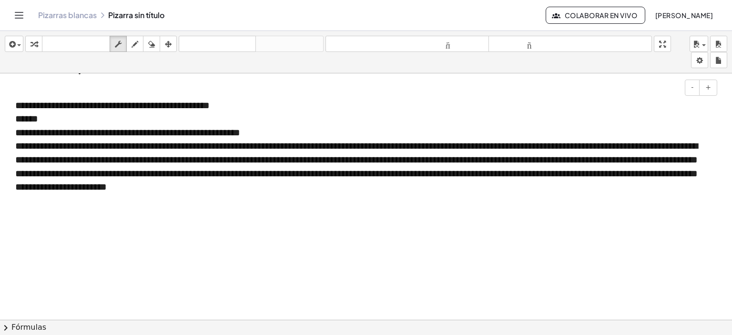
click at [589, 160] on font "**********" at bounding box center [356, 166] width 682 height 50
click at [587, 160] on font "**********" at bounding box center [356, 166] width 682 height 50
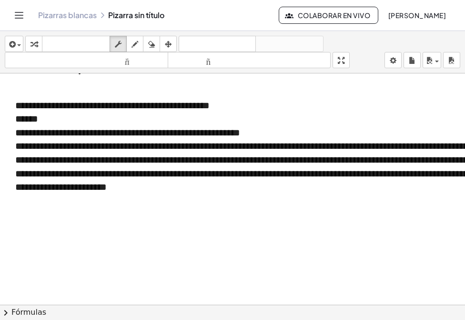
scroll to position [408, 10]
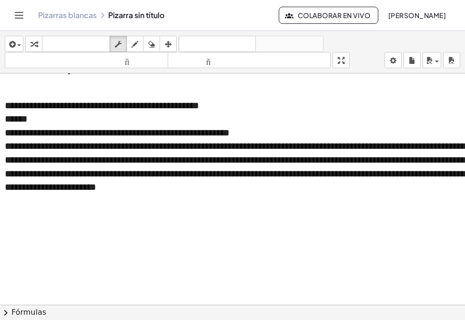
click at [197, 149] on font "**********" at bounding box center [346, 166] width 682 height 50
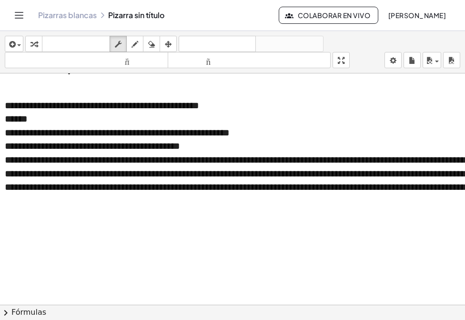
click at [183, 160] on font "**********" at bounding box center [346, 173] width 682 height 37
click at [182, 159] on font "**********" at bounding box center [346, 173] width 682 height 37
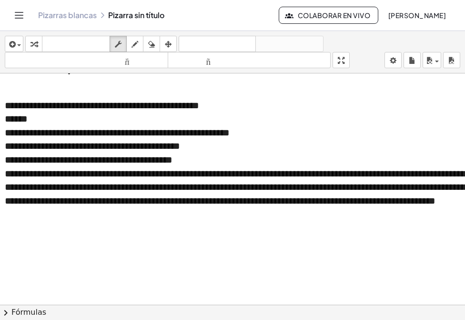
click at [85, 173] on font "**********" at bounding box center [346, 187] width 682 height 37
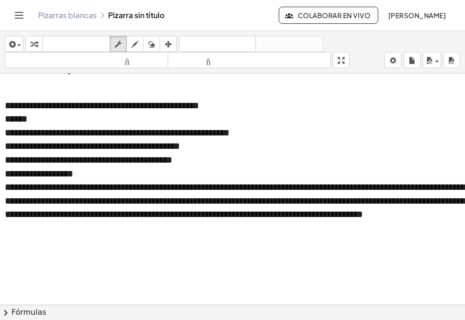
click at [98, 186] on font "**********" at bounding box center [346, 200] width 682 height 37
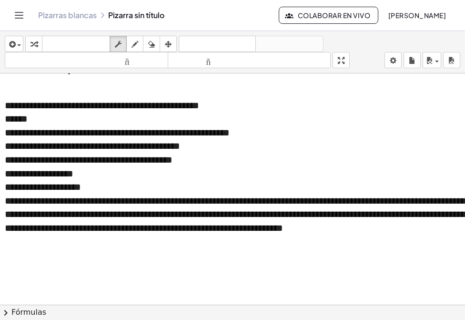
click at [252, 199] on font "**********" at bounding box center [346, 214] width 682 height 37
click at [319, 200] on font "**********" at bounding box center [346, 214] width 682 height 37
click at [312, 198] on font "**********" at bounding box center [346, 214] width 682 height 37
click at [316, 197] on font "**********" at bounding box center [346, 214] width 682 height 37
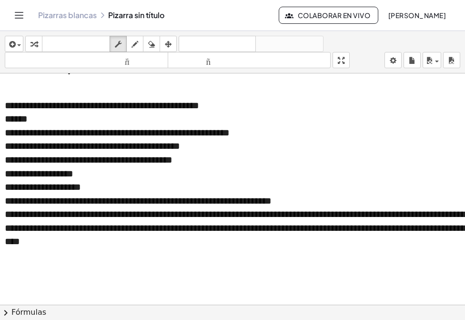
click at [287, 211] on font "**********" at bounding box center [346, 227] width 682 height 37
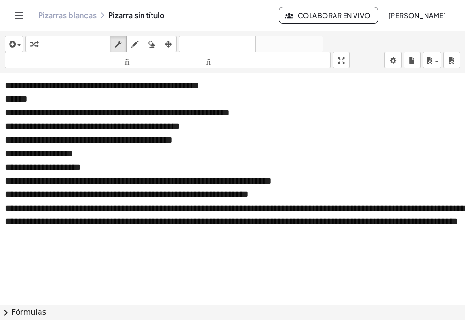
scroll to position [455, 10]
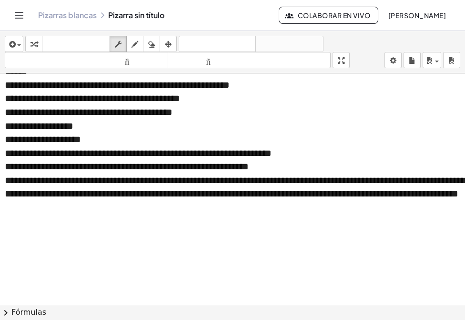
click at [284, 178] on font "**********" at bounding box center [346, 186] width 682 height 23
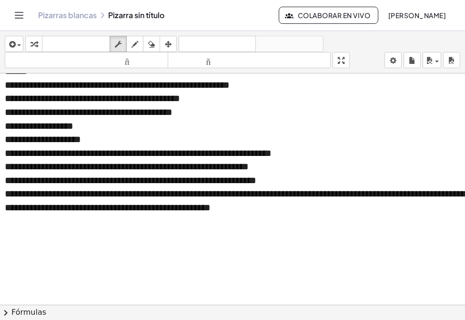
click at [151, 196] on font "**********" at bounding box center [346, 200] width 682 height 23
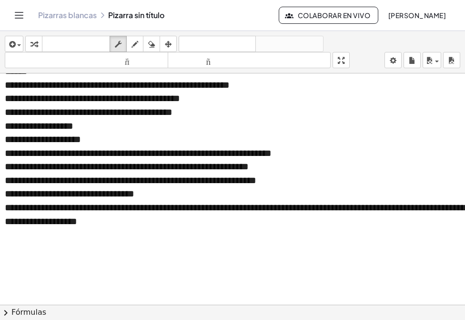
click at [97, 207] on font "**********" at bounding box center [346, 213] width 682 height 23
click at [57, 208] on font "**********" at bounding box center [45, 207] width 80 height 10
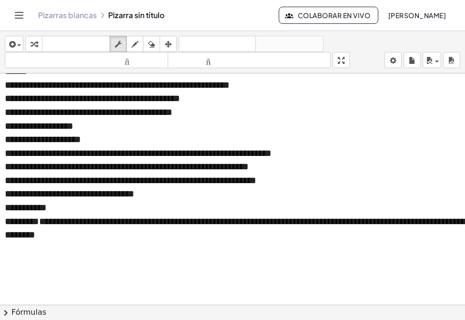
click at [51, 222] on font "**********" at bounding box center [344, 227] width 678 height 23
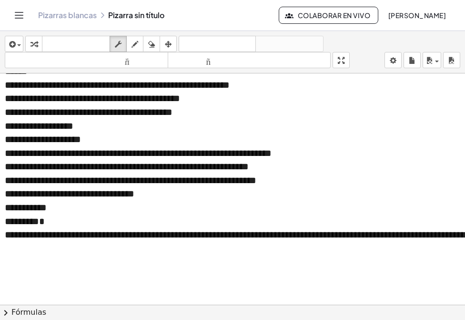
click at [53, 232] on font "**********" at bounding box center [340, 235] width 671 height 10
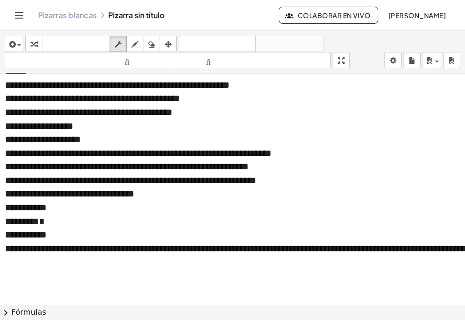
click at [325, 246] on font "**********" at bounding box center [317, 248] width 625 height 10
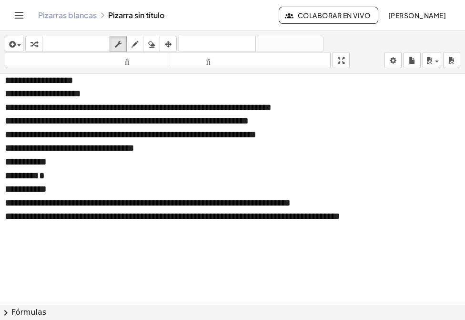
scroll to position [503, 10]
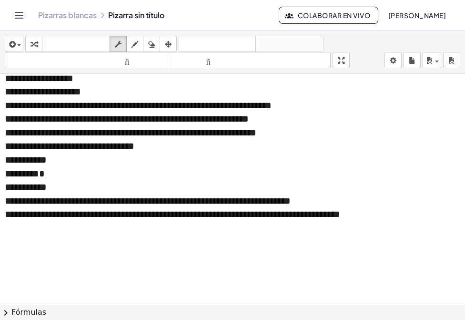
click at [189, 218] on font "**********" at bounding box center [172, 214] width 335 height 10
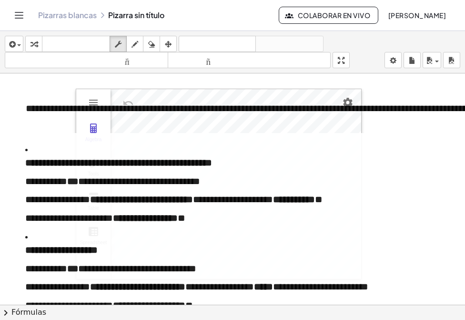
scroll to position [0, 10]
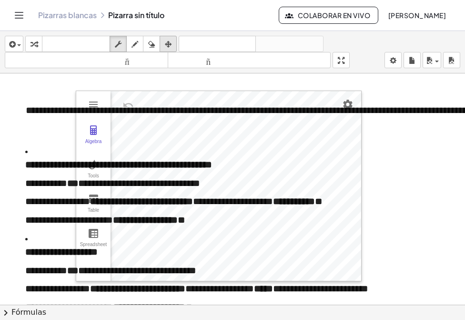
click at [170, 40] on icon "button" at bounding box center [168, 44] width 7 height 11
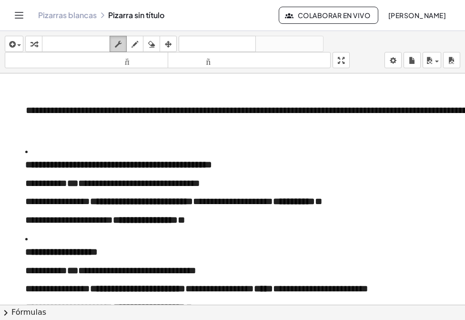
click at [120, 41] on icon "button" at bounding box center [118, 44] width 7 height 11
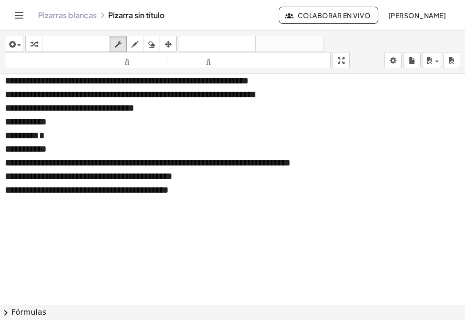
scroll to position [659, 10]
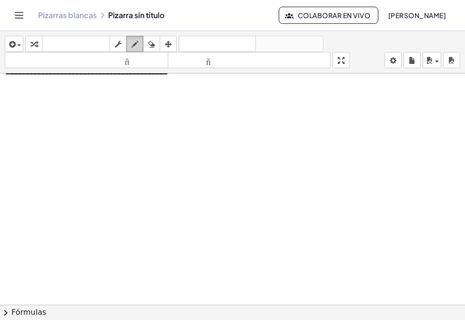
click at [136, 47] on icon "button" at bounding box center [134, 44] width 7 height 11
click at [151, 41] on icon "button" at bounding box center [151, 44] width 7 height 11
click at [139, 47] on div "button" at bounding box center [135, 43] width 12 height 11
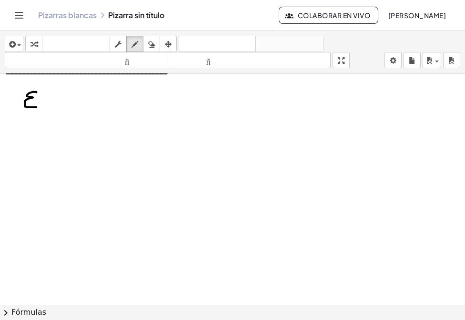
drag, startPoint x: 36, startPoint y: 92, endPoint x: 38, endPoint y: 103, distance: 11.6
drag, startPoint x: 40, startPoint y: 97, endPoint x: 44, endPoint y: 110, distance: 14.3
drag, startPoint x: 47, startPoint y: 100, endPoint x: 79, endPoint y: 108, distance: 33.5
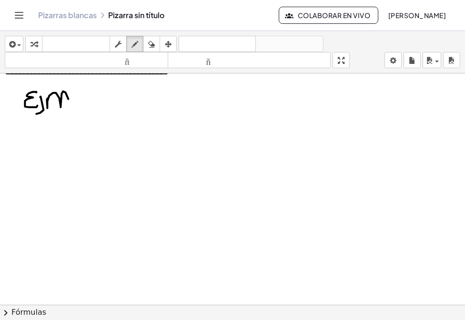
click at [149, 41] on icon "button" at bounding box center [151, 44] width 7 height 11
click at [135, 44] on icon "button" at bounding box center [134, 44] width 7 height 11
drag, startPoint x: 40, startPoint y: 95, endPoint x: 42, endPoint y: 114, distance: 19.6
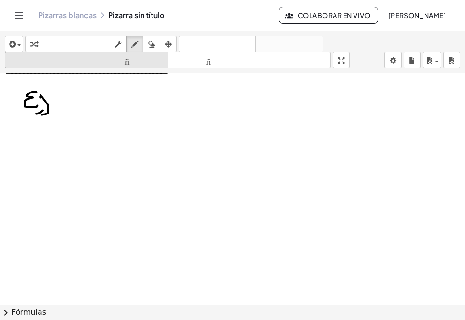
click at [151, 43] on icon "button" at bounding box center [151, 44] width 7 height 11
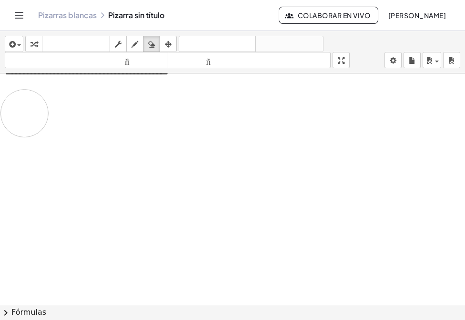
drag, startPoint x: 56, startPoint y: 101, endPoint x: 98, endPoint y: 68, distance: 53.3
click at [130, 42] on div "button" at bounding box center [135, 43] width 12 height 11
drag, startPoint x: 33, startPoint y: 89, endPoint x: 34, endPoint y: 109, distance: 20.0
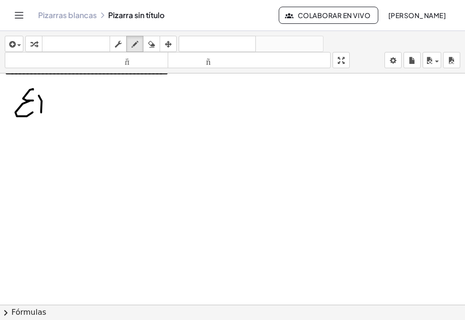
drag, startPoint x: 48, startPoint y: 99, endPoint x: 82, endPoint y: 111, distance: 37.1
drag, startPoint x: 89, startPoint y: 94, endPoint x: 88, endPoint y: 105, distance: 11.0
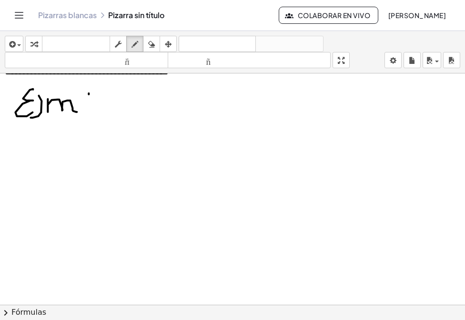
drag, startPoint x: 82, startPoint y: 94, endPoint x: 97, endPoint y: 110, distance: 21.9
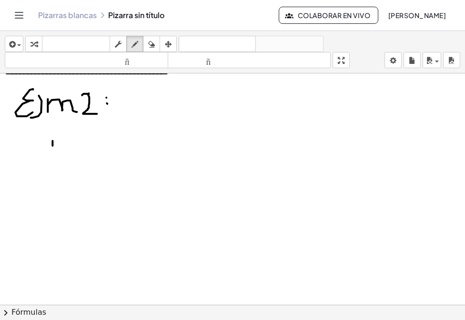
drag, startPoint x: 52, startPoint y: 139, endPoint x: 59, endPoint y: 148, distance: 11.6
click at [151, 47] on icon "button" at bounding box center [151, 44] width 7 height 11
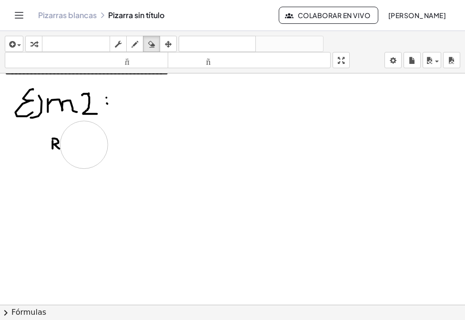
drag, startPoint x: 103, startPoint y: 158, endPoint x: 89, endPoint y: 142, distance: 20.9
click at [135, 41] on icon "button" at bounding box center [134, 44] width 7 height 11
drag, startPoint x: 63, startPoint y: 144, endPoint x: 70, endPoint y: 149, distance: 8.2
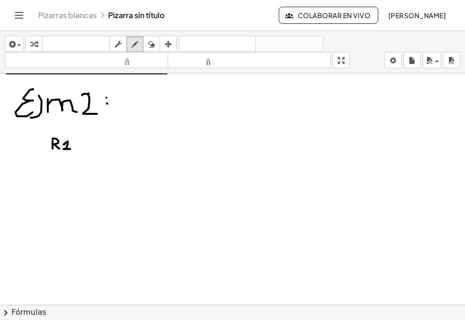
drag, startPoint x: 76, startPoint y: 142, endPoint x: 82, endPoint y: 142, distance: 6.2
drag, startPoint x: 76, startPoint y: 146, endPoint x: 84, endPoint y: 146, distance: 8.1
drag, startPoint x: 94, startPoint y: 143, endPoint x: 103, endPoint y: 149, distance: 10.9
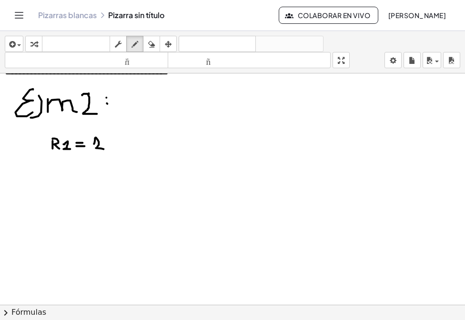
drag, startPoint x: 109, startPoint y: 141, endPoint x: 109, endPoint y: 148, distance: 7.6
drag, startPoint x: 110, startPoint y: 144, endPoint x: 117, endPoint y: 149, distance: 8.1
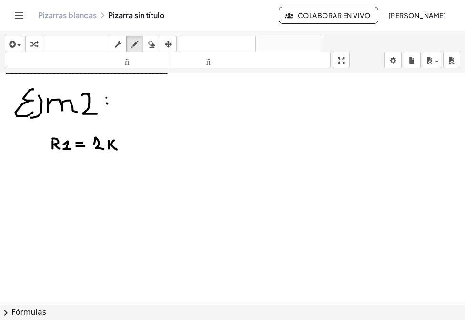
drag, startPoint x: 122, startPoint y: 148, endPoint x: 128, endPoint y: 148, distance: 6.2
drag, startPoint x: 124, startPoint y: 146, endPoint x: 133, endPoint y: 148, distance: 9.2
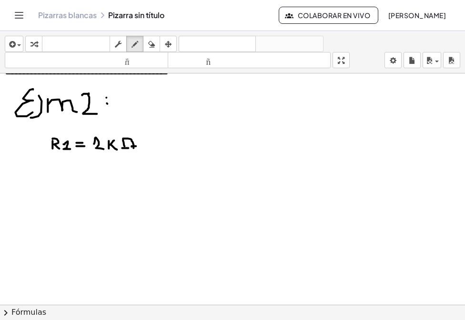
drag, startPoint x: 132, startPoint y: 146, endPoint x: 139, endPoint y: 146, distance: 7.1
drag, startPoint x: 94, startPoint y: 136, endPoint x: 93, endPoint y: 141, distance: 4.9
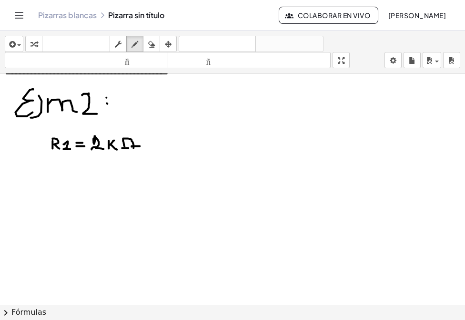
click at [152, 45] on icon "button" at bounding box center [151, 44] width 7 height 11
click at [135, 42] on icon "button" at bounding box center [134, 44] width 7 height 11
drag, startPoint x: 112, startPoint y: 140, endPoint x: 111, endPoint y: 150, distance: 10.5
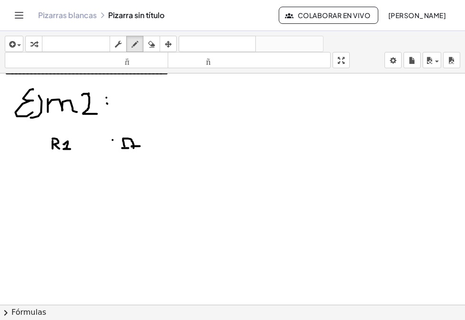
drag, startPoint x: 113, startPoint y: 146, endPoint x: 117, endPoint y: 152, distance: 7.7
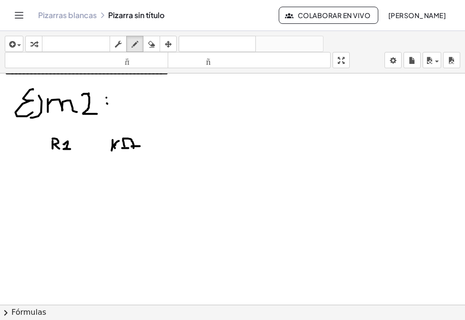
drag, startPoint x: 101, startPoint y: 143, endPoint x: 107, endPoint y: 151, distance: 10.2
drag, startPoint x: 79, startPoint y: 142, endPoint x: 86, endPoint y: 141, distance: 7.2
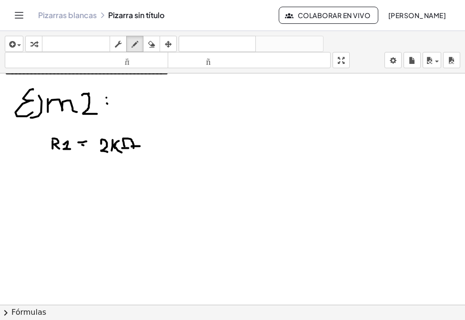
drag, startPoint x: 82, startPoint y: 144, endPoint x: 88, endPoint y: 147, distance: 6.8
drag, startPoint x: 152, startPoint y: 42, endPoint x: 136, endPoint y: 70, distance: 31.6
click at [152, 42] on icon "button" at bounding box center [151, 44] width 7 height 11
drag, startPoint x: 72, startPoint y: 176, endPoint x: 79, endPoint y: 171, distance: 8.2
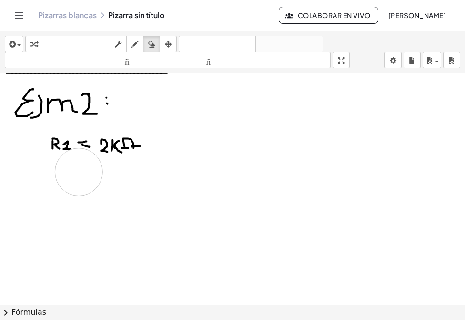
click at [130, 45] on div "button" at bounding box center [135, 43] width 12 height 11
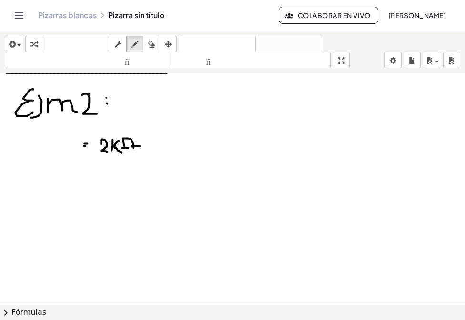
drag, startPoint x: 65, startPoint y: 142, endPoint x: 63, endPoint y: 147, distance: 5.6
drag, startPoint x: 66, startPoint y: 141, endPoint x: 73, endPoint y: 150, distance: 11.9
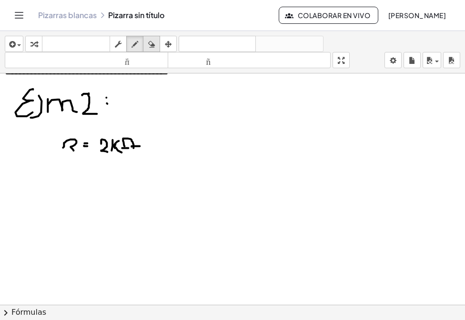
click at [147, 43] on div "button" at bounding box center [151, 43] width 12 height 11
drag, startPoint x: 40, startPoint y: 152, endPoint x: 56, endPoint y: 152, distance: 15.7
click at [132, 44] on icon "button" at bounding box center [134, 44] width 7 height 11
drag, startPoint x: 61, startPoint y: 139, endPoint x: 60, endPoint y: 151, distance: 12.4
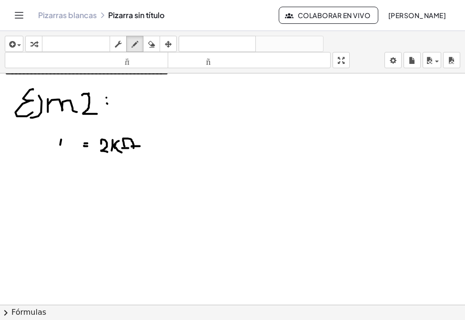
drag, startPoint x: 61, startPoint y: 138, endPoint x: 68, endPoint y: 148, distance: 12.7
drag, startPoint x: 74, startPoint y: 144, endPoint x: 76, endPoint y: 152, distance: 8.3
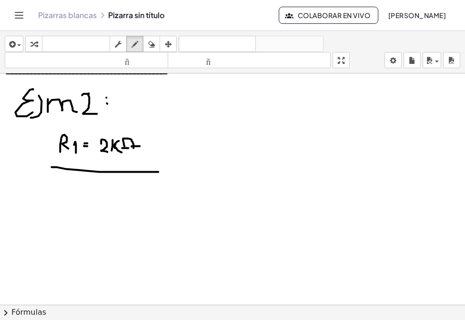
drag, startPoint x: 51, startPoint y: 167, endPoint x: 158, endPoint y: 171, distance: 106.8
drag, startPoint x: 158, startPoint y: 173, endPoint x: 86, endPoint y: 207, distance: 79.9
drag, startPoint x: 180, startPoint y: 144, endPoint x: 181, endPoint y: 156, distance: 12.5
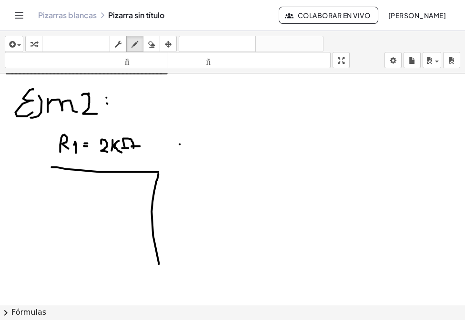
drag, startPoint x: 181, startPoint y: 139, endPoint x: 190, endPoint y: 156, distance: 19.2
drag, startPoint x: 197, startPoint y: 152, endPoint x: 210, endPoint y: 161, distance: 15.5
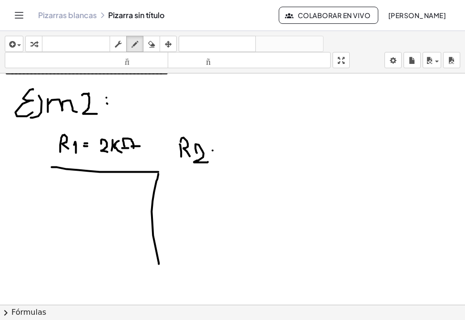
drag, startPoint x: 212, startPoint y: 150, endPoint x: 217, endPoint y: 157, distance: 8.2
click at [148, 42] on div "button" at bounding box center [151, 43] width 12 height 11
drag, startPoint x: 228, startPoint y: 144, endPoint x: 232, endPoint y: 161, distance: 16.8
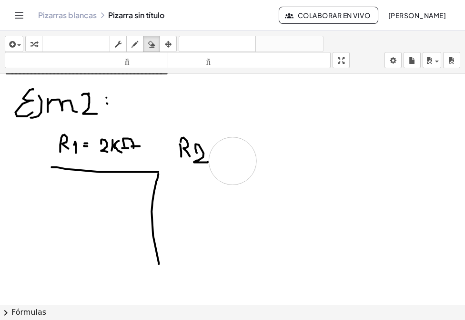
click at [136, 40] on icon "button" at bounding box center [134, 44] width 7 height 11
drag, startPoint x: 214, startPoint y: 150, endPoint x: 223, endPoint y: 150, distance: 9.5
drag, startPoint x: 213, startPoint y: 154, endPoint x: 223, endPoint y: 156, distance: 10.1
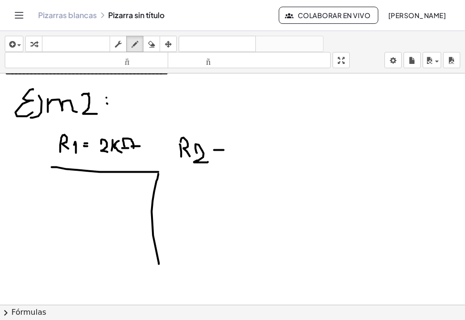
drag, startPoint x: 241, startPoint y: 141, endPoint x: 230, endPoint y: 159, distance: 21.8
drag, startPoint x: 252, startPoint y: 147, endPoint x: 253, endPoint y: 155, distance: 8.1
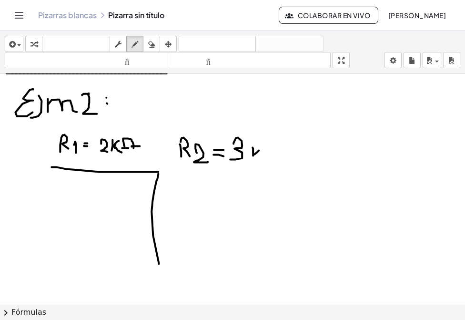
drag, startPoint x: 271, startPoint y: 161, endPoint x: 277, endPoint y: 160, distance: 5.8
drag, startPoint x: 273, startPoint y: 160, endPoint x: 290, endPoint y: 158, distance: 16.8
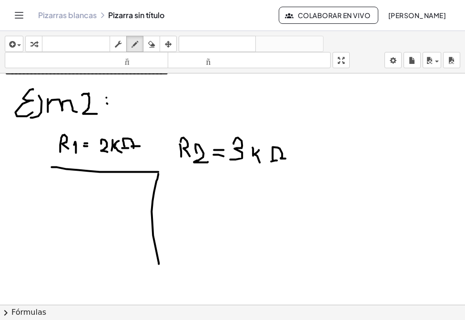
drag, startPoint x: 61, startPoint y: 158, endPoint x: 67, endPoint y: 164, distance: 8.1
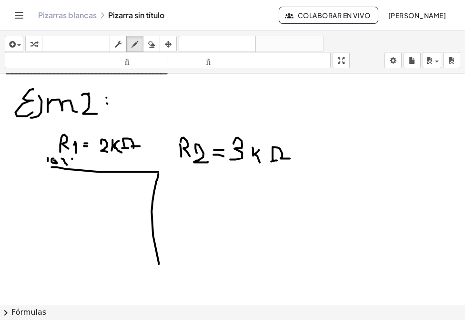
drag, startPoint x: 72, startPoint y: 158, endPoint x: 68, endPoint y: 163, distance: 6.1
drag, startPoint x: 215, startPoint y: 165, endPoint x: 224, endPoint y: 176, distance: 14.5
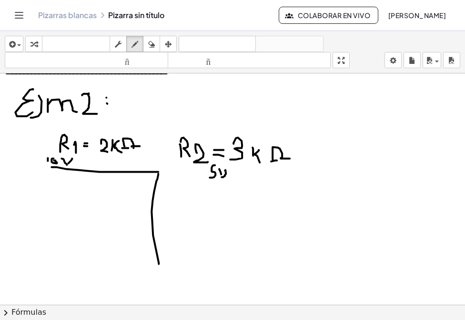
drag, startPoint x: 225, startPoint y: 170, endPoint x: 220, endPoint y: 178, distance: 9.0
drag, startPoint x: 220, startPoint y: 170, endPoint x: 223, endPoint y: 178, distance: 8.6
drag, startPoint x: 159, startPoint y: 170, endPoint x: 299, endPoint y: 179, distance: 140.8
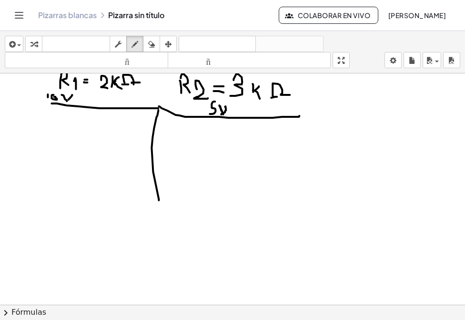
scroll to position [750, 10]
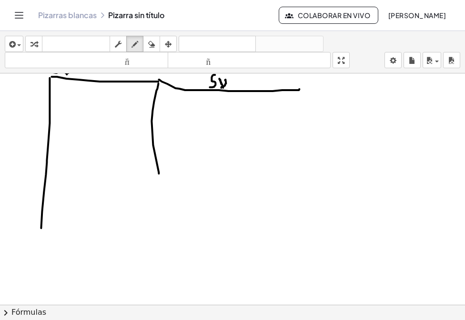
drag, startPoint x: 50, startPoint y: 77, endPoint x: 76, endPoint y: 236, distance: 160.7
drag, startPoint x: 299, startPoint y: 90, endPoint x: 251, endPoint y: 228, distance: 146.9
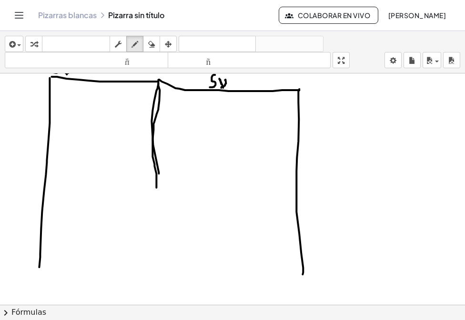
drag, startPoint x: 158, startPoint y: 85, endPoint x: 158, endPoint y: 185, distance: 100.0
click at [151, 41] on icon "button" at bounding box center [151, 44] width 7 height 11
drag, startPoint x: 168, startPoint y: 200, endPoint x: 154, endPoint y: 105, distance: 95.7
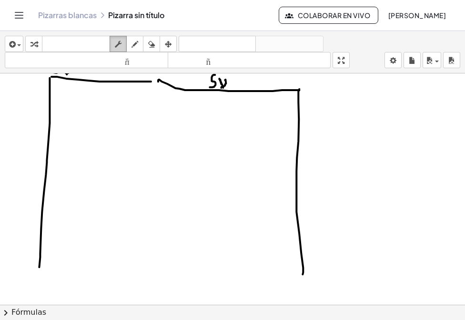
click at [116, 44] on icon "button" at bounding box center [118, 44] width 7 height 11
click at [131, 44] on div "button" at bounding box center [135, 43] width 12 height 11
drag, startPoint x: 149, startPoint y: 78, endPoint x: 158, endPoint y: 79, distance: 9.2
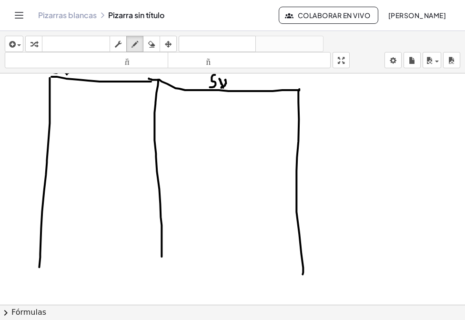
drag, startPoint x: 158, startPoint y: 79, endPoint x: 161, endPoint y: 269, distance: 189.6
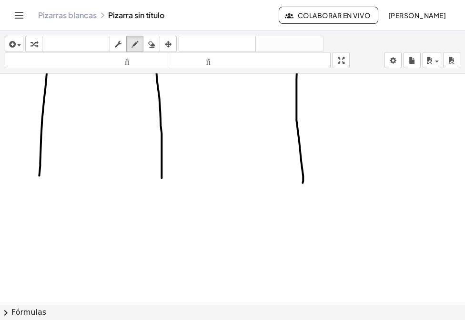
scroll to position [845, 10]
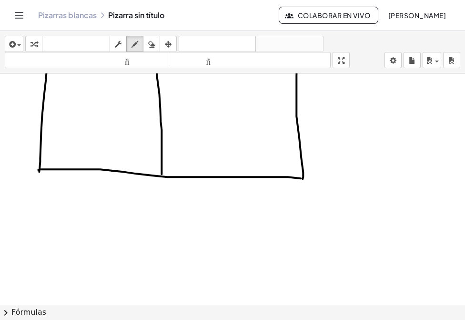
drag, startPoint x: 39, startPoint y: 170, endPoint x: 277, endPoint y: 179, distance: 238.8
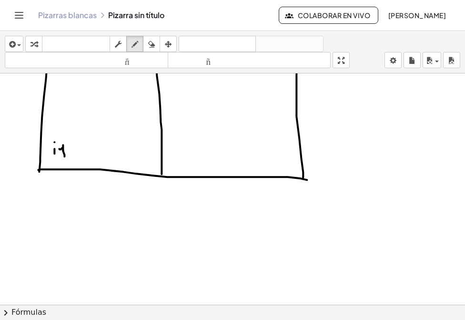
drag, startPoint x: 63, startPoint y: 149, endPoint x: 64, endPoint y: 156, distance: 6.8
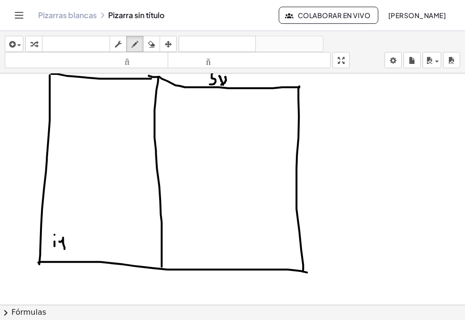
scroll to position [750, 10]
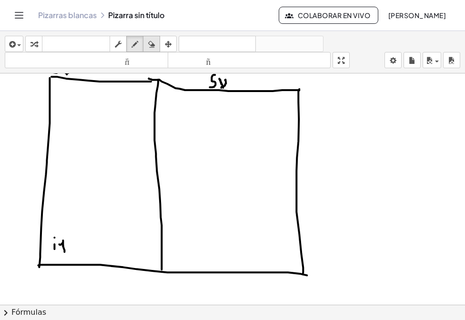
click at [151, 46] on icon "button" at bounding box center [151, 44] width 7 height 11
drag, startPoint x: 157, startPoint y: 186, endPoint x: 158, endPoint y: 172, distance: 13.9
click at [138, 45] on icon "button" at bounding box center [134, 44] width 7 height 11
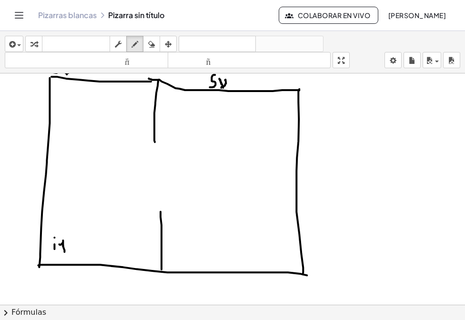
drag, startPoint x: 110, startPoint y: 168, endPoint x: 112, endPoint y: 181, distance: 13.1
drag, startPoint x: 118, startPoint y: 161, endPoint x: 121, endPoint y: 178, distance: 17.1
drag, startPoint x: 126, startPoint y: 168, endPoint x: 137, endPoint y: 180, distance: 16.5
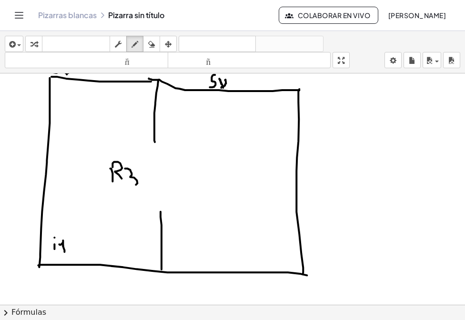
drag, startPoint x: 166, startPoint y: 168, endPoint x: 175, endPoint y: 177, distance: 13.1
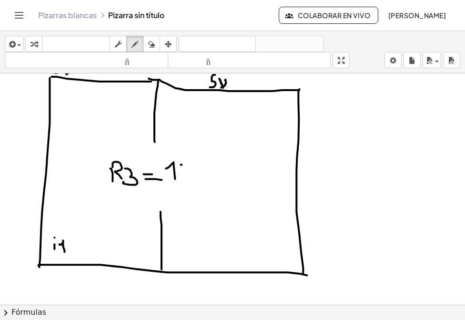
drag, startPoint x: 181, startPoint y: 164, endPoint x: 184, endPoint y: 174, distance: 10.4
drag, startPoint x: 185, startPoint y: 168, endPoint x: 196, endPoint y: 162, distance: 12.2
drag, startPoint x: 185, startPoint y: 167, endPoint x: 196, endPoint y: 172, distance: 12.1
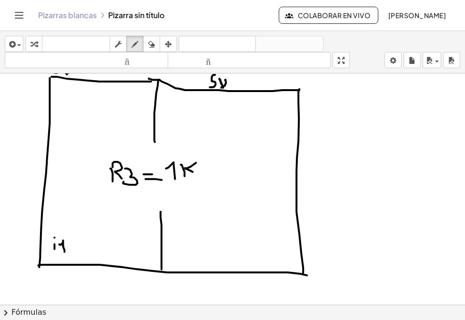
drag, startPoint x: 203, startPoint y: 174, endPoint x: 215, endPoint y: 174, distance: 11.4
drag, startPoint x: 209, startPoint y: 166, endPoint x: 223, endPoint y: 176, distance: 16.8
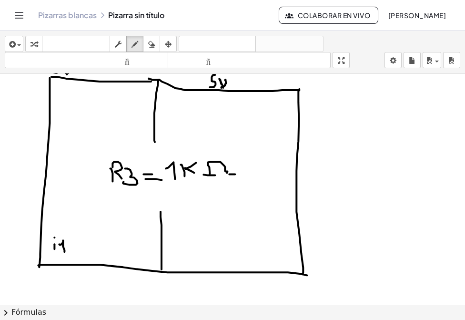
drag, startPoint x: 222, startPoint y: 173, endPoint x: 229, endPoint y: 172, distance: 6.2
drag, startPoint x: 161, startPoint y: 210, endPoint x: 164, endPoint y: 190, distance: 20.3
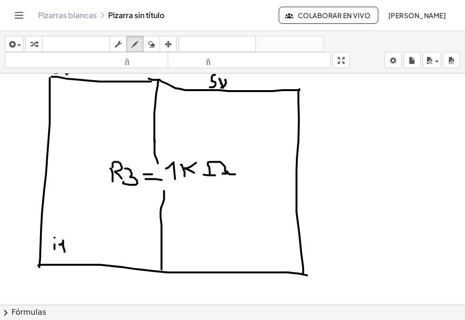
drag, startPoint x: 154, startPoint y: 139, endPoint x: 158, endPoint y: 162, distance: 24.1
drag, startPoint x: 241, startPoint y: 244, endPoint x: 243, endPoint y: 253, distance: 9.9
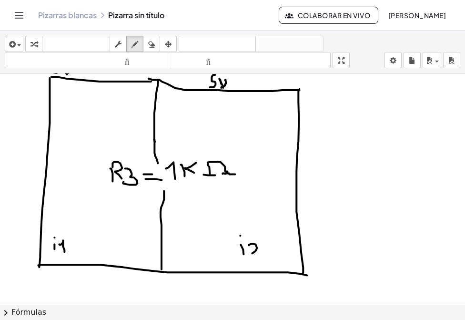
drag, startPoint x: 249, startPoint y: 244, endPoint x: 259, endPoint y: 253, distance: 13.5
drag, startPoint x: 253, startPoint y: 192, endPoint x: 259, endPoint y: 226, distance: 34.8
drag, startPoint x: 251, startPoint y: 186, endPoint x: 248, endPoint y: 197, distance: 11.3
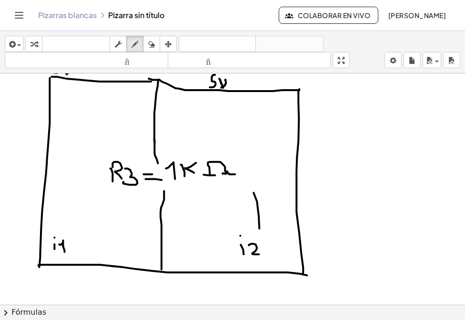
drag, startPoint x: 262, startPoint y: 195, endPoint x: 265, endPoint y: 201, distance: 6.2
drag, startPoint x: 72, startPoint y: 185, endPoint x: 78, endPoint y: 219, distance: 34.7
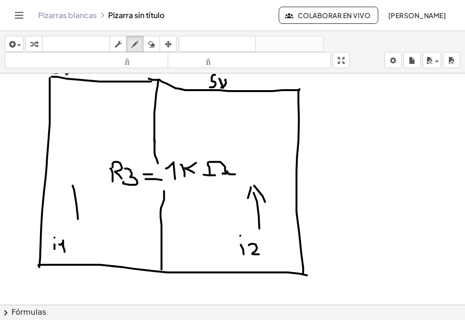
drag, startPoint x: 74, startPoint y: 180, endPoint x: 65, endPoint y: 188, distance: 12.8
drag, startPoint x: 86, startPoint y: 188, endPoint x: 91, endPoint y: 195, distance: 8.9
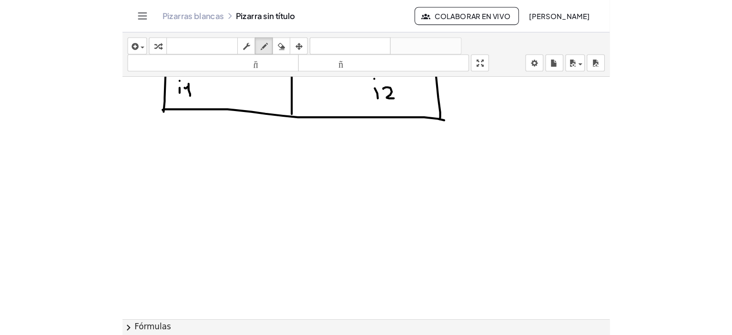
scroll to position [934, 10]
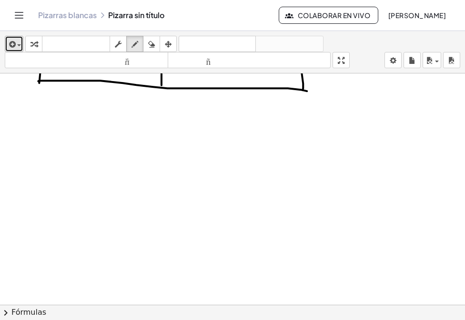
click at [13, 44] on icon "button" at bounding box center [11, 44] width 9 height 11
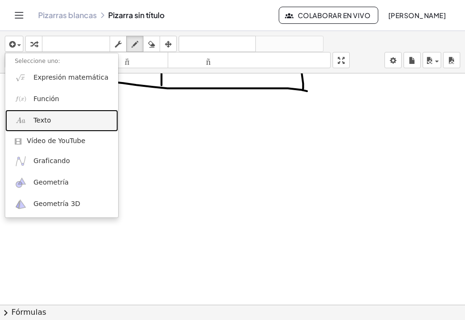
click at [40, 113] on link "Texto" at bounding box center [61, 120] width 113 height 21
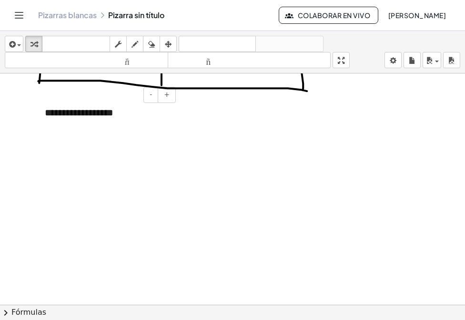
click at [177, 114] on div "**********" at bounding box center [106, 112] width 143 height 33
click at [166, 43] on icon "button" at bounding box center [168, 44] width 7 height 11
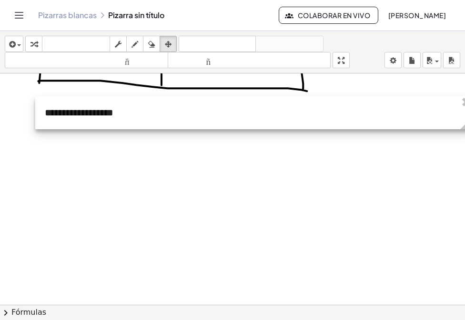
drag, startPoint x: 178, startPoint y: 127, endPoint x: 466, endPoint y: 125, distance: 288.6
click at [465, 125] on html "**********" at bounding box center [232, 160] width 465 height 320
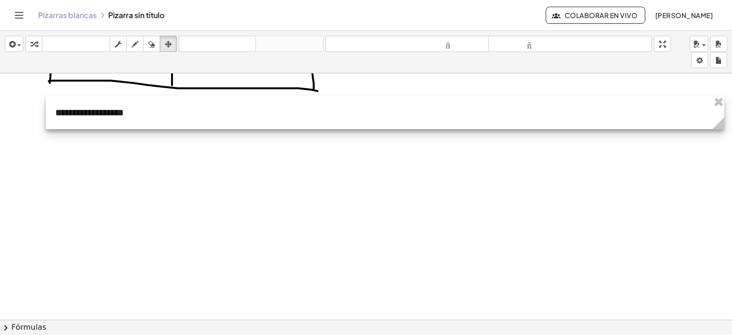
drag, startPoint x: 474, startPoint y: 125, endPoint x: 716, endPoint y: 147, distance: 242.5
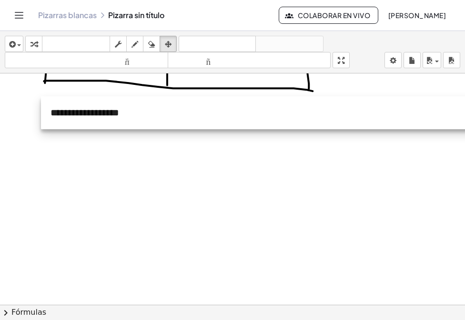
click at [124, 121] on div at bounding box center [380, 112] width 678 height 33
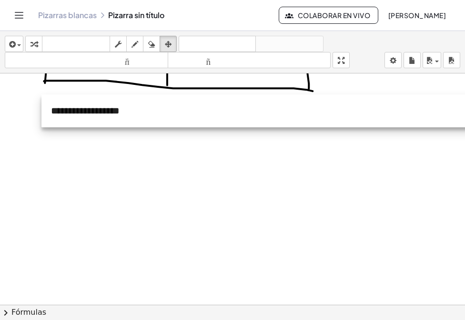
click at [127, 111] on div at bounding box center [380, 110] width 678 height 33
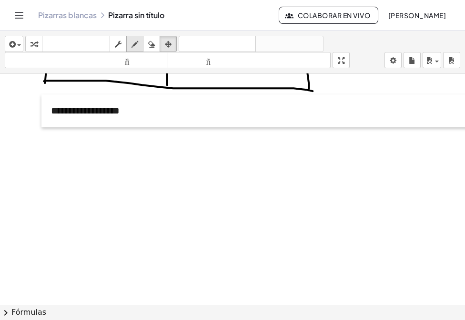
click at [137, 45] on icon "button" at bounding box center [134, 44] width 7 height 11
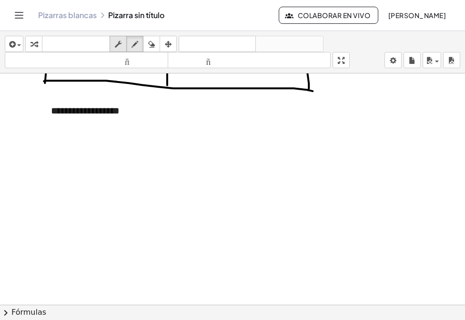
click at [110, 41] on button "fregar" at bounding box center [118, 44] width 17 height 16
click at [117, 120] on div "**********" at bounding box center [380, 110] width 678 height 33
paste div
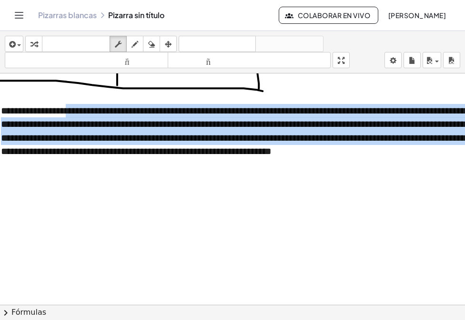
scroll to position [934, 0]
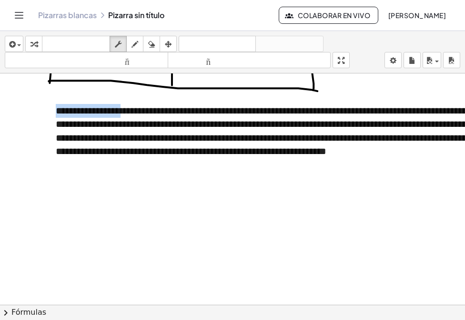
drag, startPoint x: 70, startPoint y: 110, endPoint x: 56, endPoint y: 101, distance: 15.6
click at [56, 101] on div "**********" at bounding box center [385, 130] width 678 height 73
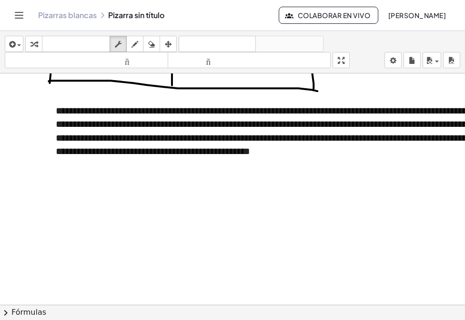
click at [107, 114] on font "**********" at bounding box center [383, 131] width 655 height 50
click at [105, 111] on font "**********" at bounding box center [383, 131] width 655 height 50
click at [295, 108] on font "**********" at bounding box center [378, 131] width 644 height 50
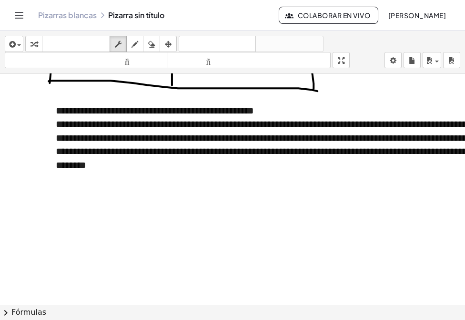
click at [86, 121] on font "**********" at bounding box center [378, 144] width 644 height 50
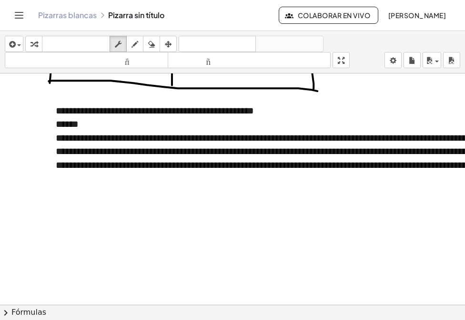
click at [226, 139] on font "**********" at bounding box center [382, 151] width 652 height 37
click at [223, 138] on font "**********" at bounding box center [382, 151] width 652 height 37
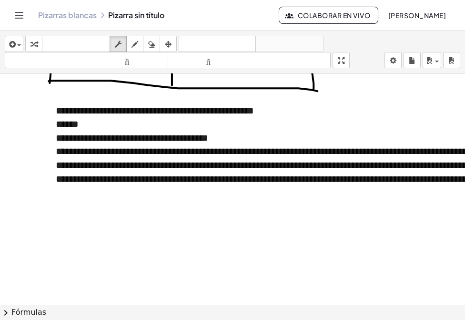
click at [213, 152] on font "**********" at bounding box center [378, 164] width 644 height 37
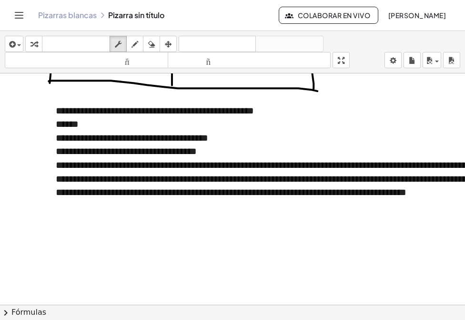
click at [194, 163] on font "**********" at bounding box center [378, 178] width 644 height 37
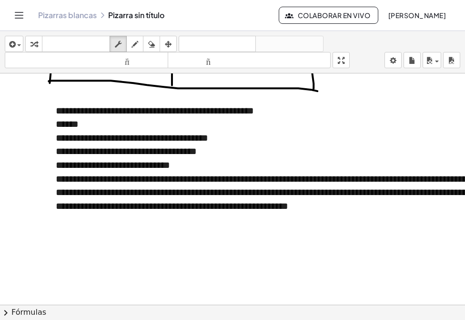
click at [292, 179] on font "**********" at bounding box center [378, 192] width 644 height 37
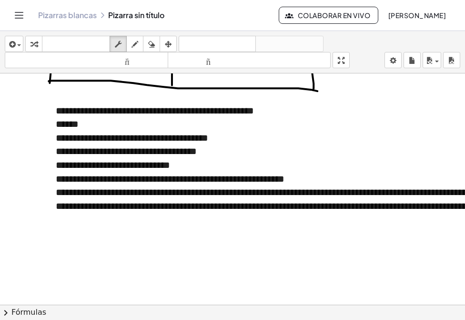
click at [343, 192] on font "**********" at bounding box center [380, 198] width 648 height 23
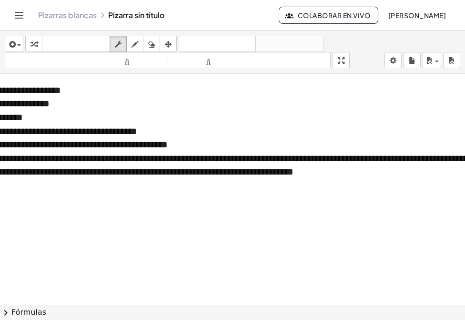
scroll to position [981, 171]
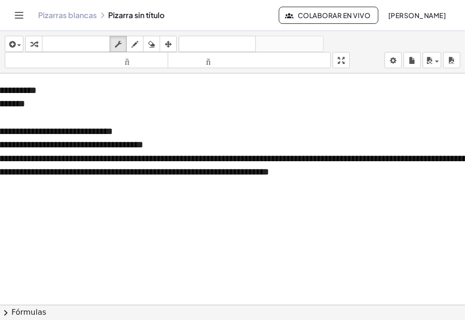
click at [302, 156] on font "**********" at bounding box center [206, 164] width 644 height 23
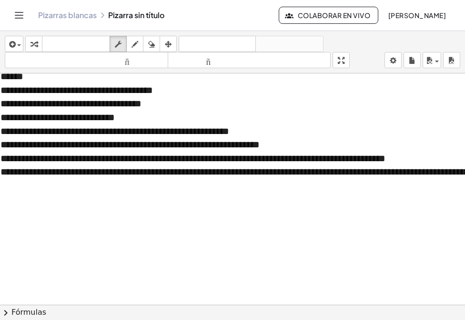
scroll to position [981, 0]
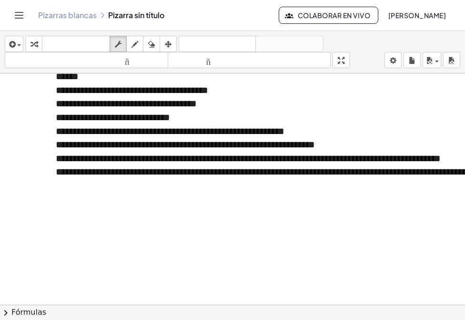
click at [216, 170] on font "**********" at bounding box center [378, 172] width 644 height 10
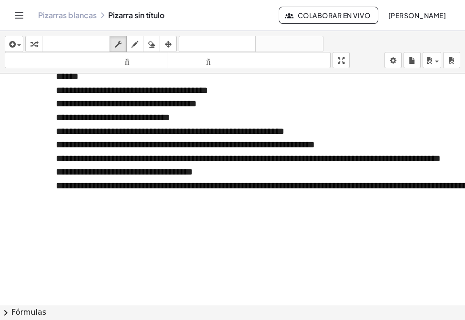
click at [164, 174] on font "**********" at bounding box center [124, 172] width 137 height 10
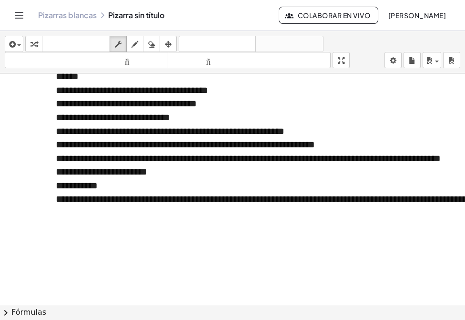
click at [111, 173] on font "**********" at bounding box center [101, 172] width 91 height 10
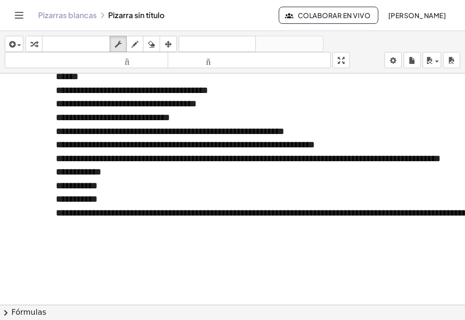
click at [67, 188] on font "**********" at bounding box center [77, 186] width 42 height 10
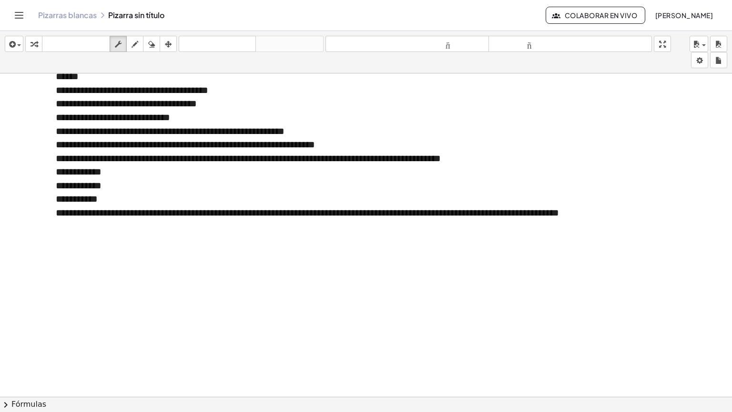
click at [66, 197] on font "**********" at bounding box center [77, 199] width 42 height 10
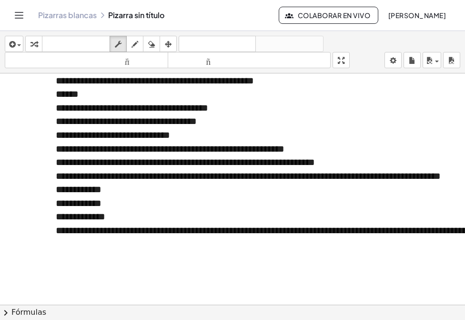
scroll to position [934, 0]
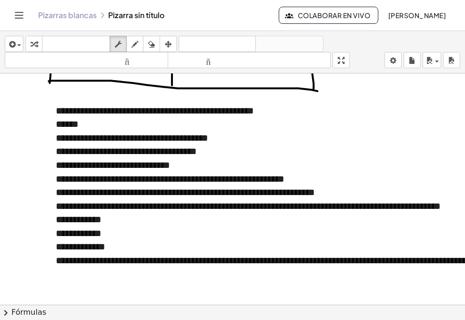
click at [130, 264] on font "**********" at bounding box center [307, 260] width 503 height 10
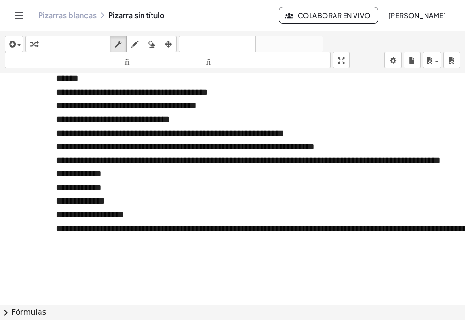
scroll to position [981, 0]
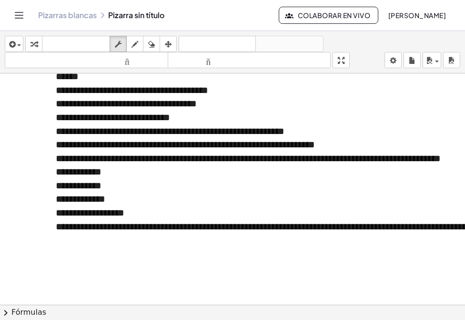
drag, startPoint x: 205, startPoint y: 227, endPoint x: 216, endPoint y: 225, distance: 11.1
click at [205, 226] on font "**********" at bounding box center [271, 226] width 431 height 10
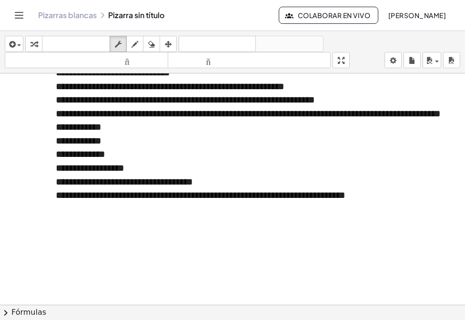
scroll to position [1029, 0]
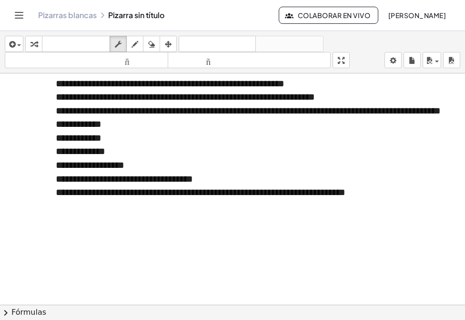
click at [176, 192] on font "**********" at bounding box center [201, 192] width 290 height 10
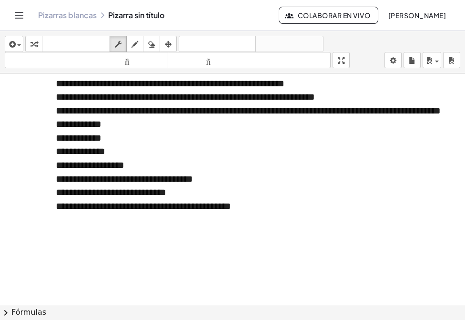
click at [154, 206] on font "**********" at bounding box center [143, 206] width 175 height 10
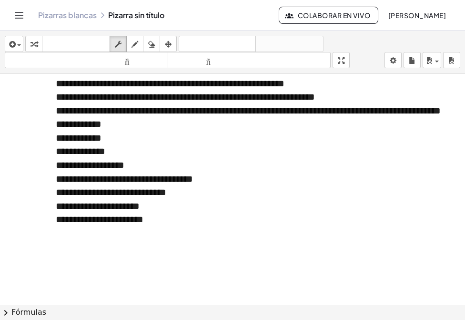
click at [112, 179] on font "**********" at bounding box center [124, 179] width 137 height 10
click at [143, 191] on font "**********" at bounding box center [111, 192] width 110 height 10
click at [118, 209] on font "**********" at bounding box center [98, 206] width 84 height 10
click at [119, 224] on font "**********" at bounding box center [100, 219] width 88 height 10
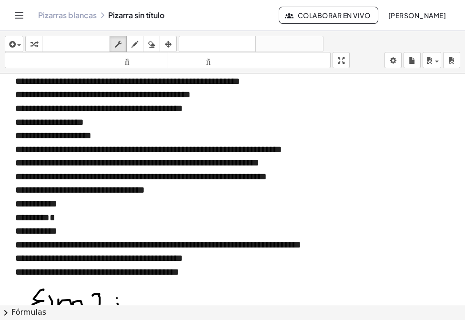
scroll to position [457, 0]
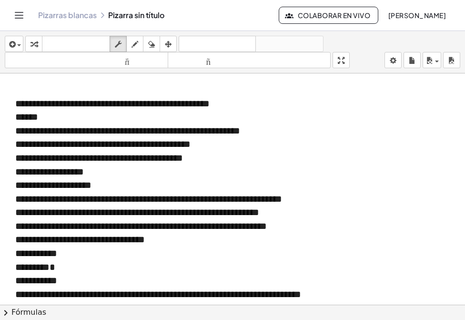
click at [128, 171] on div "**********" at bounding box center [362, 172] width 694 height 14
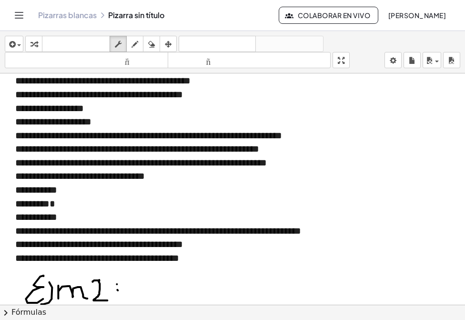
scroll to position [476, 0]
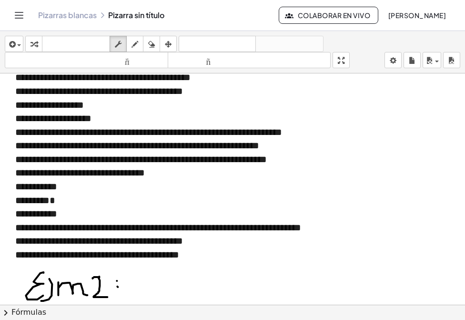
click at [77, 256] on font "**********" at bounding box center [97, 255] width 164 height 10
click at [80, 244] on font "**********" at bounding box center [99, 241] width 168 height 10
click at [99, 227] on font "**********" at bounding box center [158, 227] width 286 height 10
click at [29, 186] on font "**********" at bounding box center [36, 186] width 42 height 10
click at [33, 203] on font "********" at bounding box center [32, 200] width 34 height 10
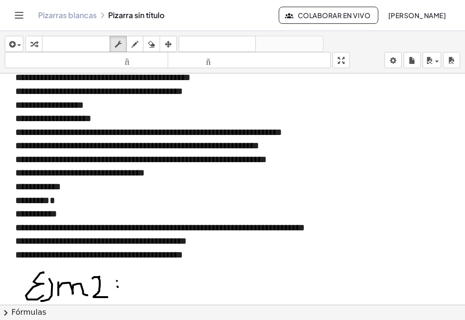
click at [30, 202] on font "********" at bounding box center [32, 200] width 34 height 10
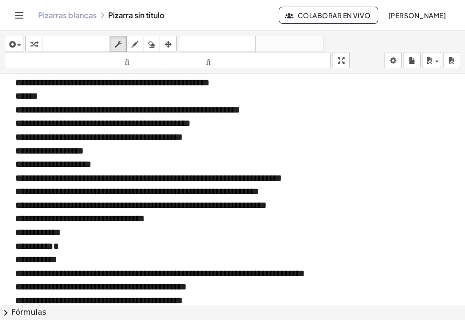
scroll to position [429, 0]
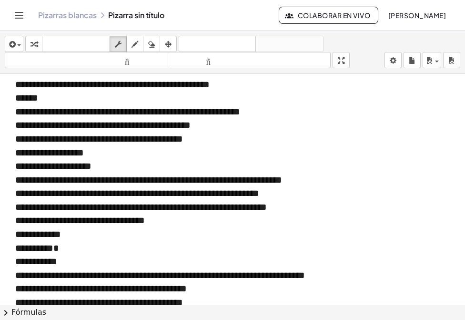
click at [69, 81] on font "**********" at bounding box center [112, 85] width 194 height 10
click at [63, 81] on font "**********" at bounding box center [112, 85] width 194 height 10
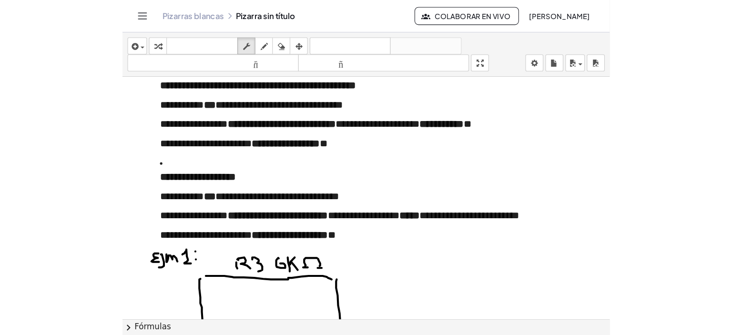
scroll to position [0, 0]
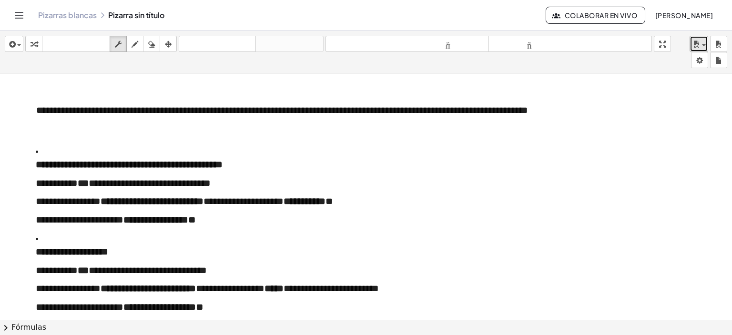
click at [703, 41] on div "button" at bounding box center [699, 43] width 14 height 11
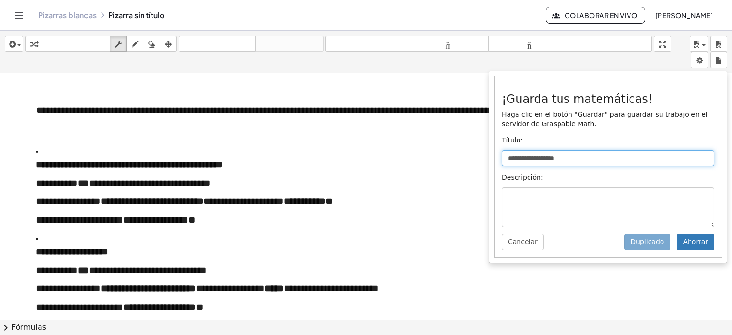
click at [582, 161] on input "**********" at bounding box center [608, 158] width 212 height 16
drag, startPoint x: 582, startPoint y: 161, endPoint x: 465, endPoint y: 165, distance: 116.8
click at [465, 165] on div "**********" at bounding box center [366, 183] width 732 height 304
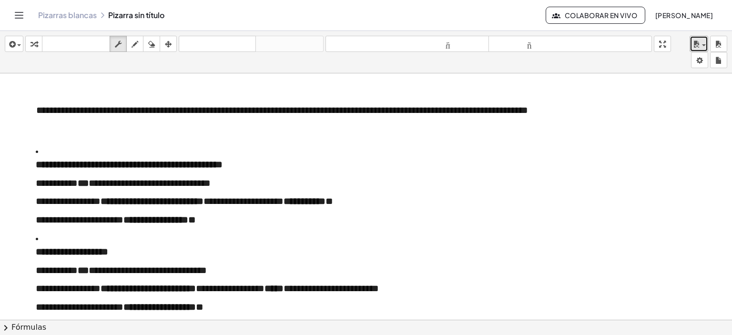
click at [692, 42] on icon "button" at bounding box center [696, 44] width 9 height 11
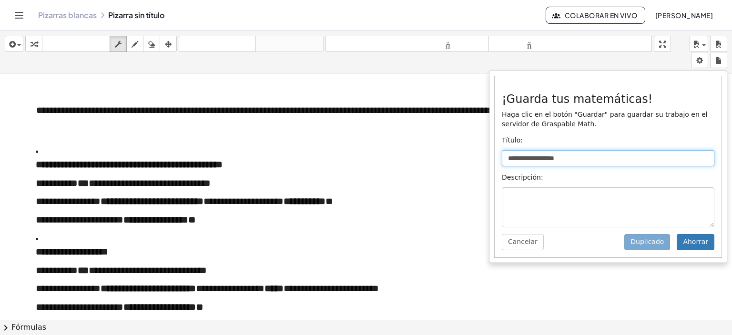
drag, startPoint x: 583, startPoint y: 152, endPoint x: 479, endPoint y: 159, distance: 104.5
click at [479, 159] on div "**********" at bounding box center [366, 183] width 732 height 304
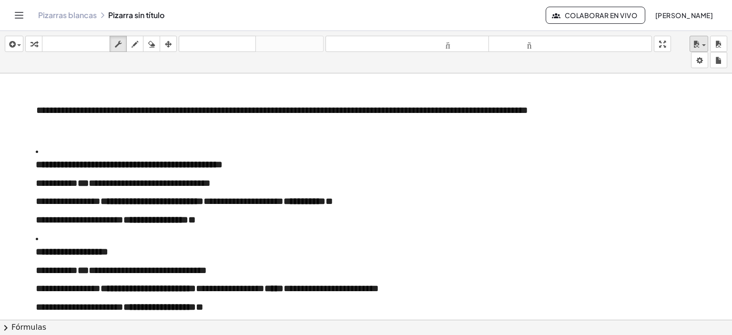
click at [697, 37] on div "**********" at bounding box center [366, 52] width 732 height 42
click at [697, 37] on button "ahorrar" at bounding box center [698, 44] width 19 height 16
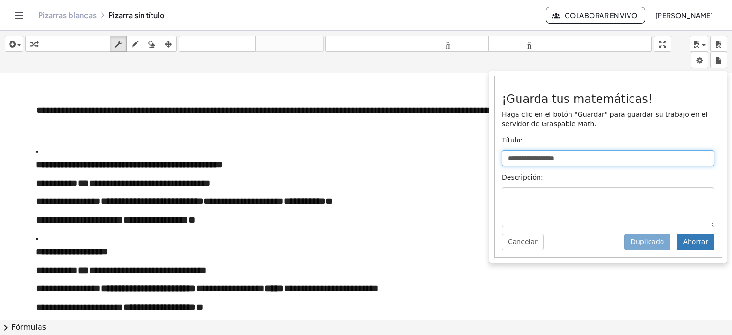
click at [604, 157] on input "**********" at bounding box center [608, 158] width 212 height 16
type input "*"
click at [580, 159] on input "text" at bounding box center [608, 158] width 212 height 16
type input "**********"
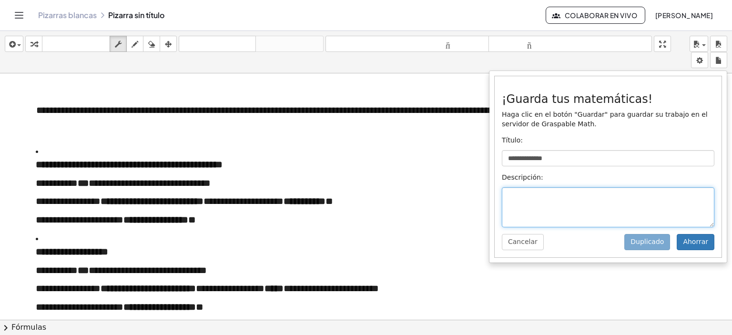
click at [558, 209] on textarea at bounding box center [608, 207] width 212 height 40
type textarea "****"
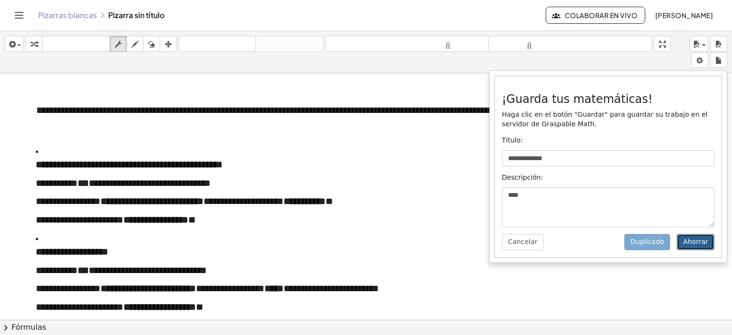
click at [707, 243] on font "Ahorrar" at bounding box center [695, 242] width 25 height 8
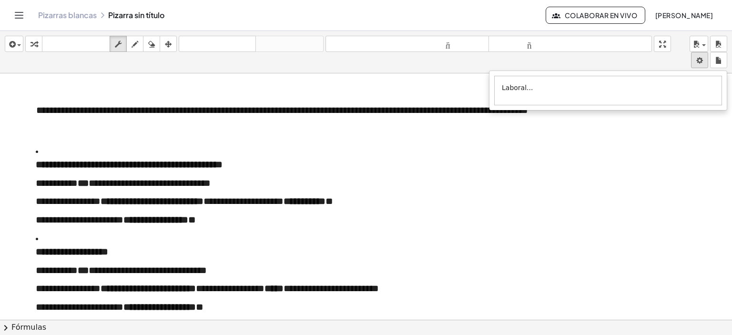
click at [703, 62] on body "**********" at bounding box center [366, 167] width 732 height 335
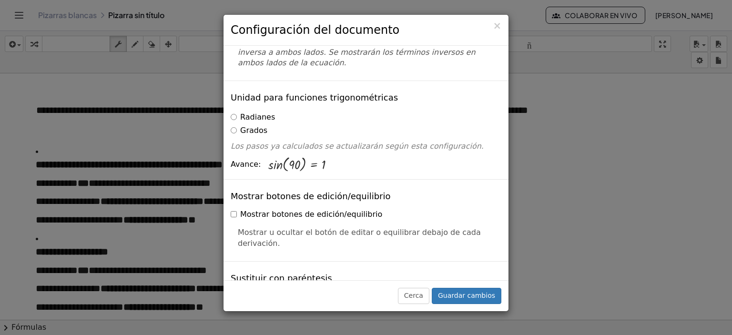
scroll to position [95, 0]
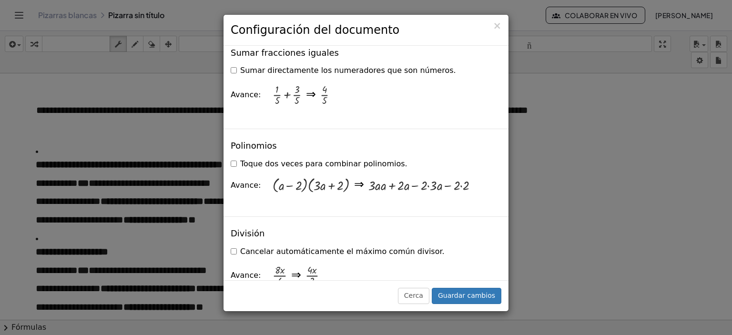
scroll to position [905, 0]
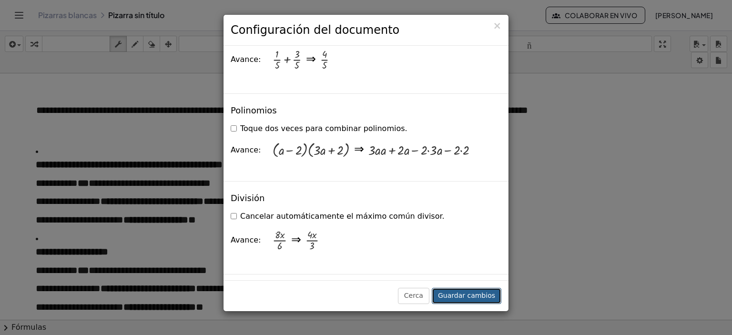
click at [472, 293] on font "Guardar cambios" at bounding box center [466, 295] width 57 height 8
